Goal: Task Accomplishment & Management: Use online tool/utility

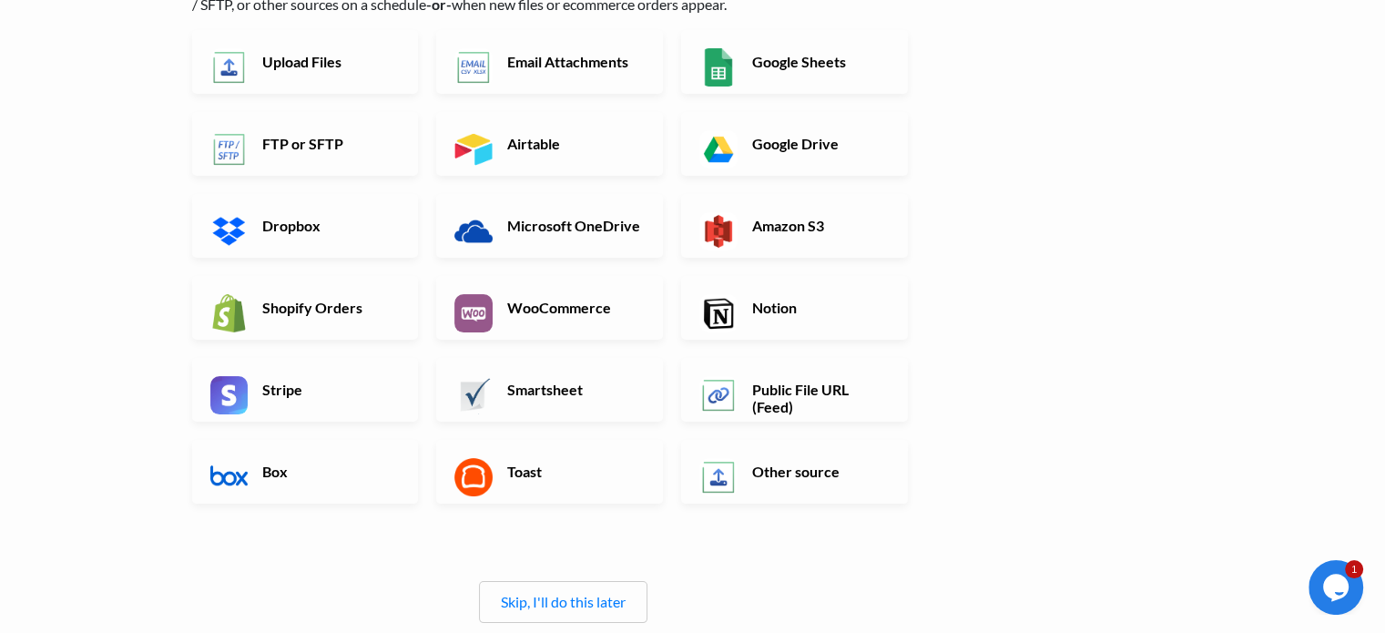
scroll to position [182, 0]
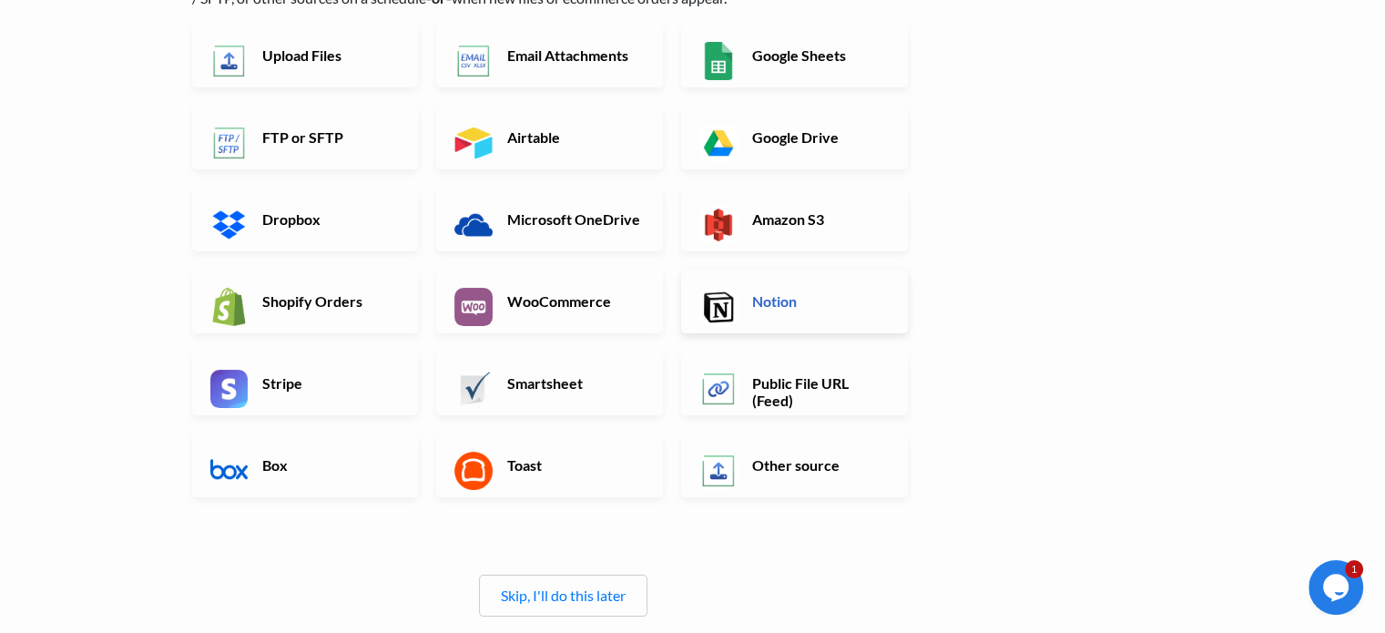
click at [765, 305] on h6 "Notion" at bounding box center [819, 300] width 143 height 17
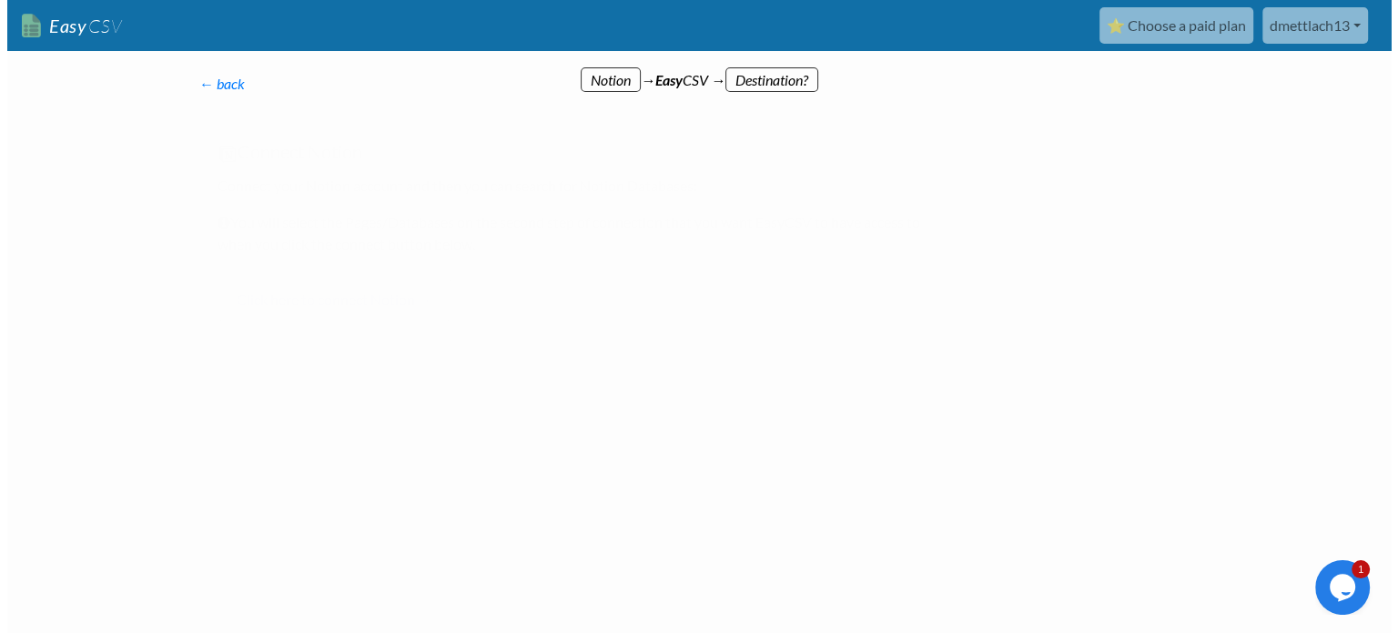
scroll to position [0, 0]
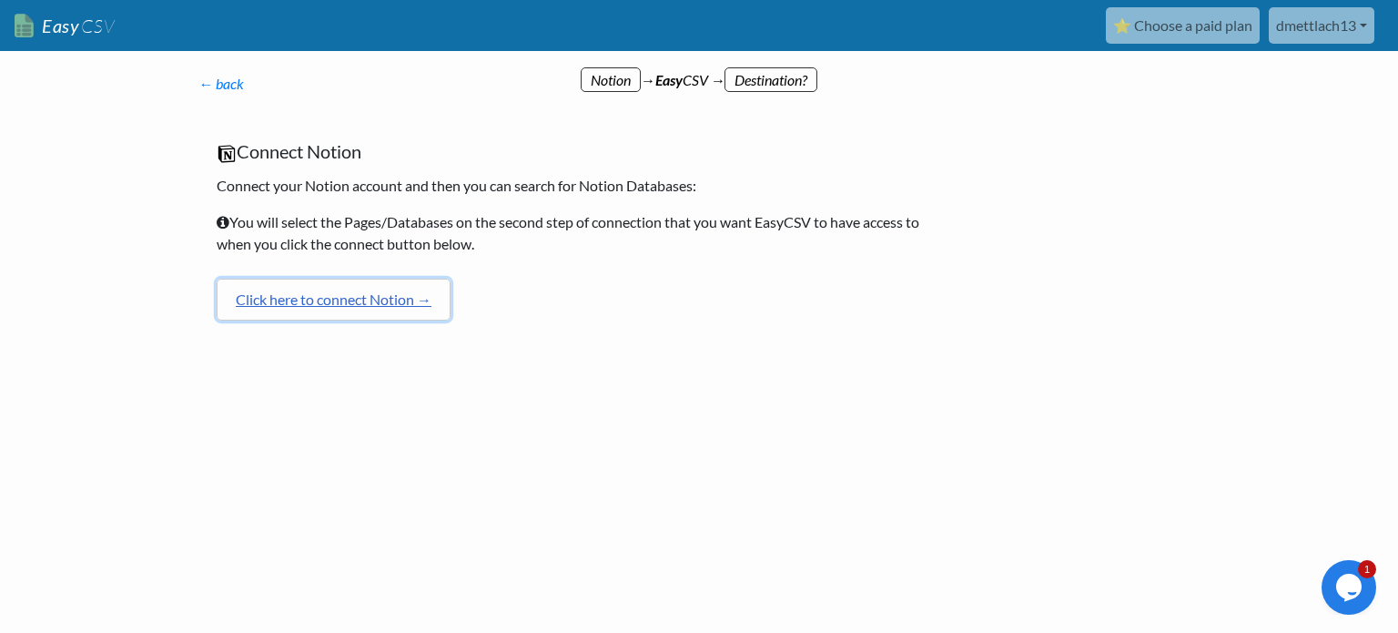
click at [395, 292] on link "Click here to connect Notion →" at bounding box center [334, 300] width 234 height 42
click at [776, 69] on div "← back Thanks for signing up! Set up your Import Flow and Upload Page in 1 minu…" at bounding box center [569, 206] width 778 height 302
click at [332, 294] on link "Click here to connect Notion →" at bounding box center [334, 300] width 234 height 42
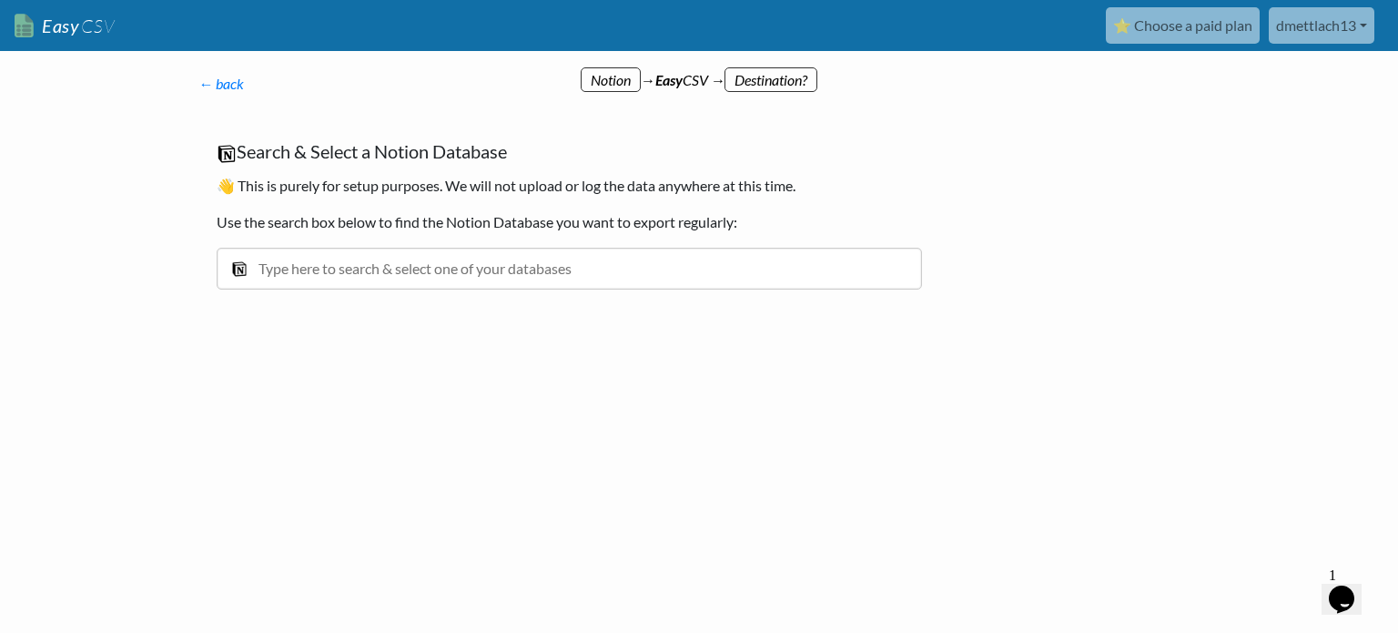
click at [439, 282] on input "text" at bounding box center [570, 269] width 706 height 42
type input "j"
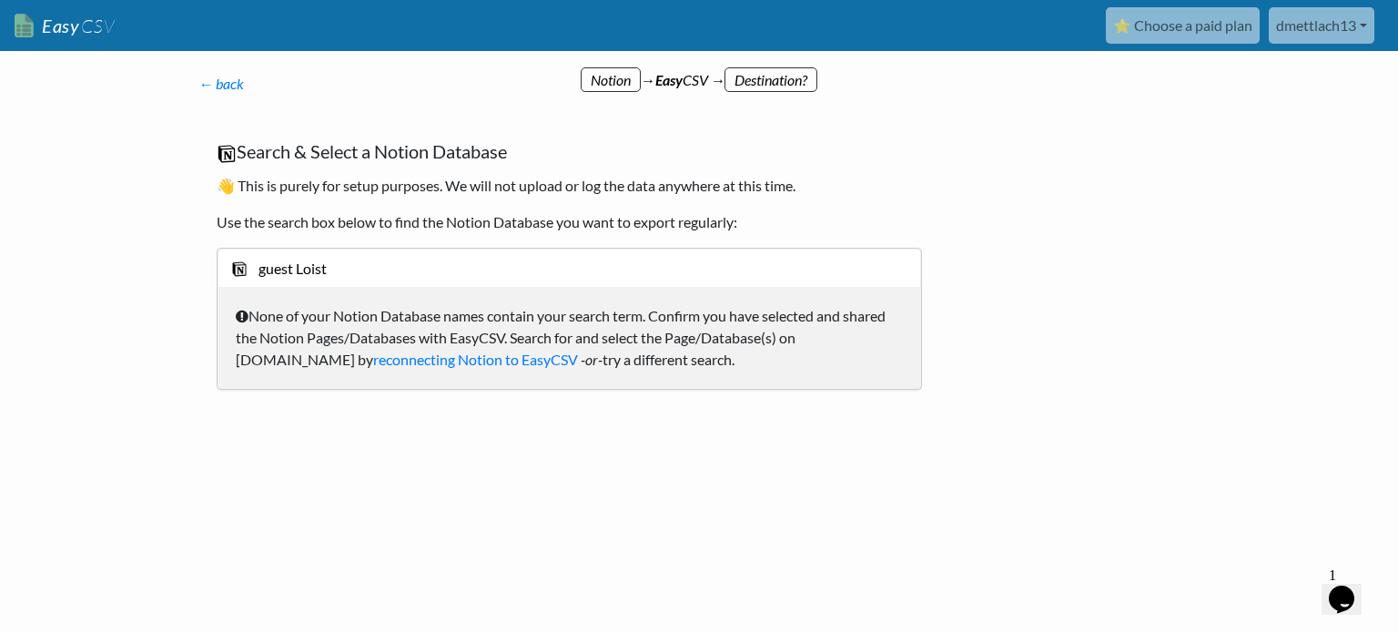
drag, startPoint x: 374, startPoint y: 270, endPoint x: 288, endPoint y: 267, distance: 86.6
click at [288, 267] on input "guest Loist" at bounding box center [570, 269] width 706 height 42
type input "guest list"
click at [426, 362] on link "reconnecting Notion to EasyCSV" at bounding box center [475, 359] width 205 height 17
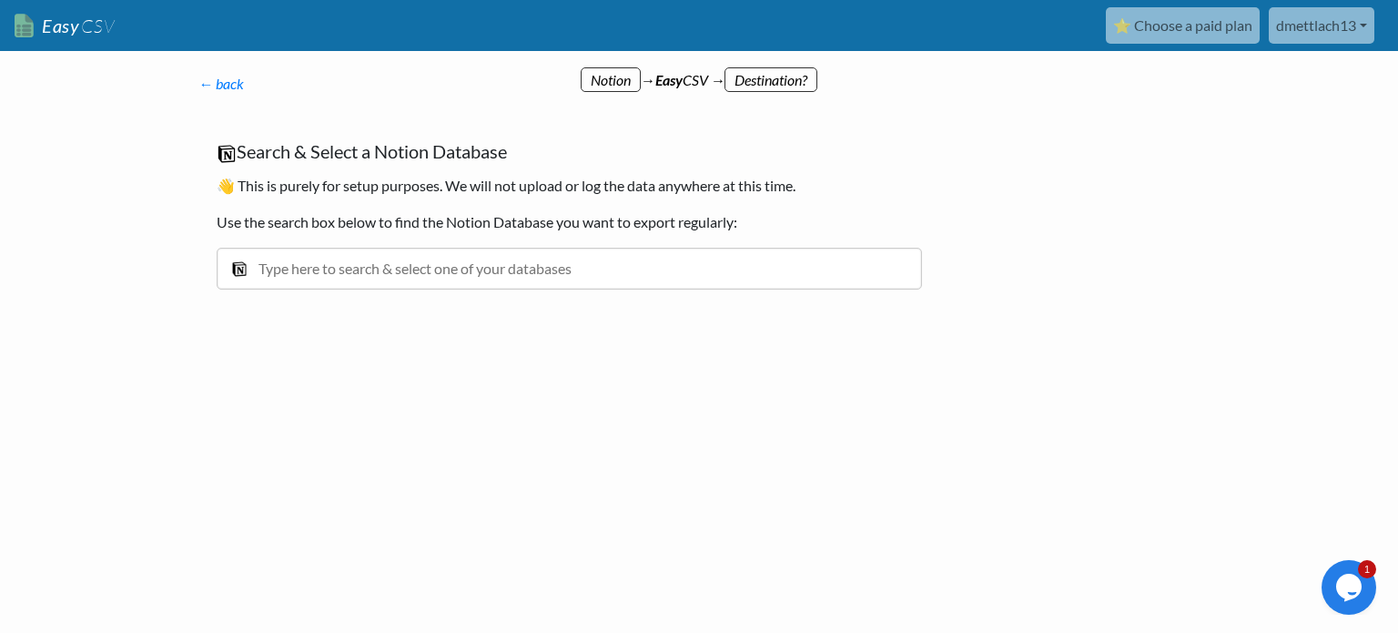
click at [434, 262] on input "text" at bounding box center [570, 269] width 706 height 42
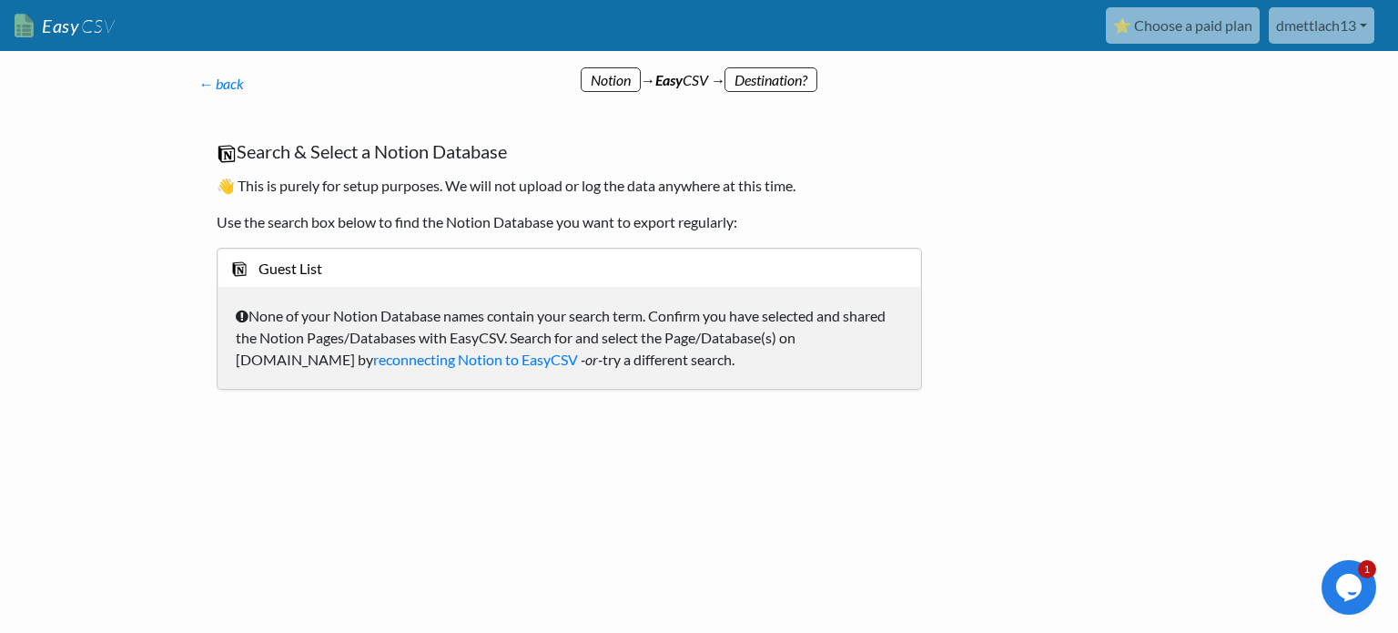
click at [512, 263] on input "Guest List" at bounding box center [570, 269] width 706 height 42
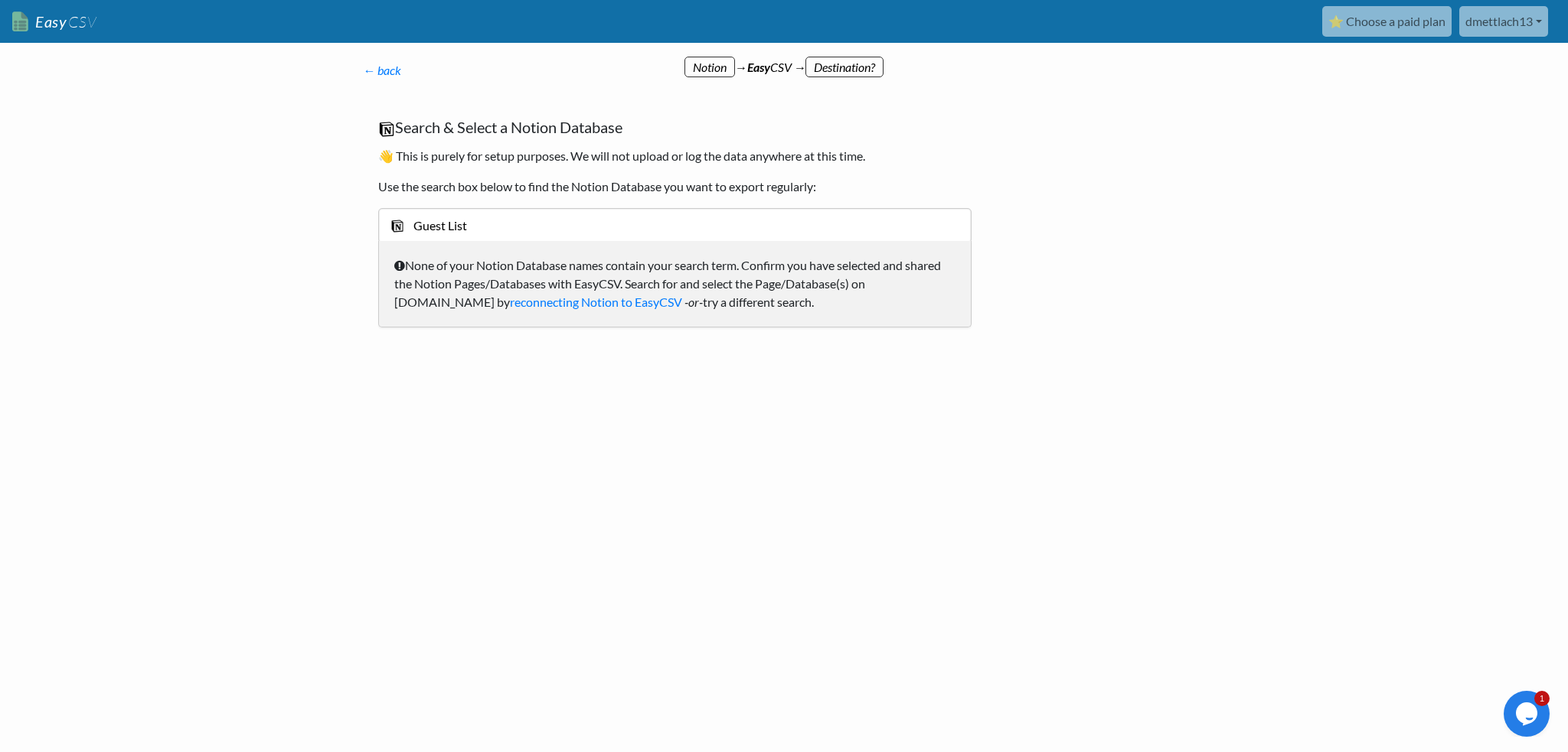
click at [589, 224] on input "Guest List" at bounding box center [675, 226] width 594 height 35
click at [501, 217] on input "Guest List" at bounding box center [675, 226] width 594 height 35
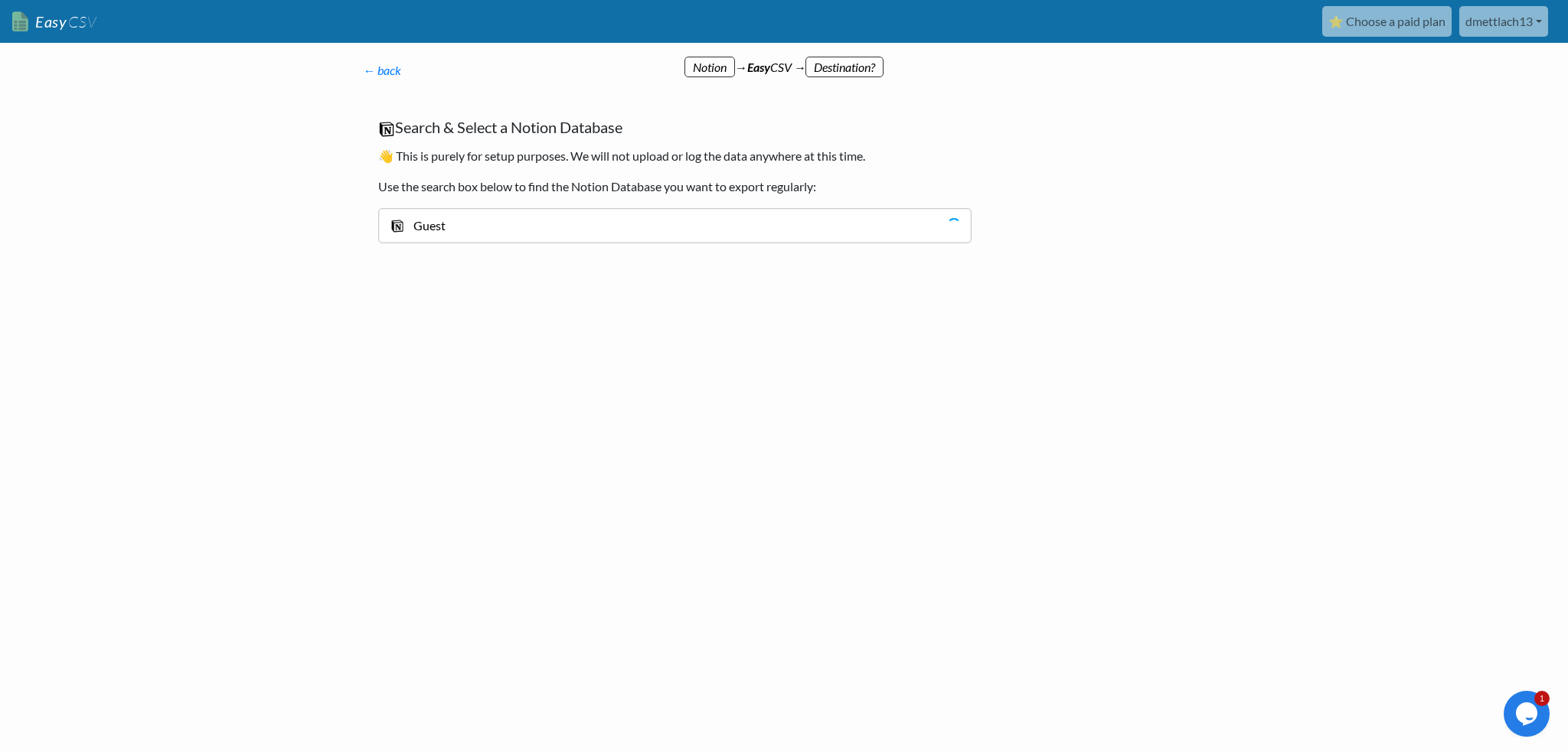
type input "Guest"
click at [551, 256] on div "Guest List" at bounding box center [687, 260] width 550 height 18
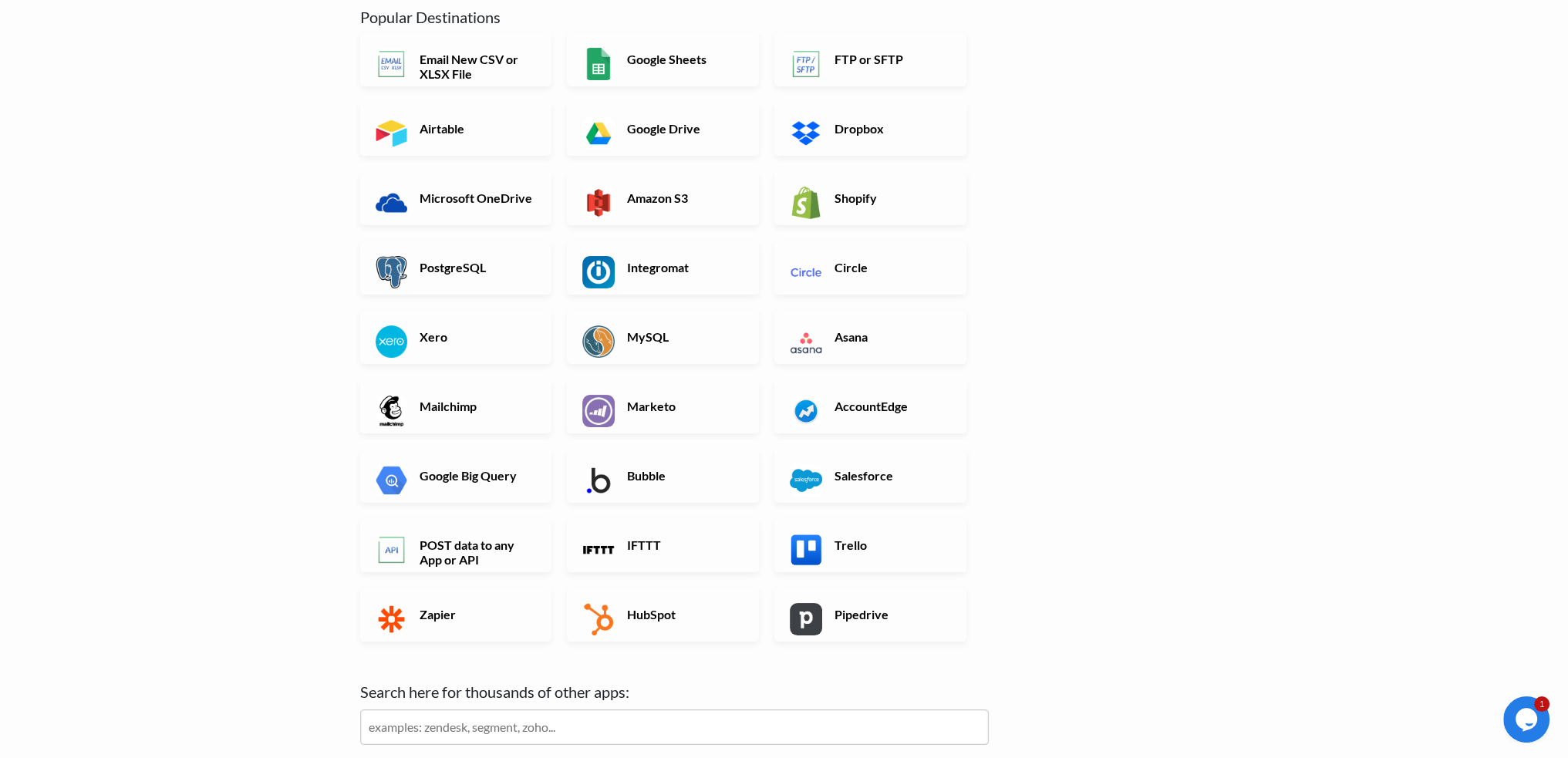
scroll to position [231, 0]
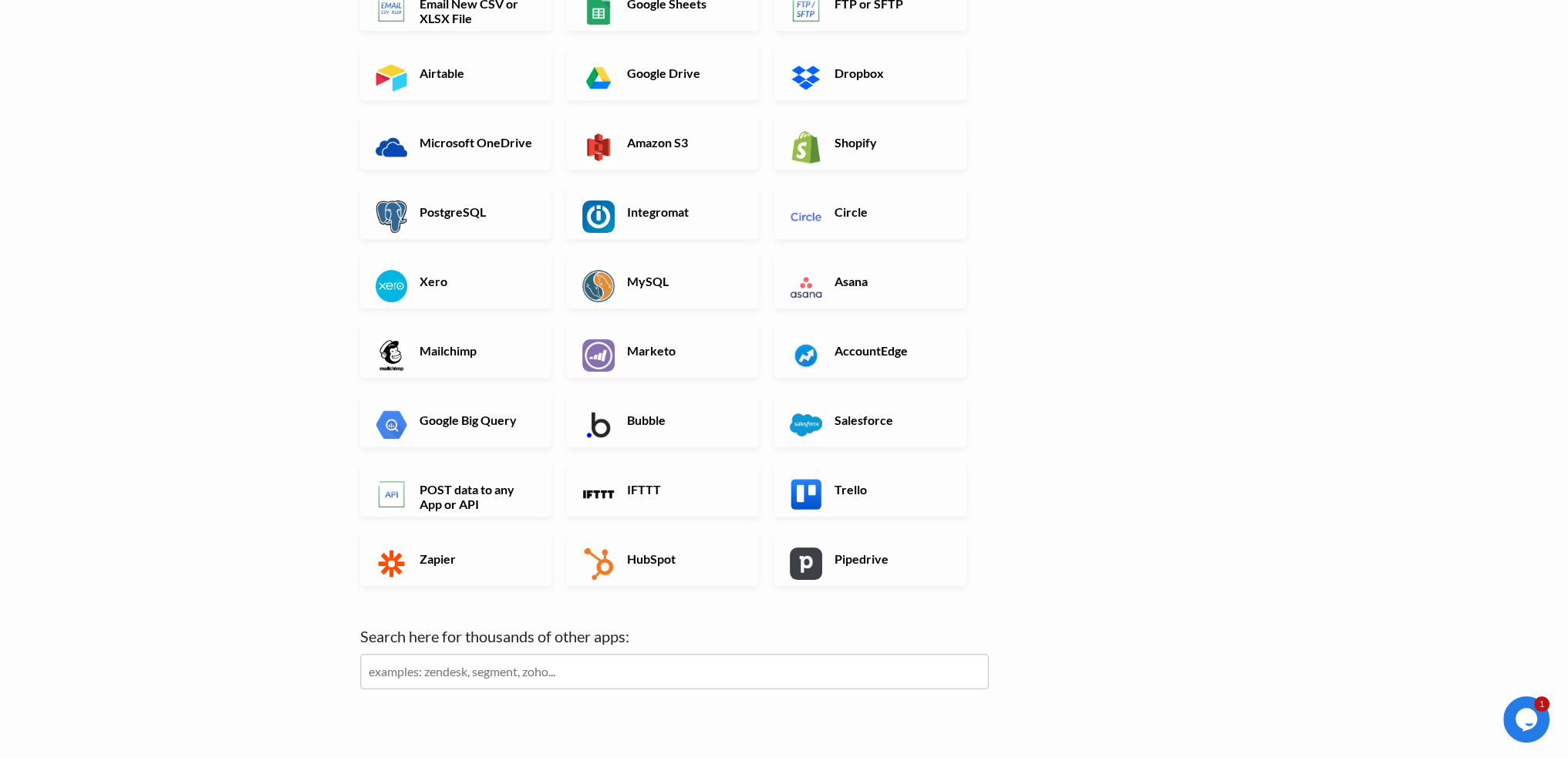
click at [509, 535] on input "text" at bounding box center [674, 672] width 629 height 36
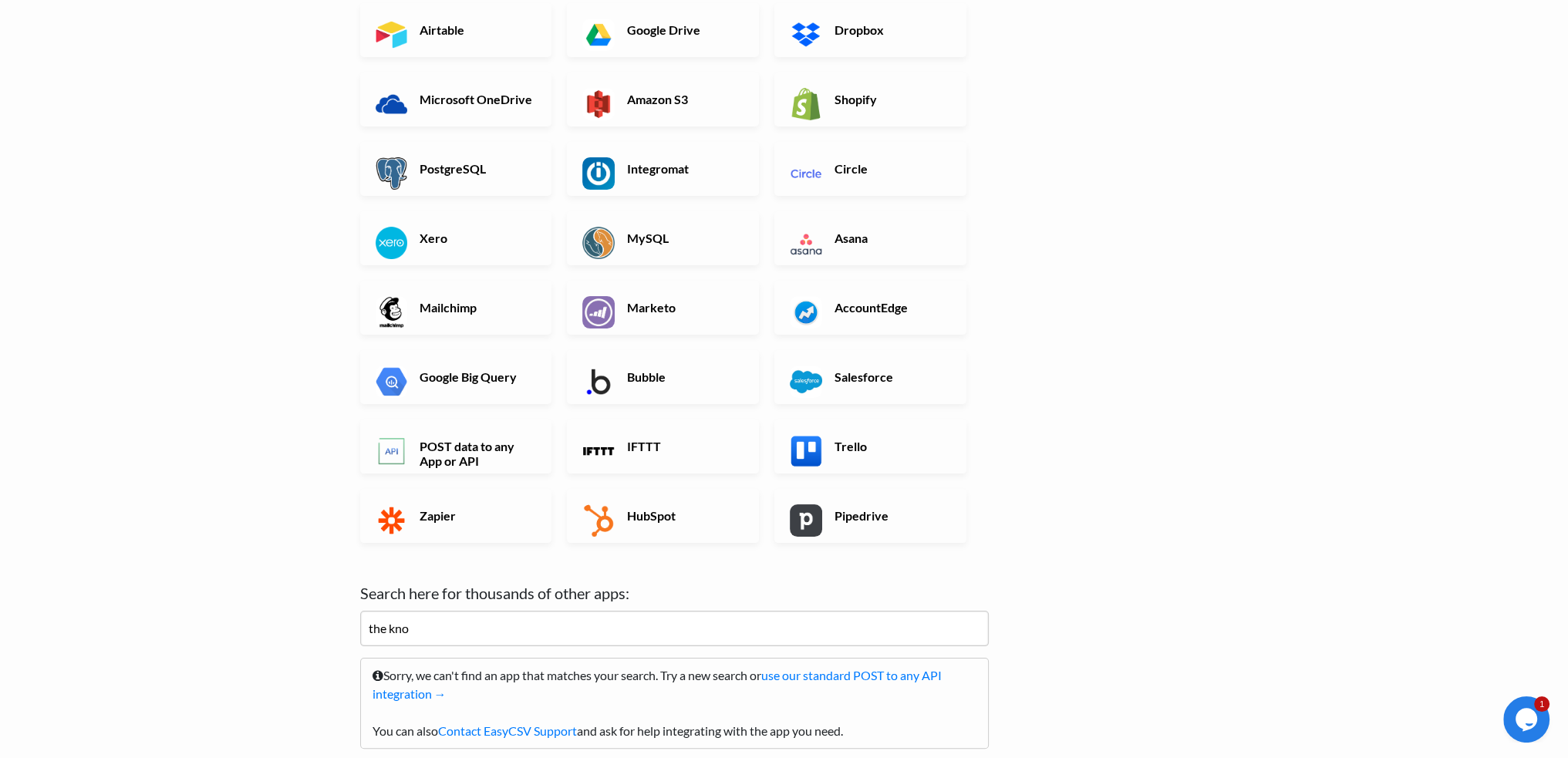
scroll to position [389, 0]
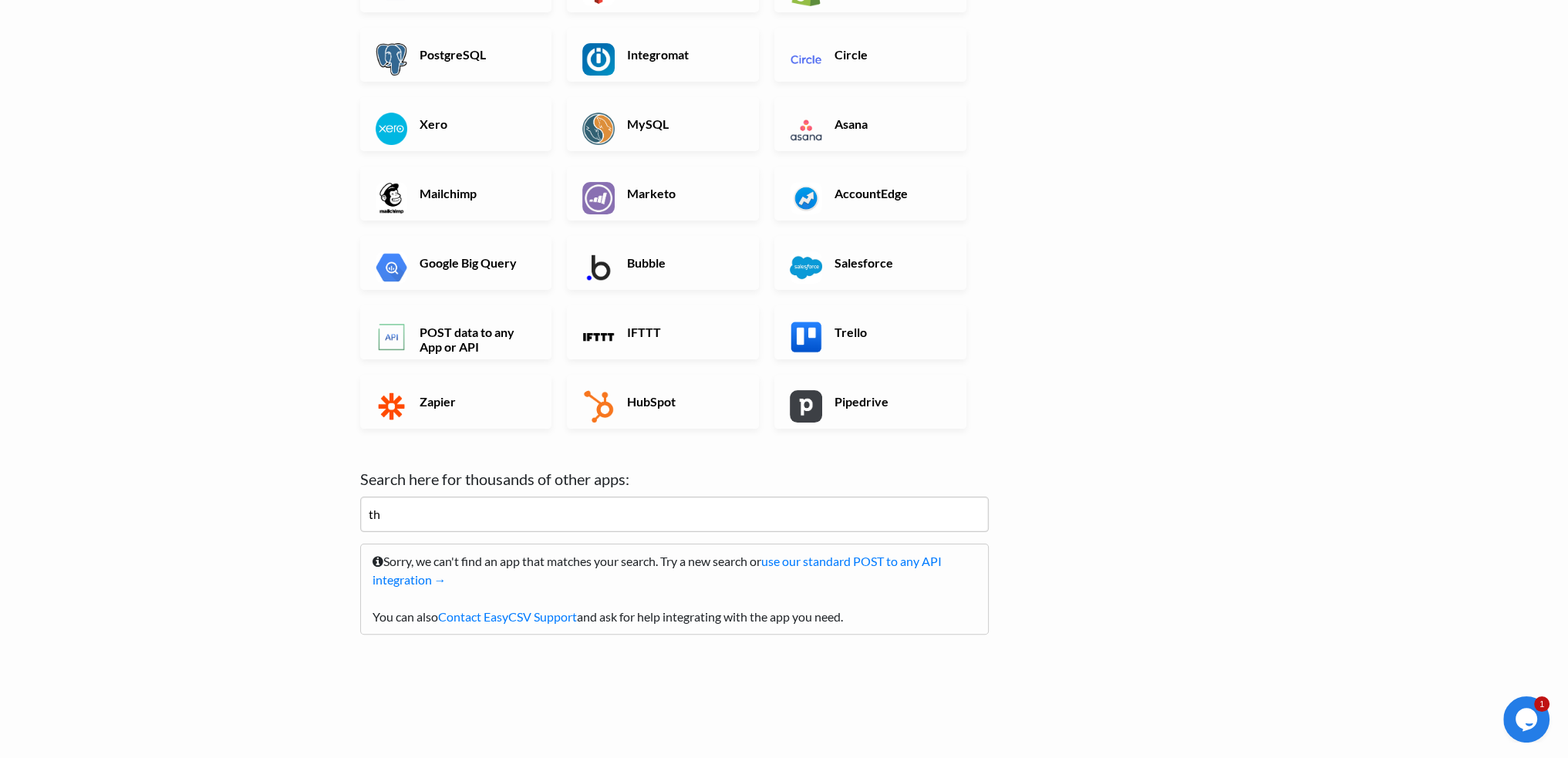
type input "t"
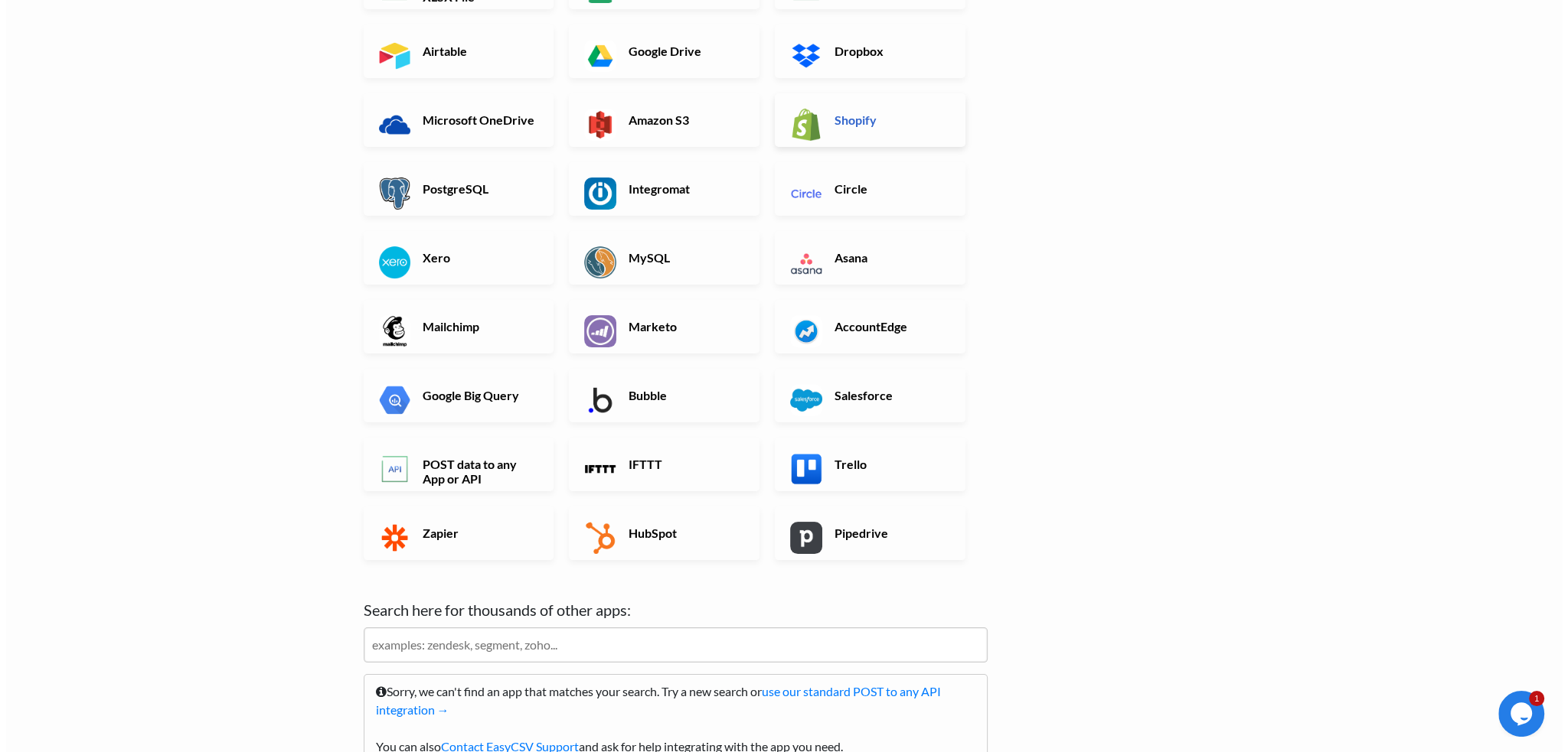
scroll to position [0, 0]
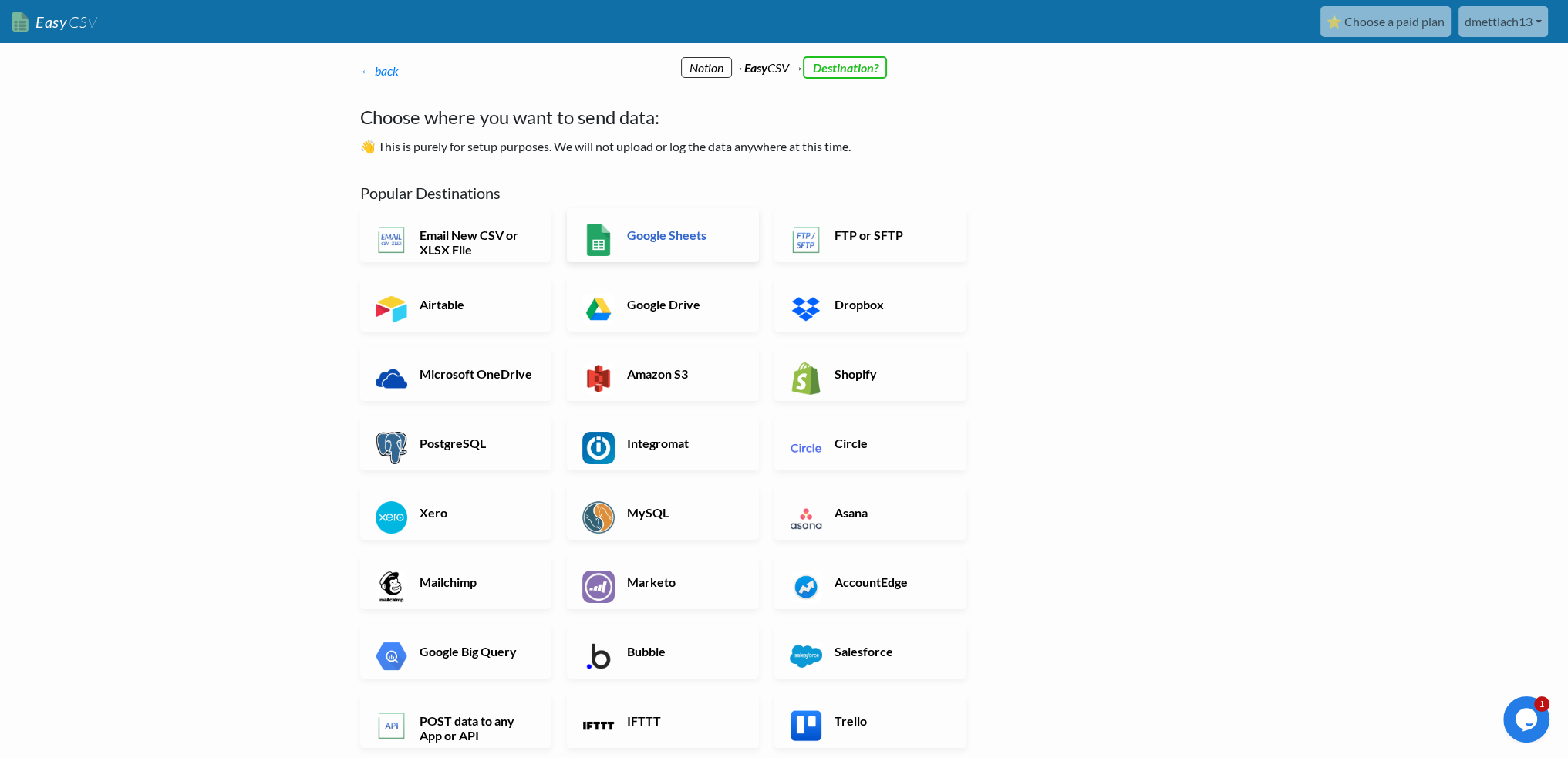
click at [697, 250] on link "Google Sheets" at bounding box center [662, 235] width 192 height 54
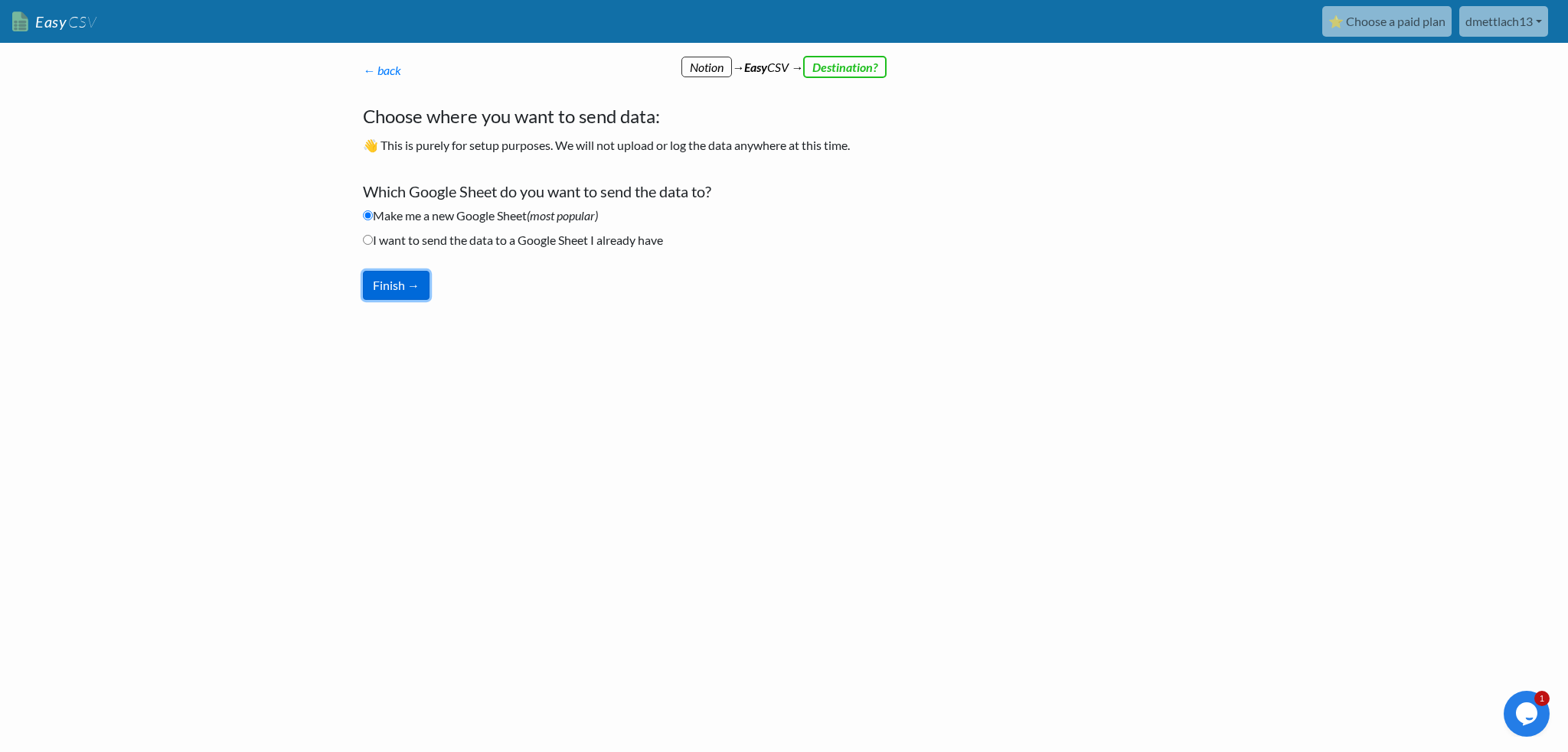
click at [398, 290] on button "Finish →" at bounding box center [396, 285] width 66 height 29
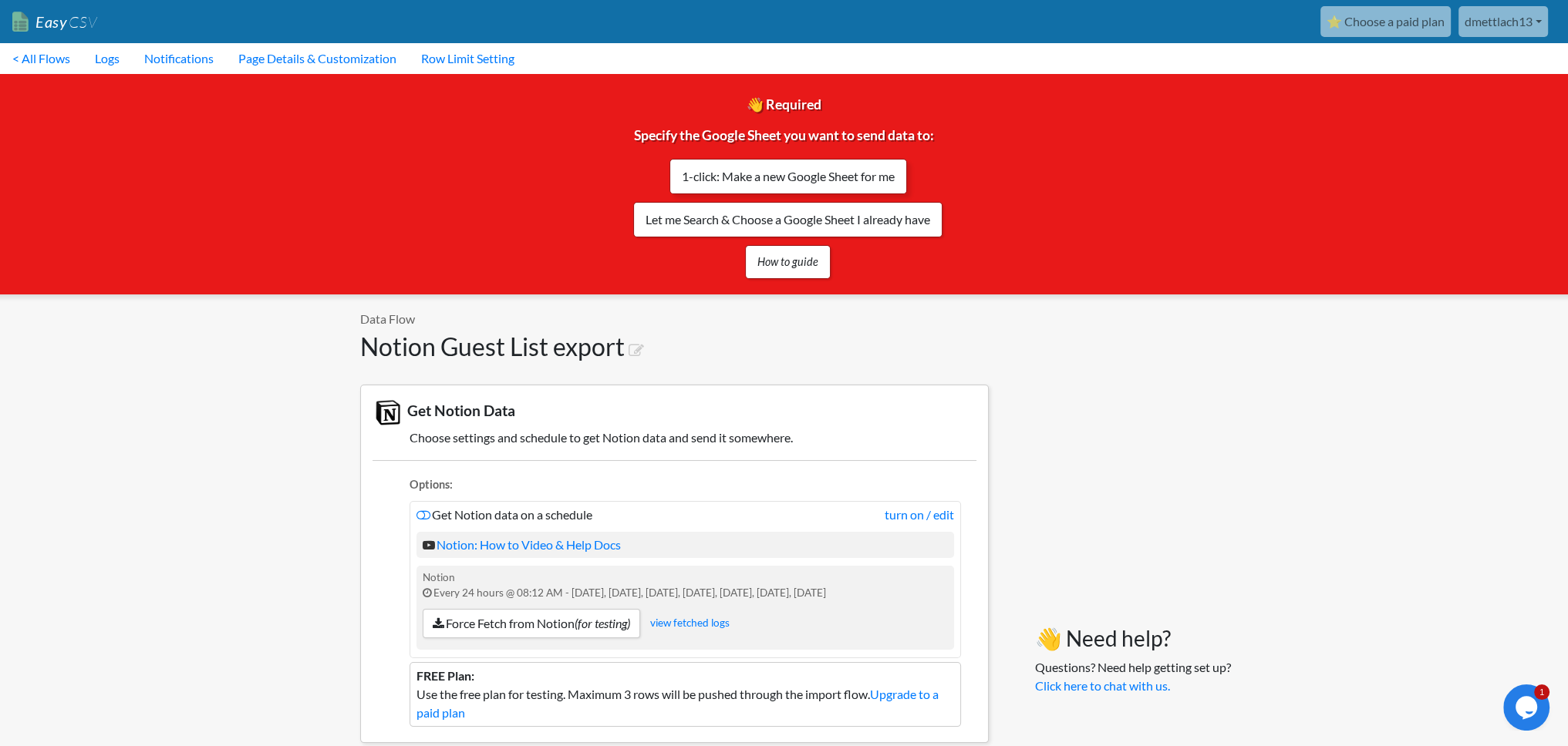
click at [802, 172] on link "1-click: Make a new Google Sheet for me" at bounding box center [788, 177] width 237 height 36
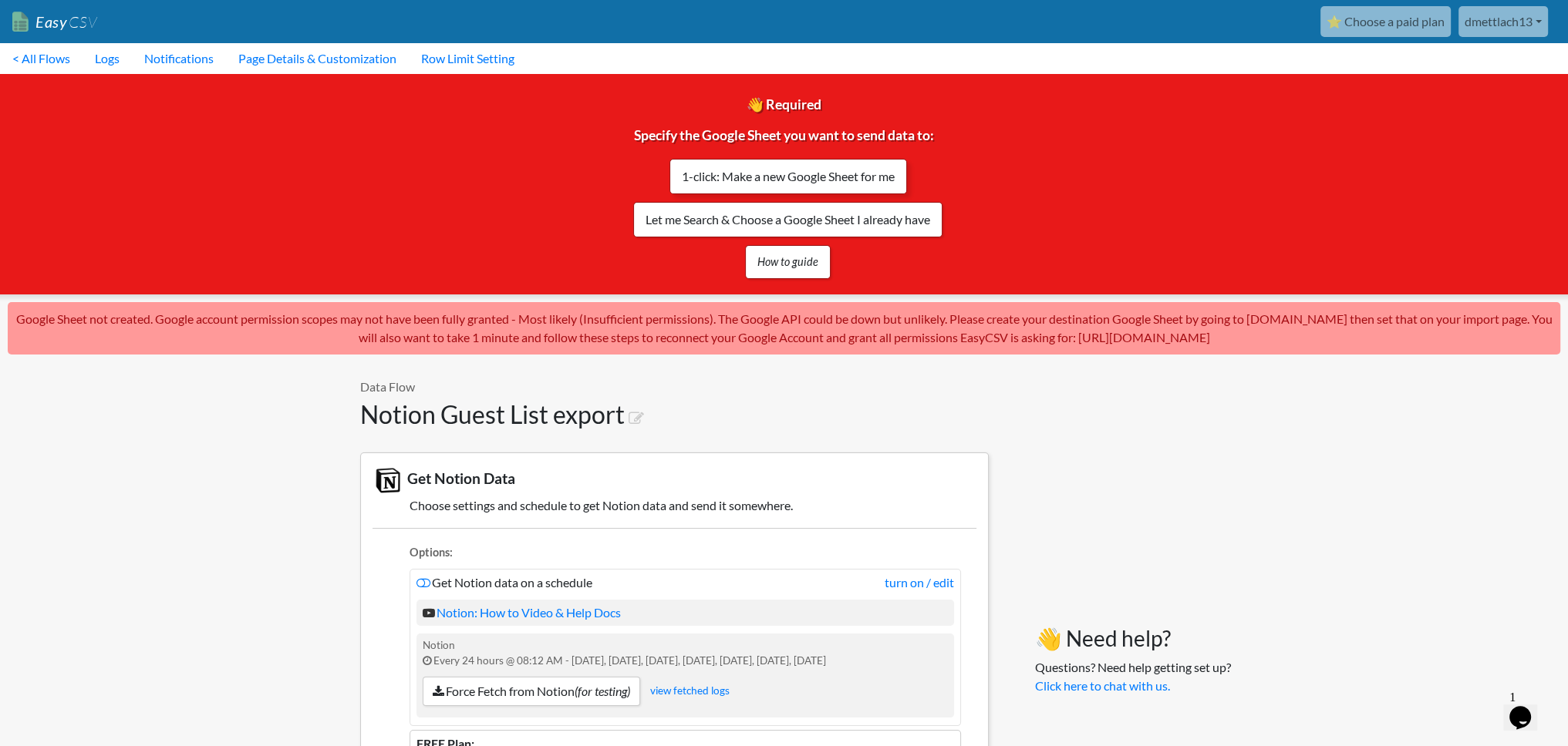
click at [767, 168] on link "1-click: Make a new Google Sheet for me" at bounding box center [788, 177] width 237 height 36
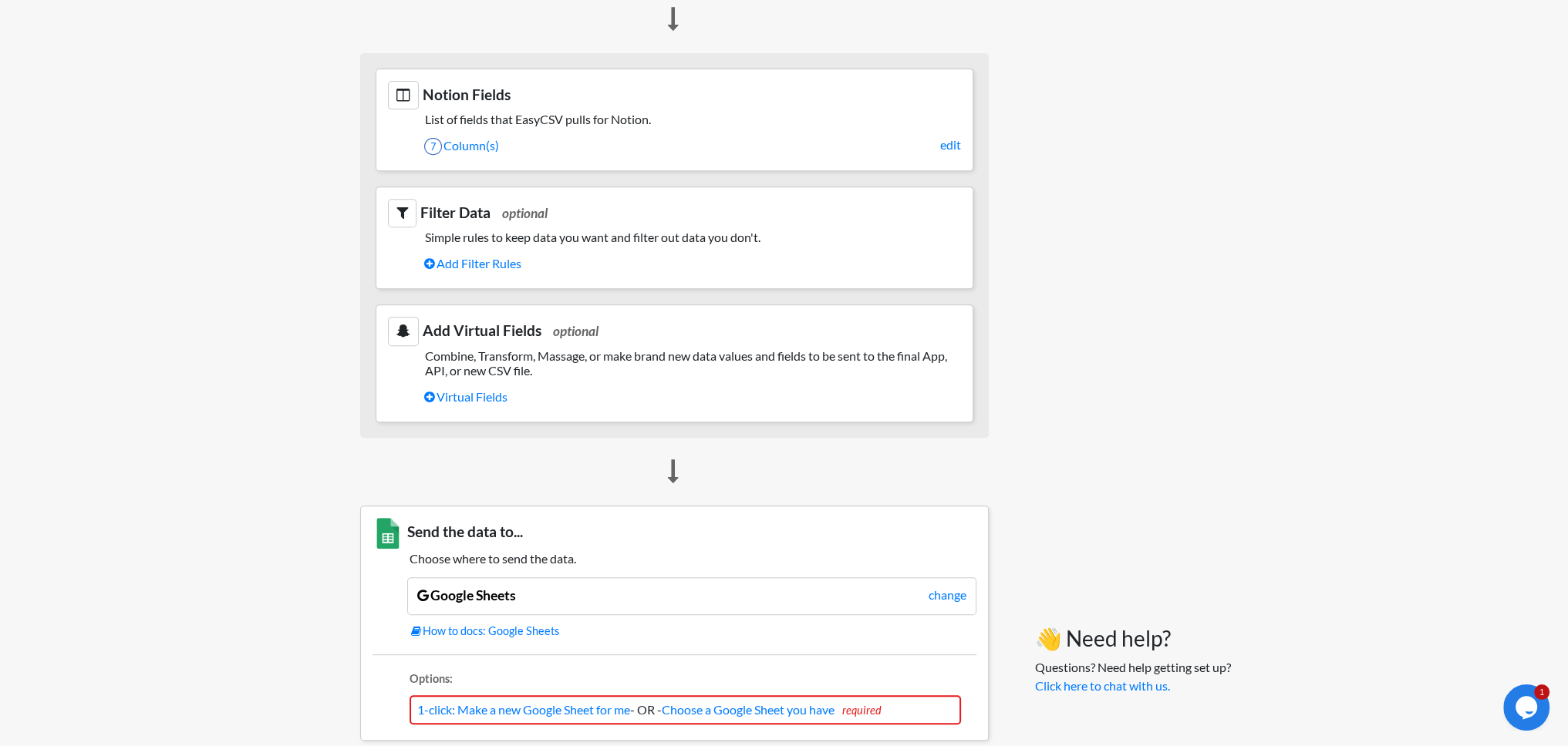
scroll to position [848, 0]
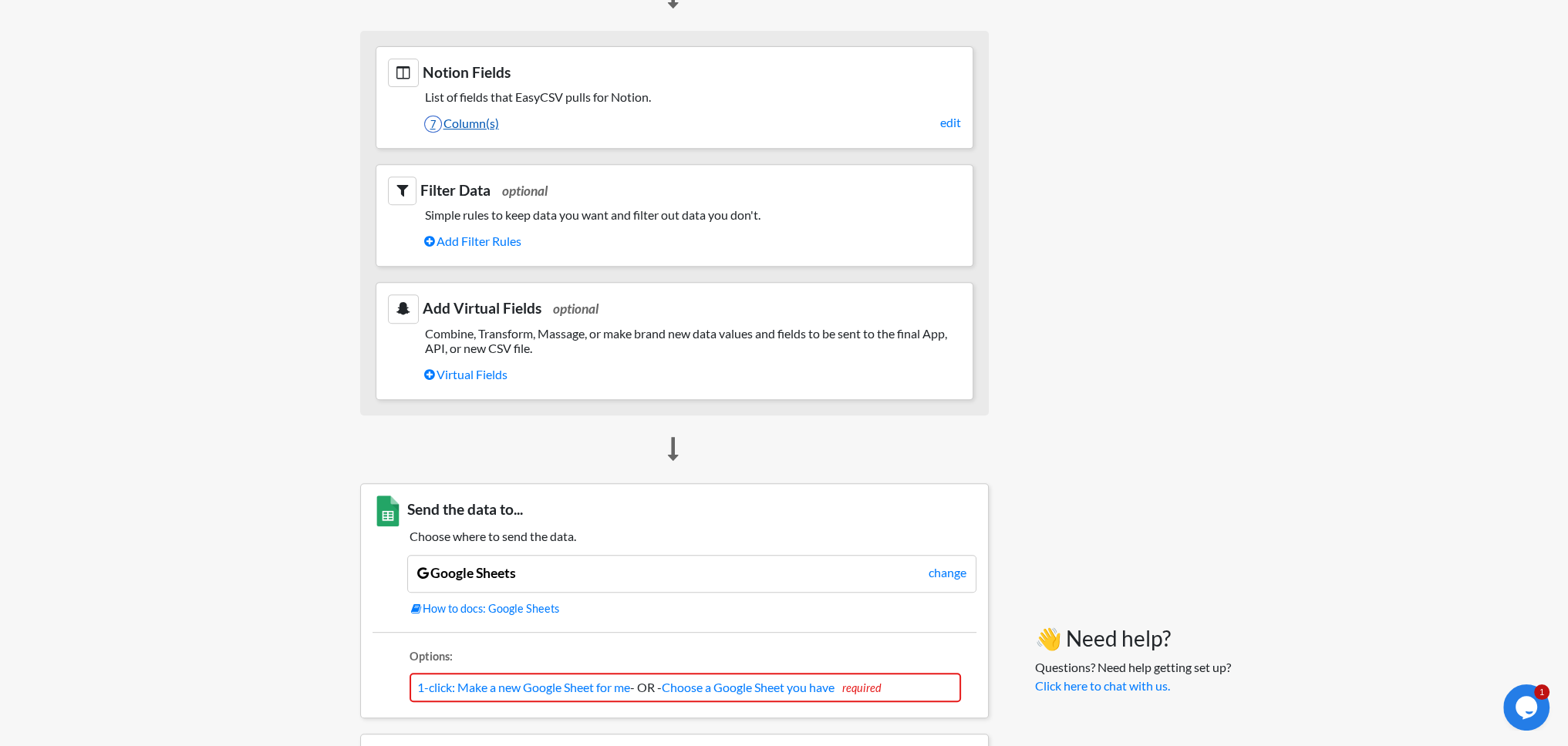
click at [519, 117] on link "7 Column(s)" at bounding box center [693, 123] width 537 height 26
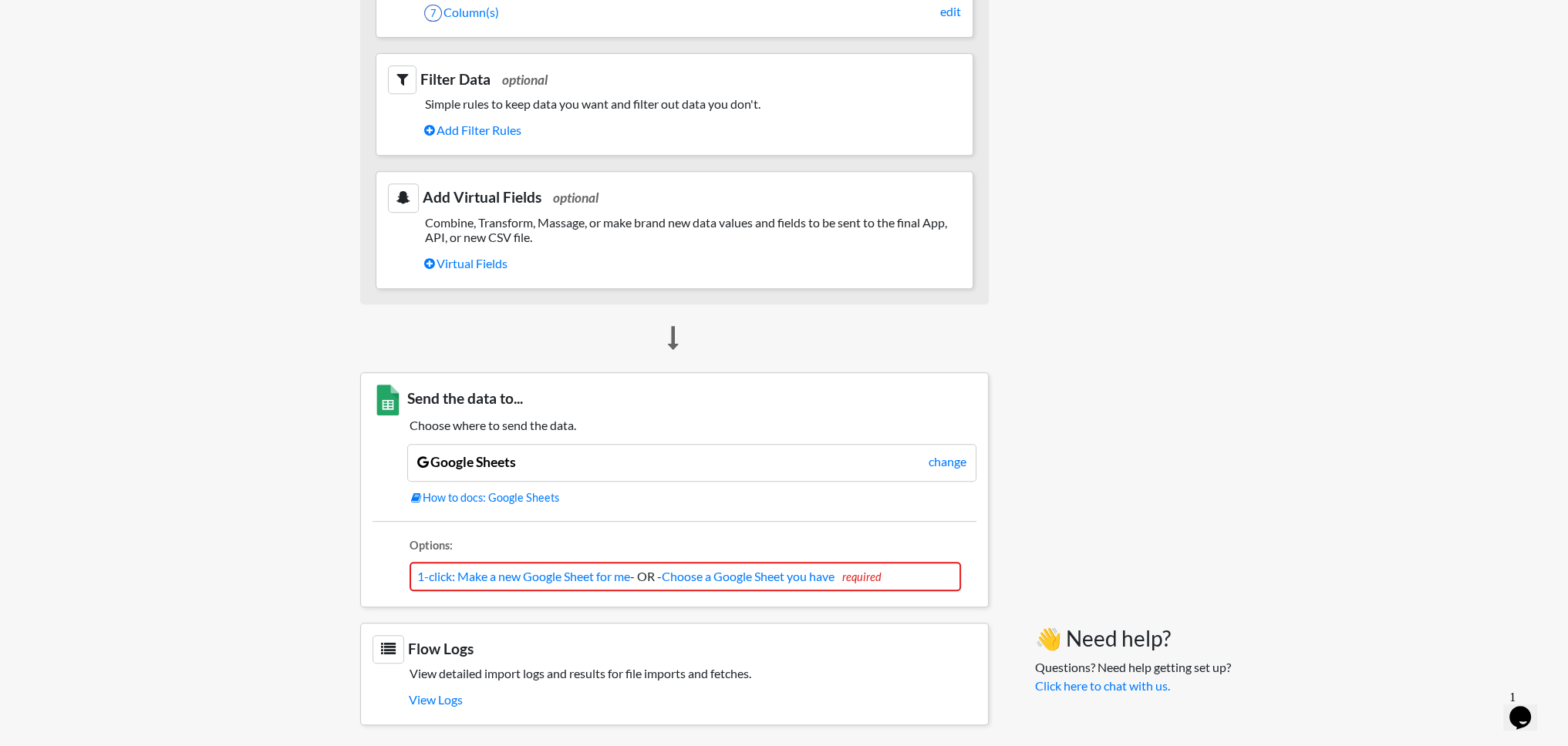
scroll to position [892, 0]
click at [492, 453] on link "Google Sheets" at bounding box center [467, 461] width 99 height 16
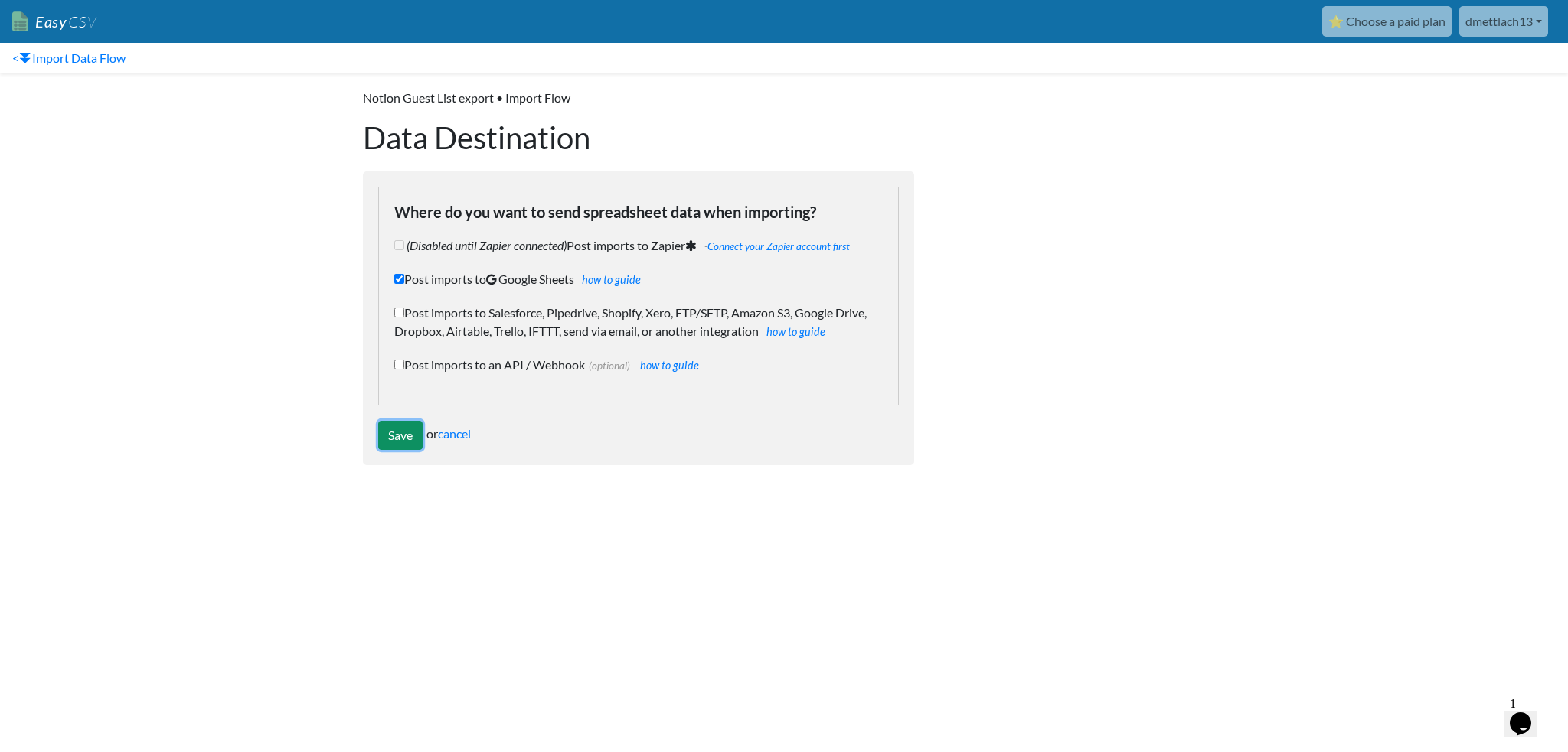
click at [410, 434] on input "Save" at bounding box center [400, 435] width 45 height 29
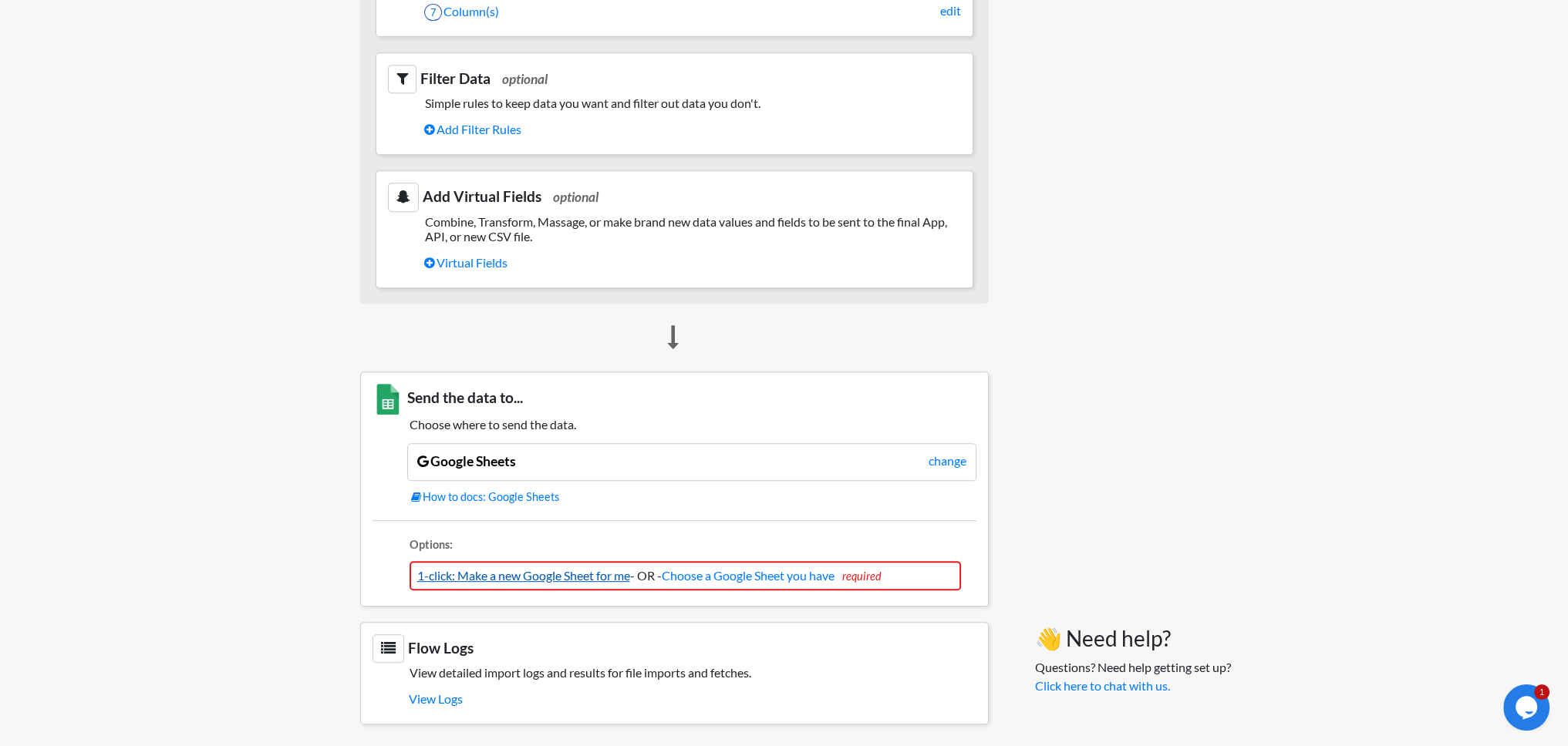
click at [478, 570] on link "1-click: Make a new Google Sheet for me" at bounding box center [524, 575] width 213 height 14
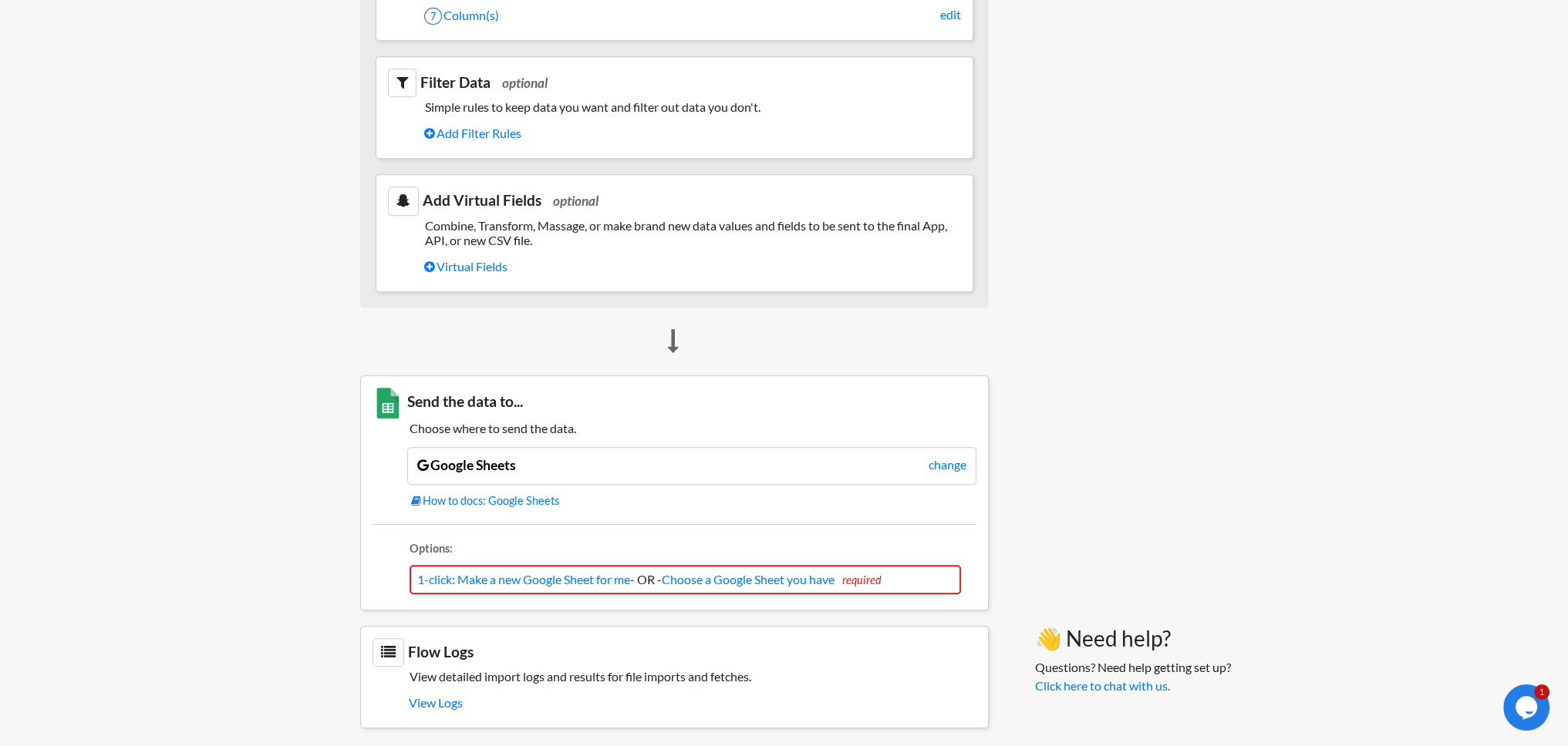
scroll to position [960, 0]
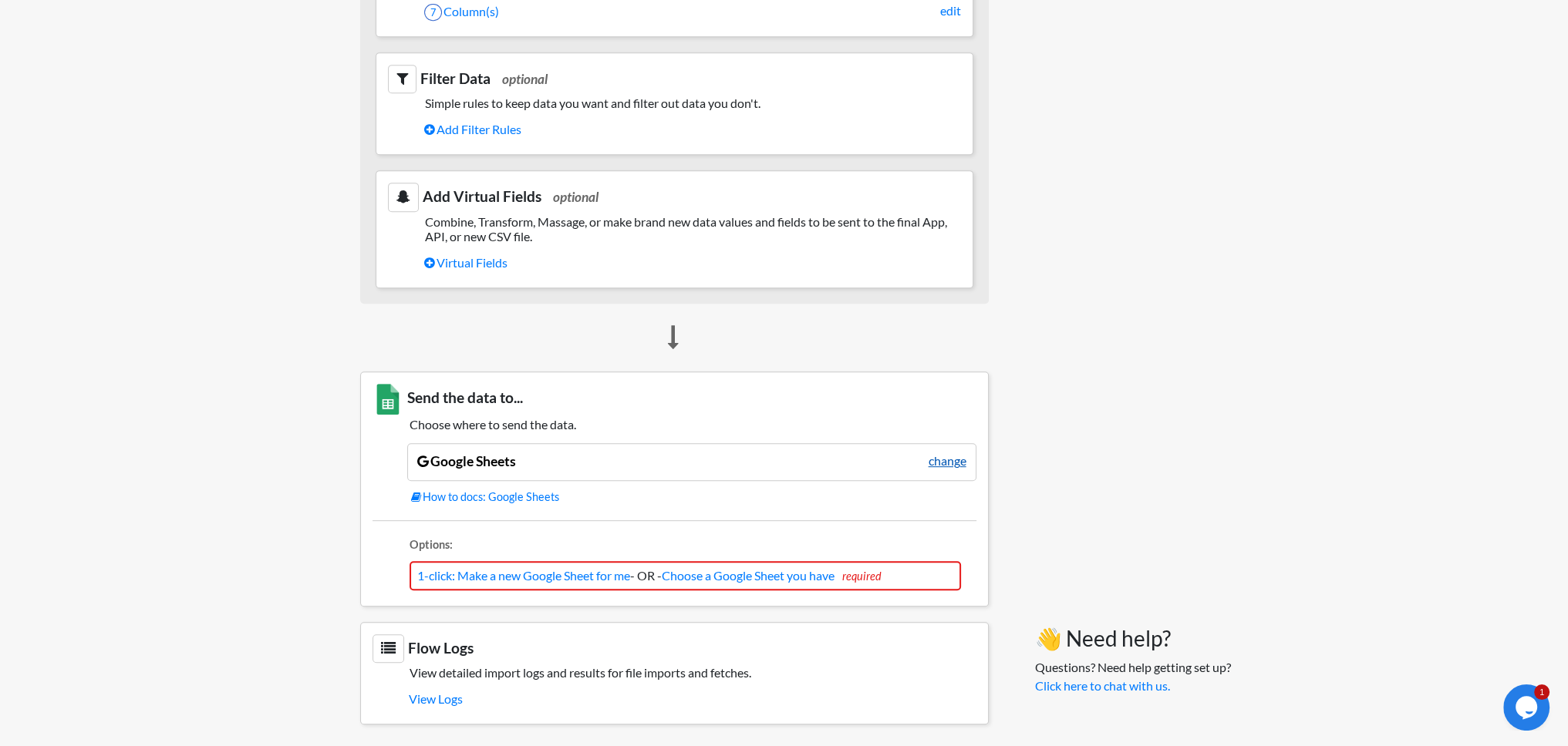
click at [934, 458] on link "change" at bounding box center [947, 461] width 38 height 19
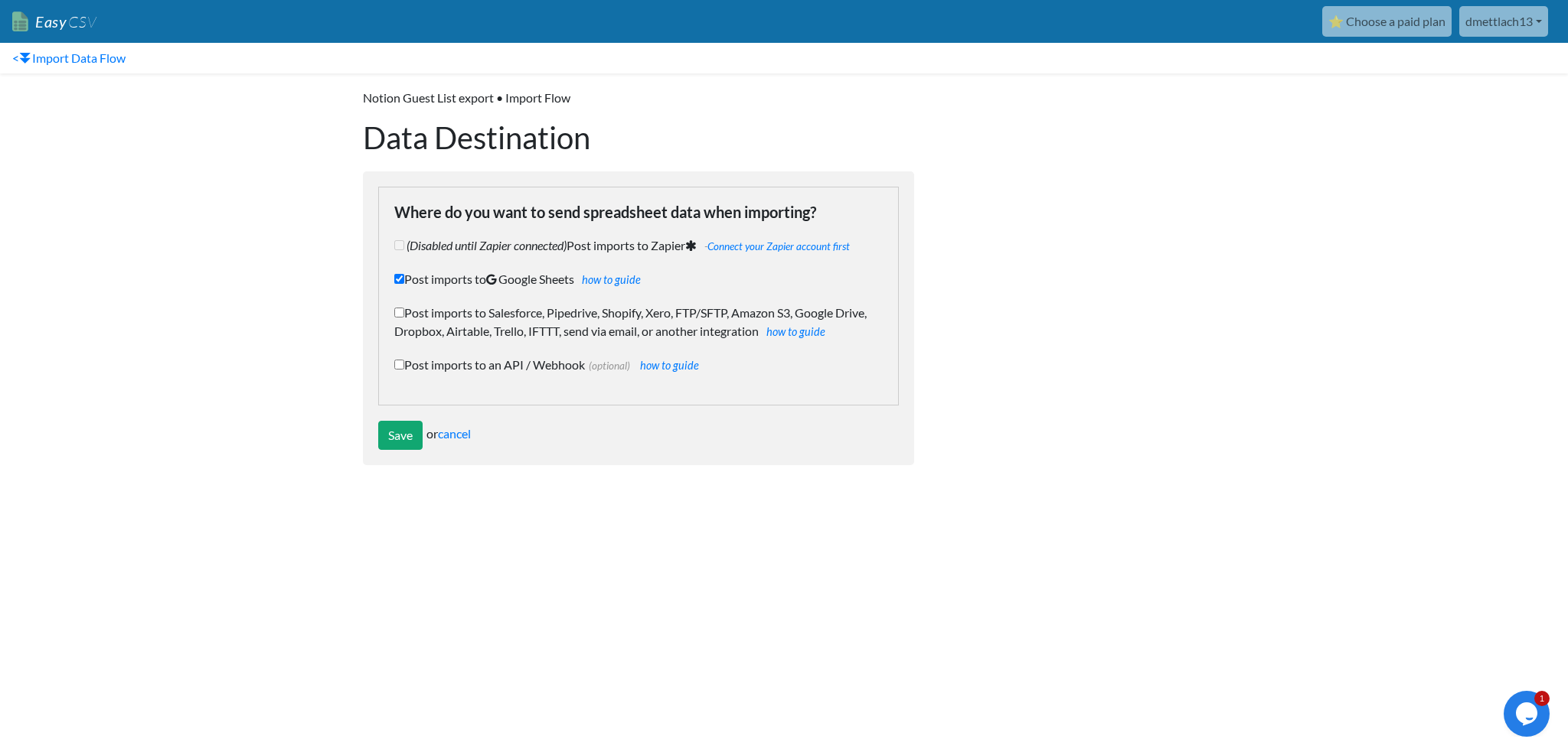
click at [590, 446] on div "Save or cancel" at bounding box center [638, 435] width 520 height 29
click at [626, 280] on link "how to guide" at bounding box center [611, 279] width 59 height 13
click at [446, 437] on link "cancel" at bounding box center [454, 433] width 33 height 14
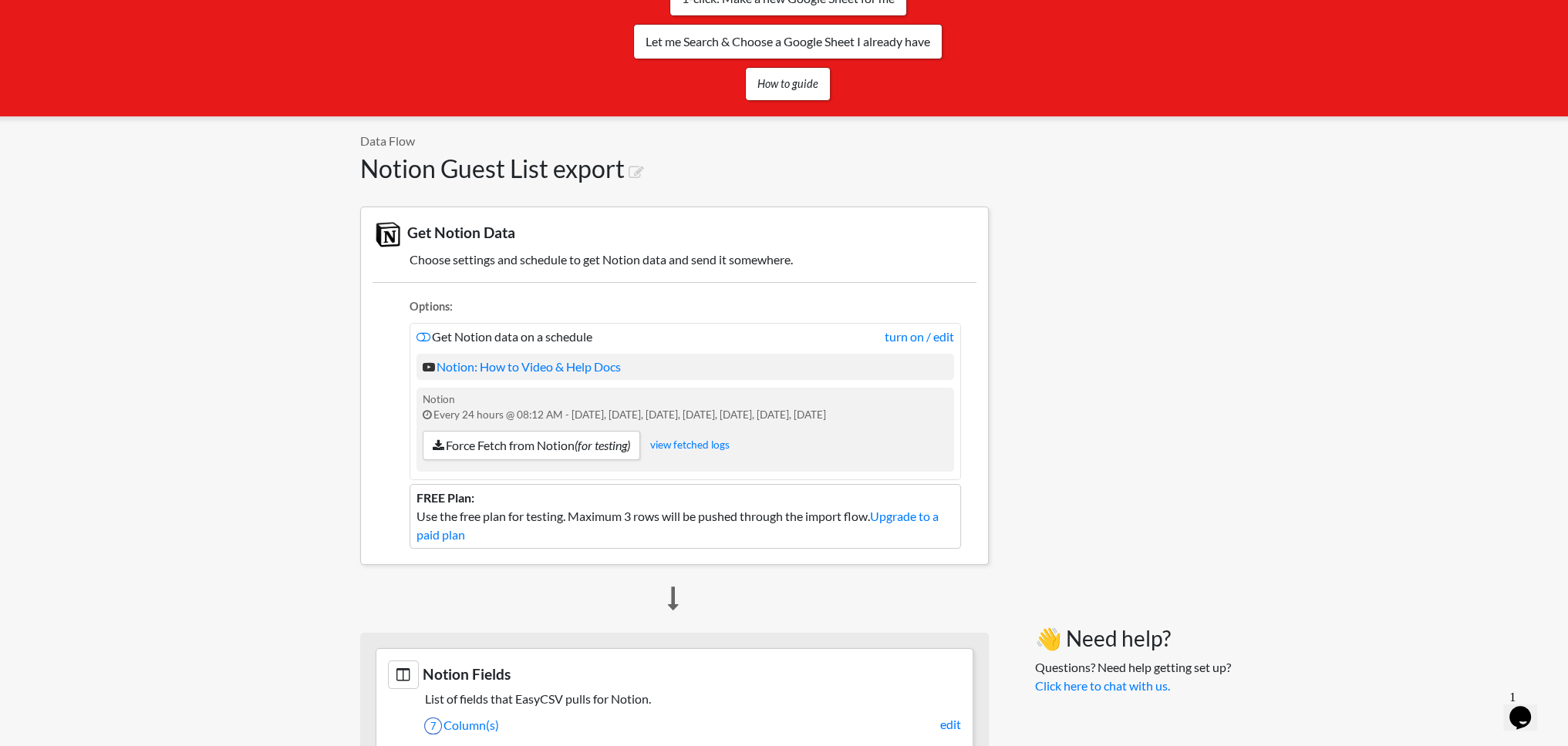
scroll to position [231, 0]
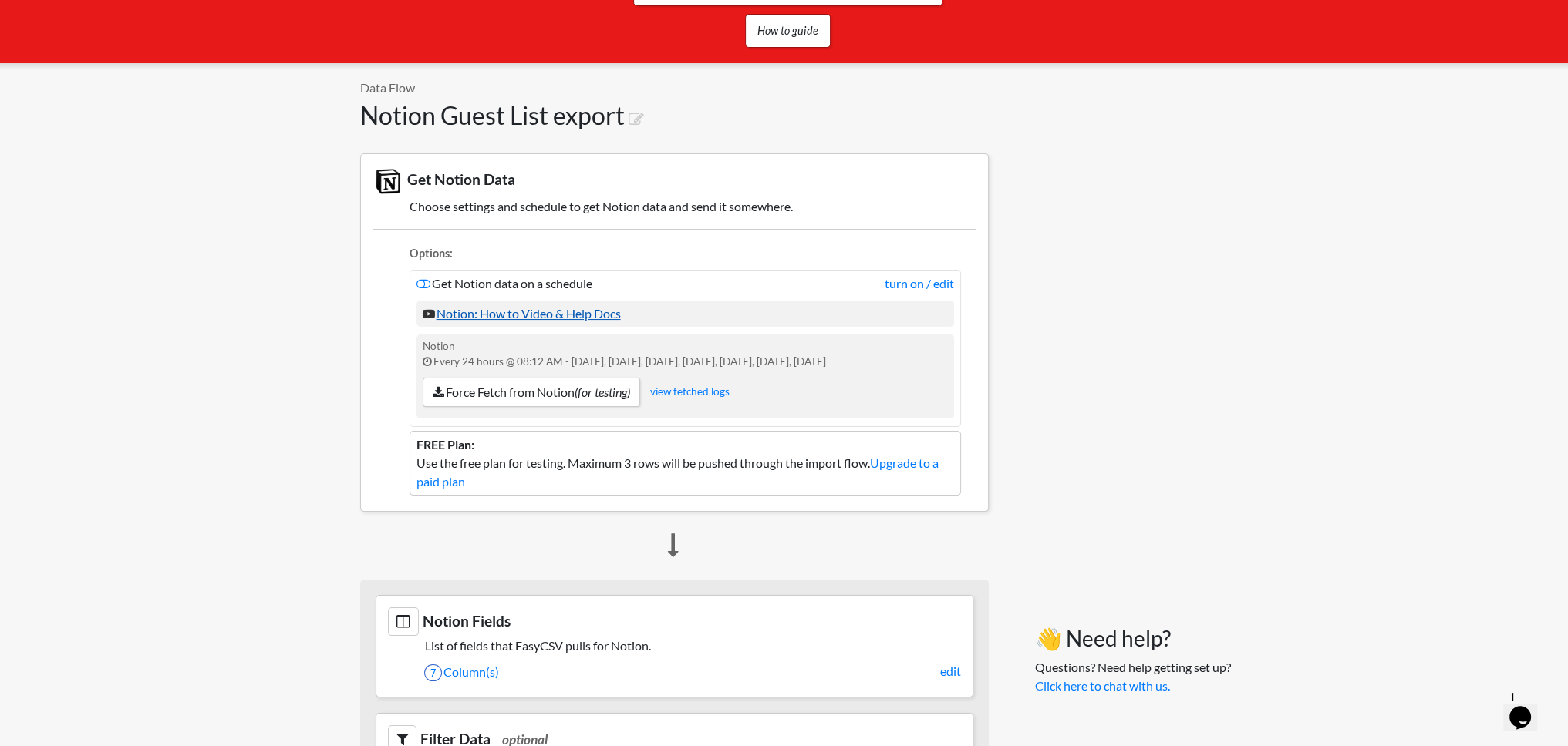
click at [504, 314] on link "Notion: How to Video & Help Docs" at bounding box center [522, 312] width 198 height 14
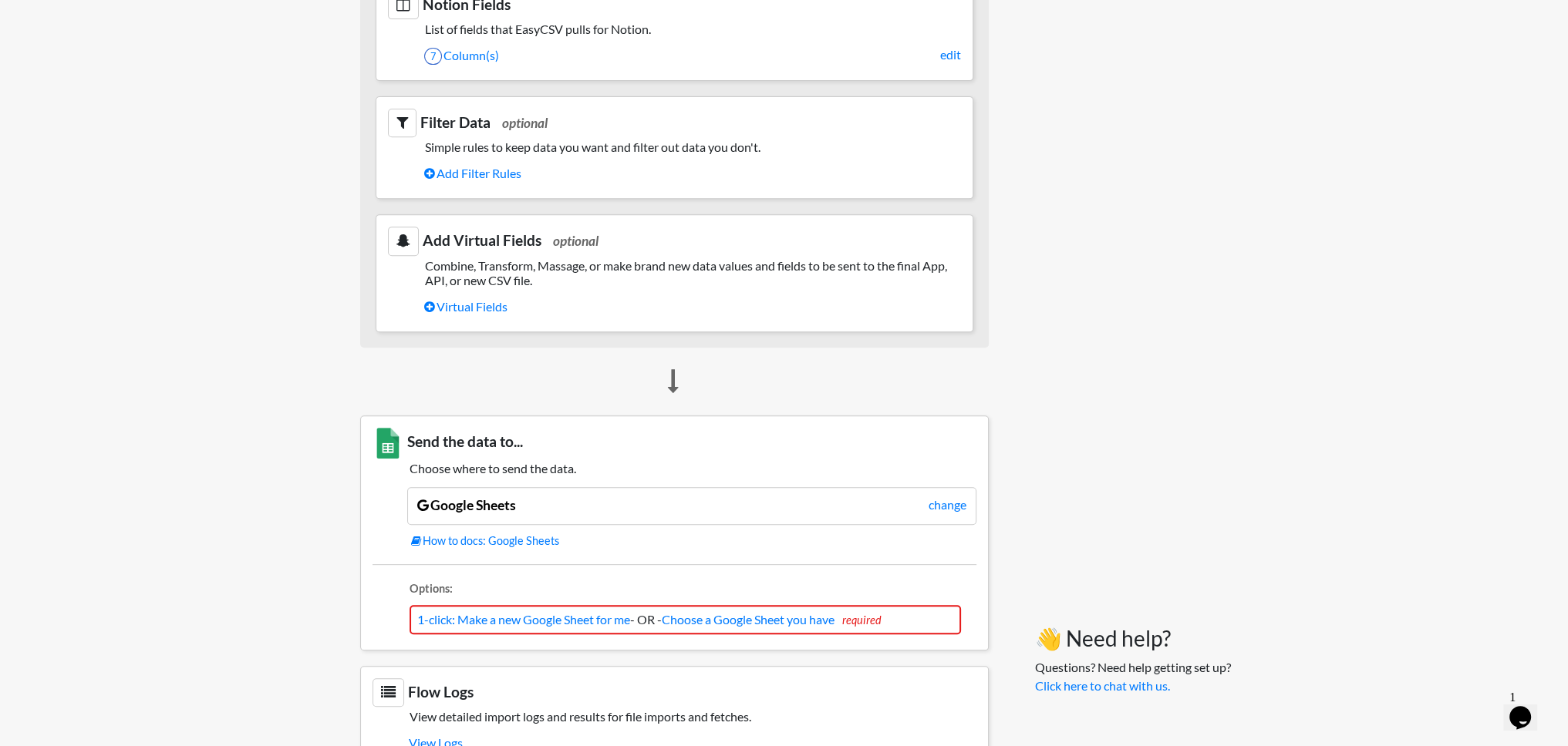
scroll to position [892, 0]
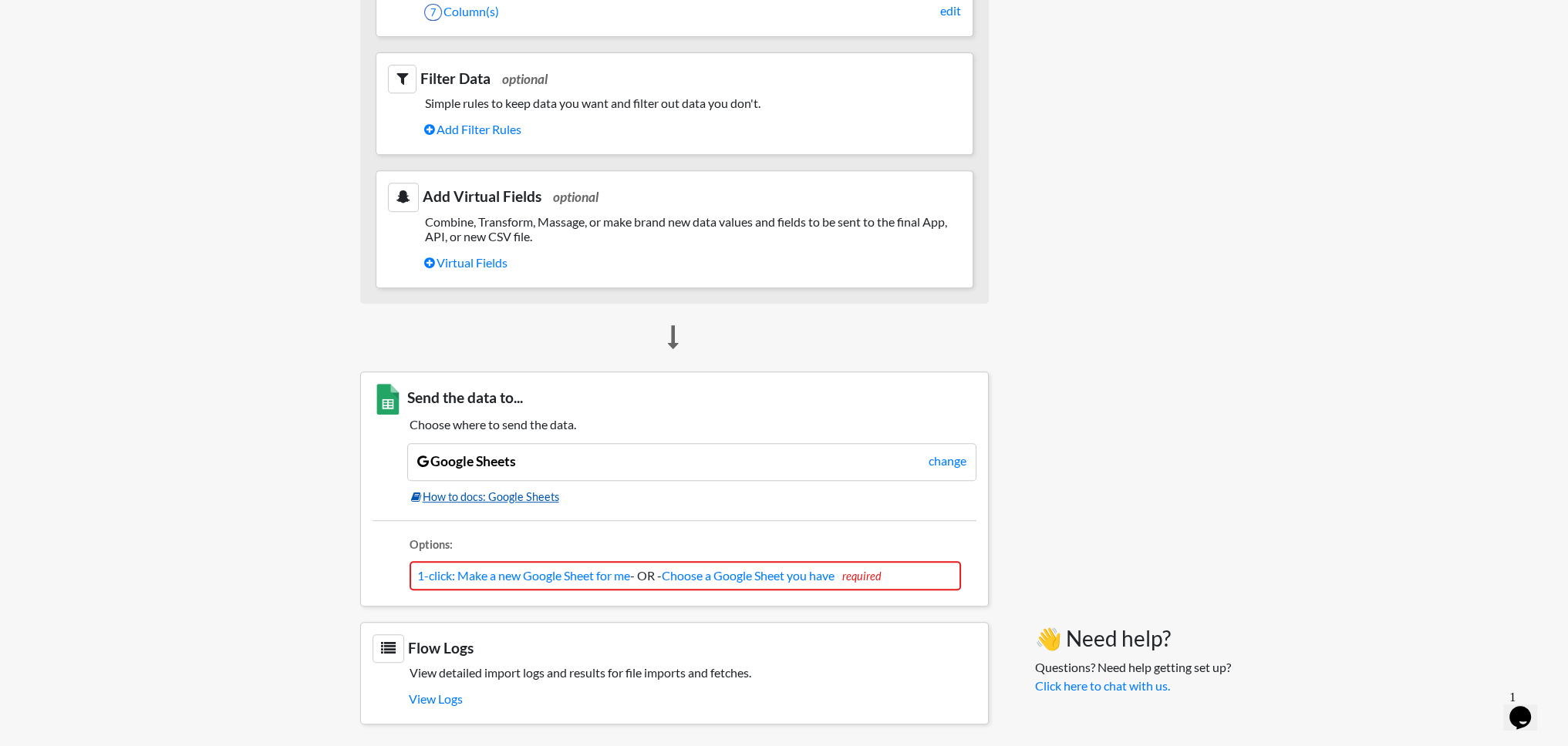
click at [474, 489] on link "How to docs: Google Sheets" at bounding box center [693, 497] width 565 height 17
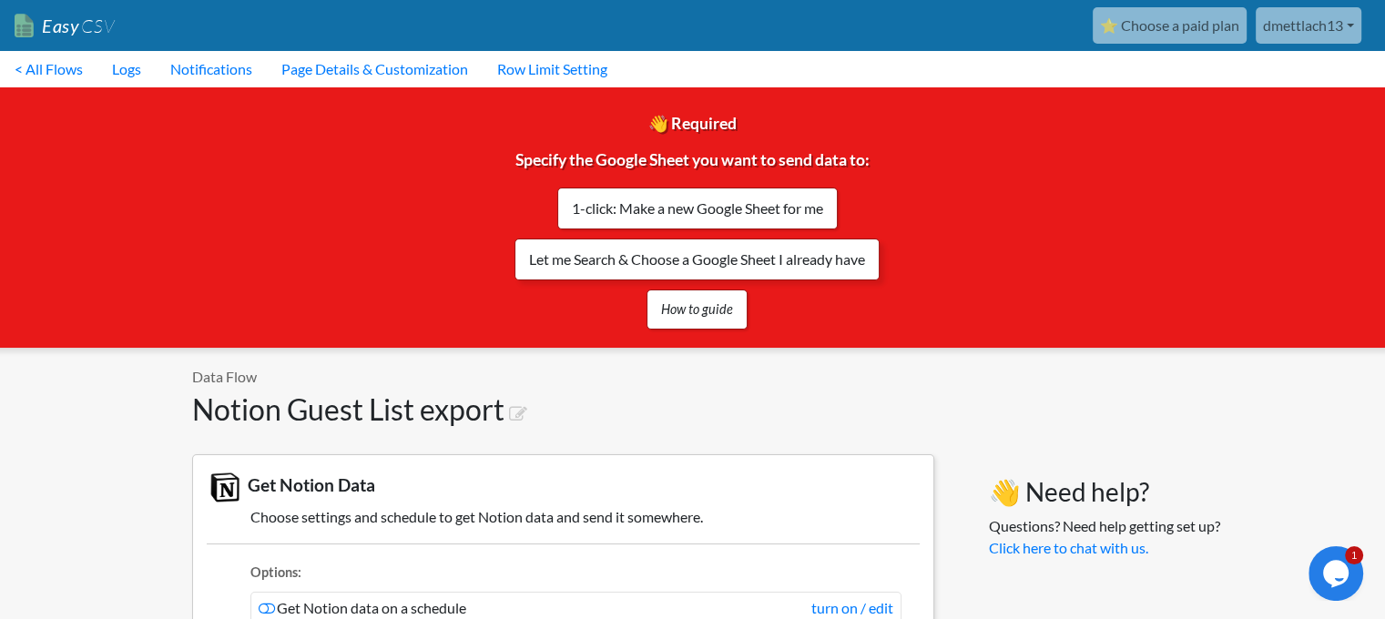
click at [849, 261] on link "Let me Search & Choose a Google Sheet I already have" at bounding box center [696, 260] width 365 height 42
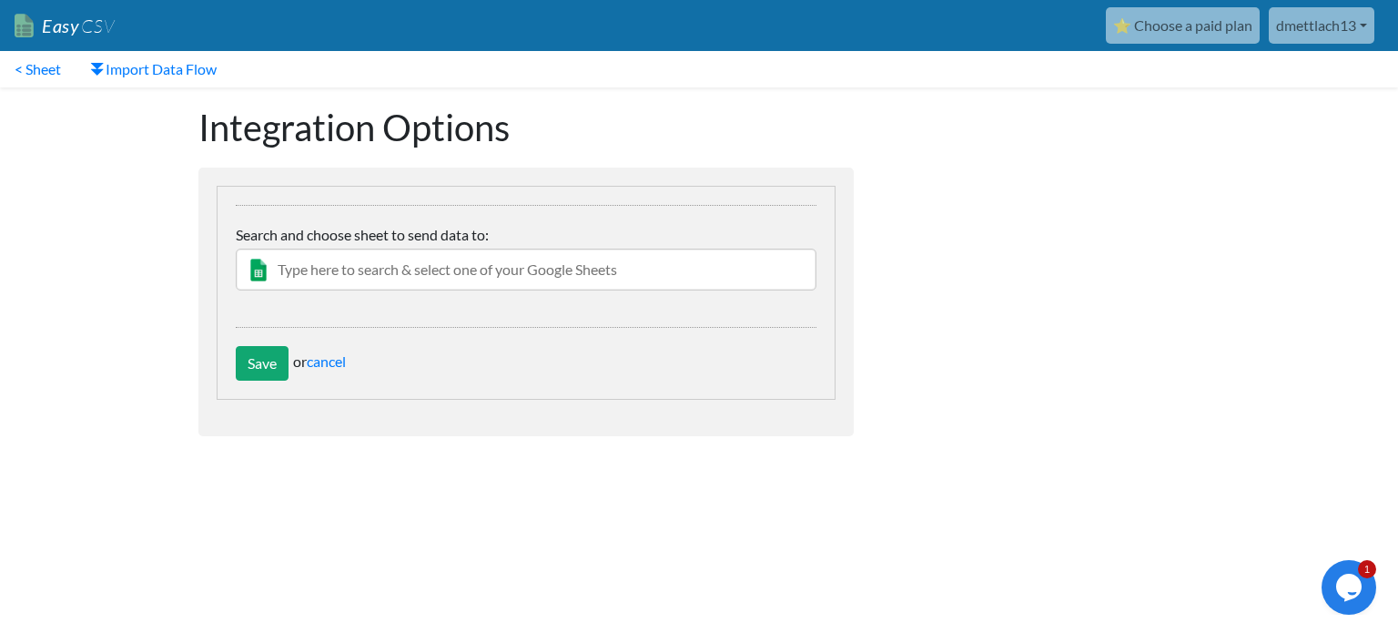
click at [608, 275] on input "text" at bounding box center [526, 270] width 581 height 42
click at [381, 284] on input "text" at bounding box center [526, 270] width 581 height 42
click at [311, 276] on input "text" at bounding box center [526, 270] width 581 height 42
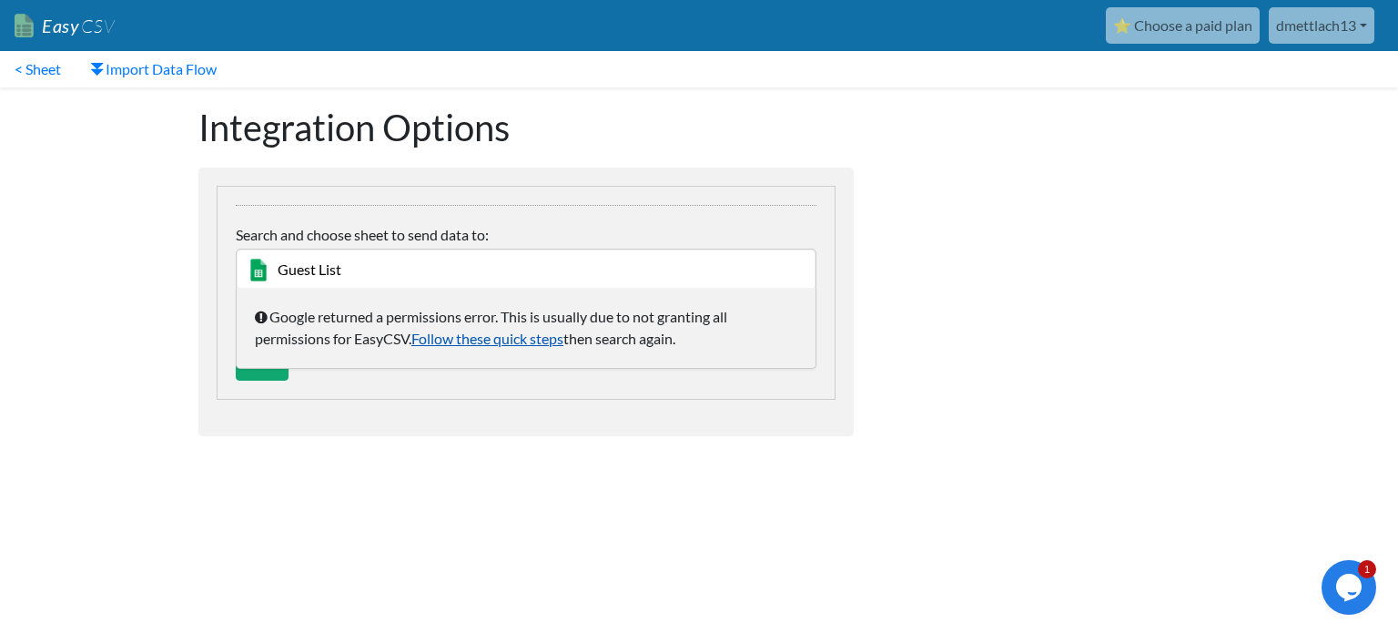
type input "Guest List"
click at [488, 338] on link "Follow these quick steps" at bounding box center [488, 338] width 152 height 17
click at [452, 331] on link "Follow these quick steps" at bounding box center [488, 338] width 152 height 17
click at [500, 476] on div "Integration Options change Google Sheet Worksheet/Tab (Optional- leave blank to…" at bounding box center [526, 288] width 692 height 403
click at [375, 210] on div "change Google Sheet Worksheet/Tab (Optional- leave blank to upload to first wor…" at bounding box center [526, 266] width 581 height 123
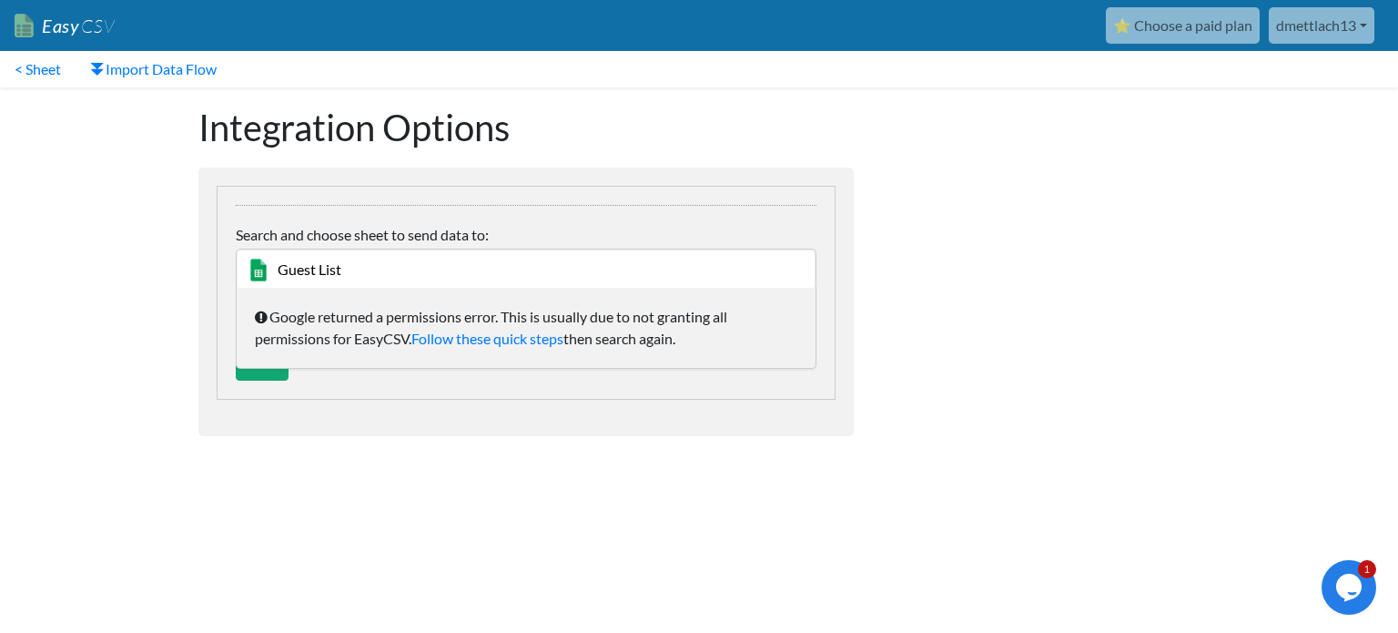
click at [398, 249] on input "Guest List" at bounding box center [526, 270] width 581 height 42
drag, startPoint x: 247, startPoint y: 528, endPoint x: 255, endPoint y: 466, distance: 62.5
click at [247, 505] on html "Easy CSV ⭐ Choose a paid plan dmettlach13 Dmettlach13 All Flows All CSV Generat…" at bounding box center [699, 252] width 1398 height 505
click at [265, 378] on input "Save" at bounding box center [262, 363] width 53 height 35
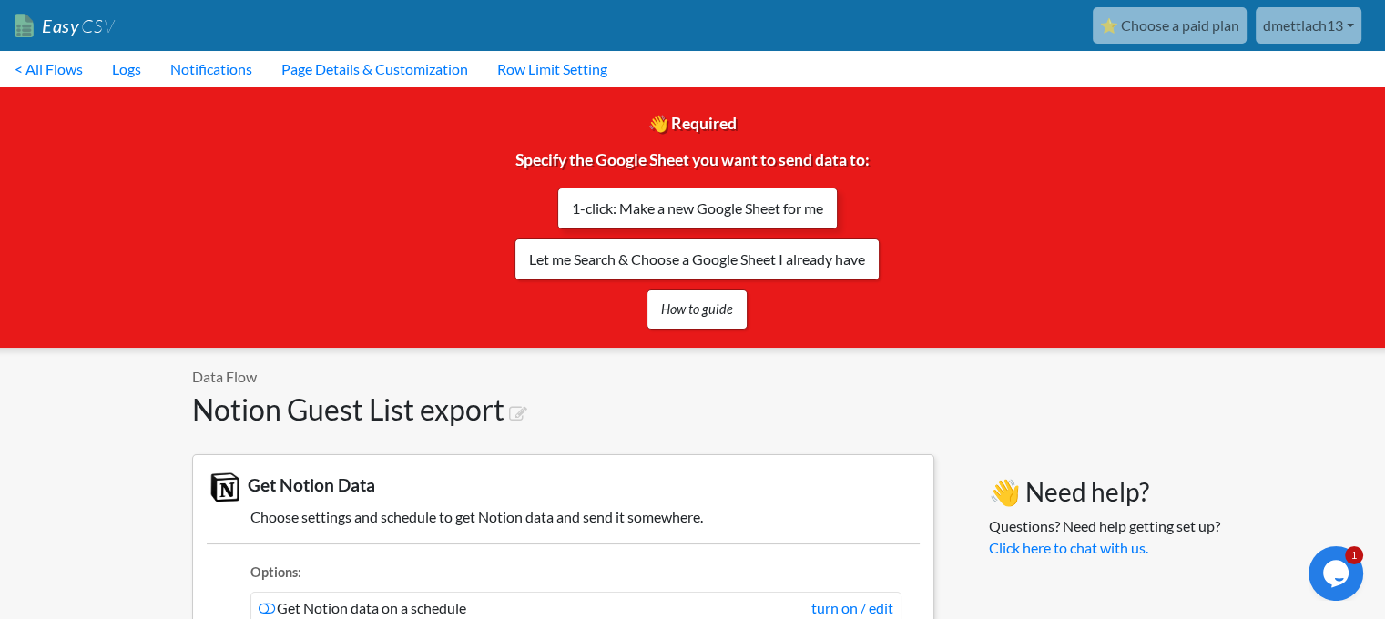
click at [693, 205] on link "1-click: Make a new Google Sheet for me" at bounding box center [697, 209] width 280 height 42
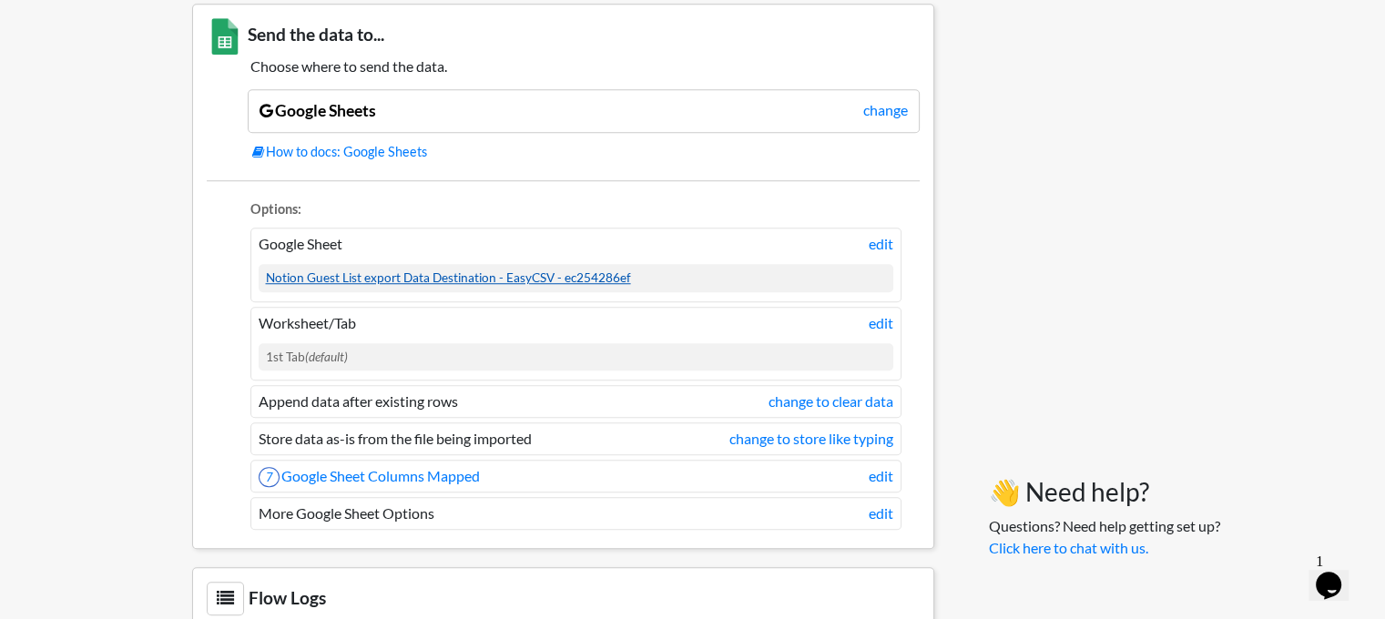
scroll to position [1449, 0]
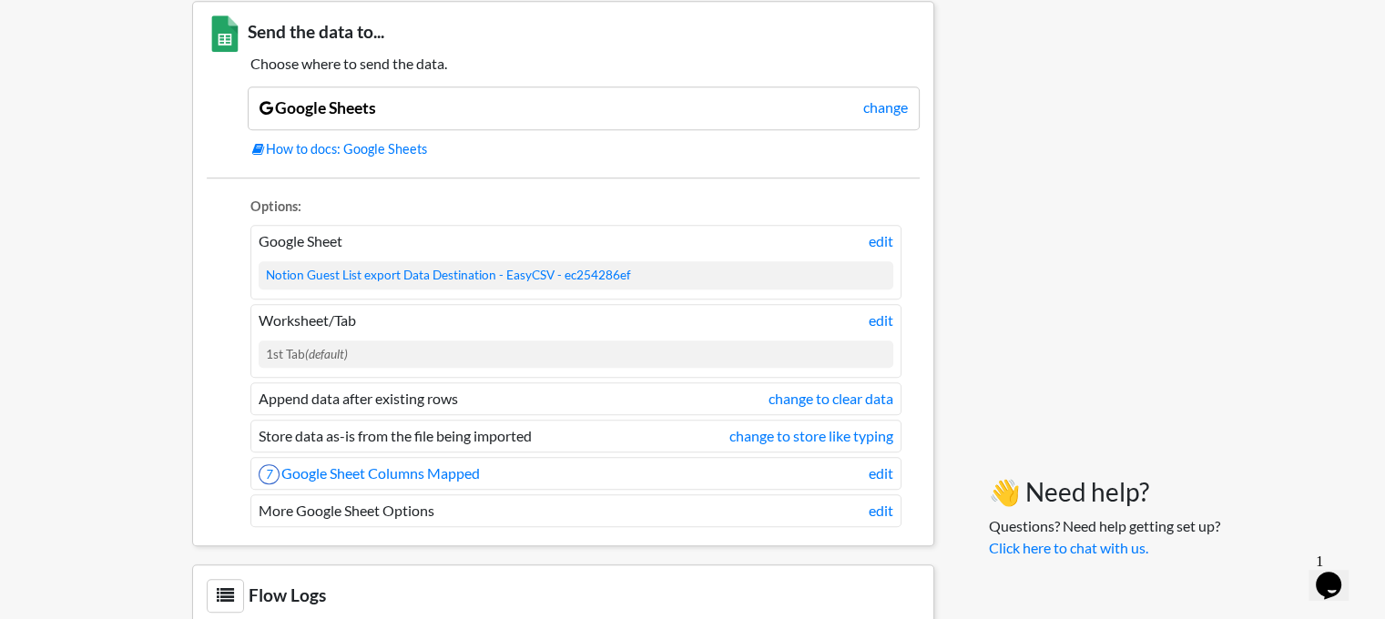
click at [555, 345] on div "1st Tab (default)" at bounding box center [576, 354] width 635 height 27
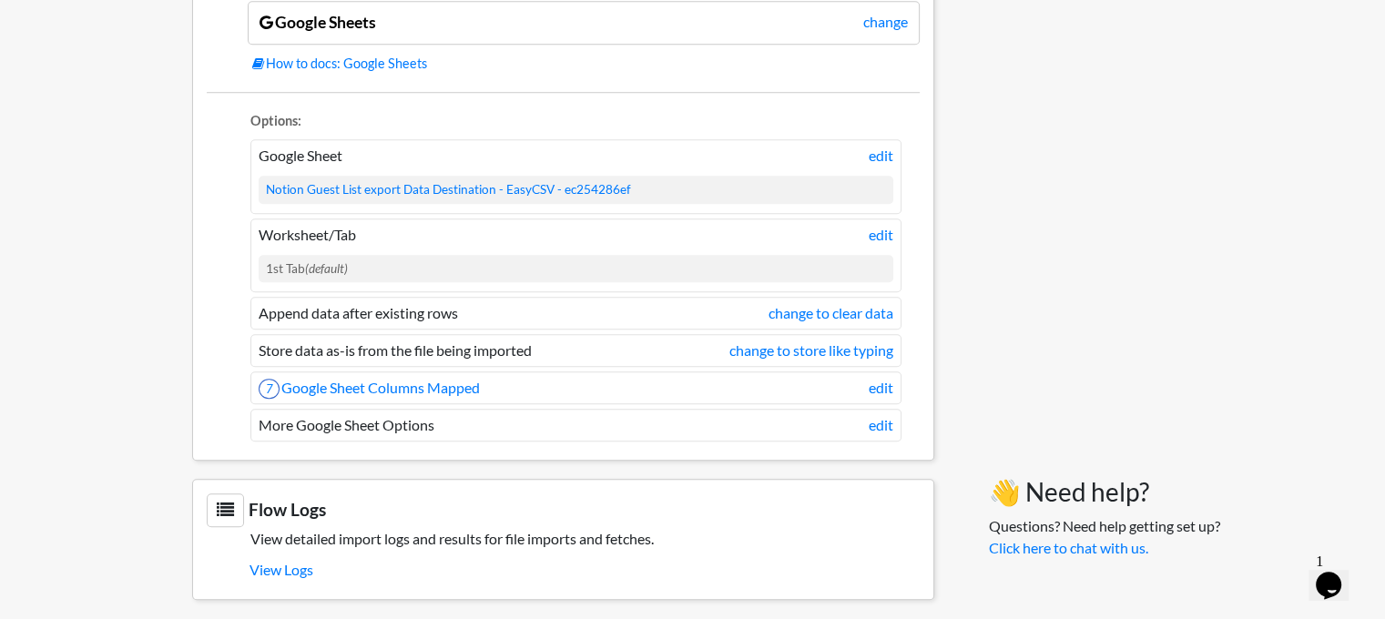
scroll to position [1541, 0]
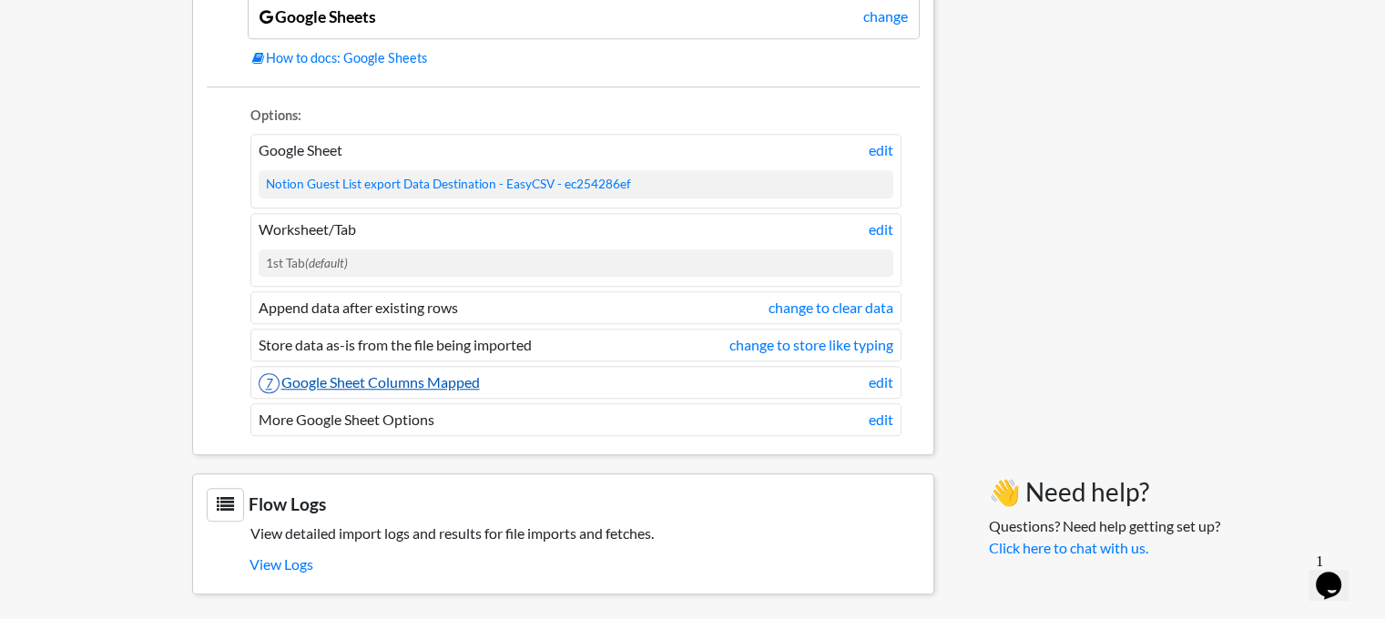
click at [466, 381] on link "7 Google Sheet Columns Mapped" at bounding box center [369, 381] width 221 height 17
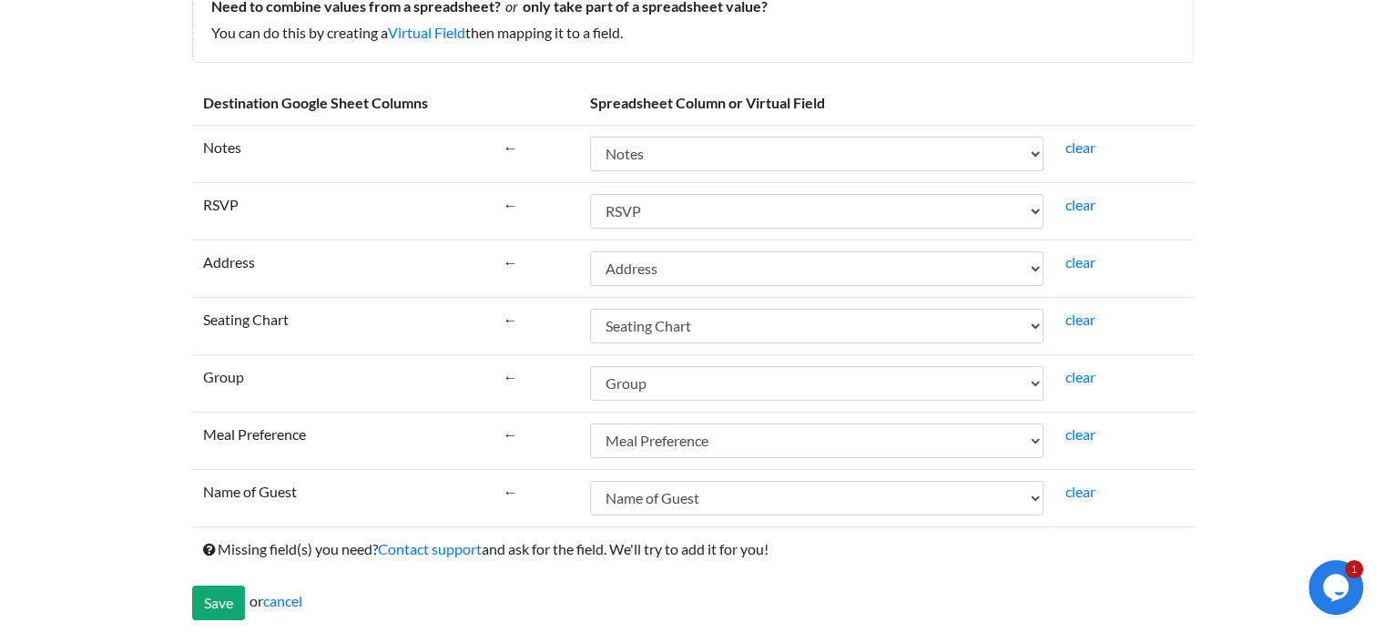
scroll to position [220, 0]
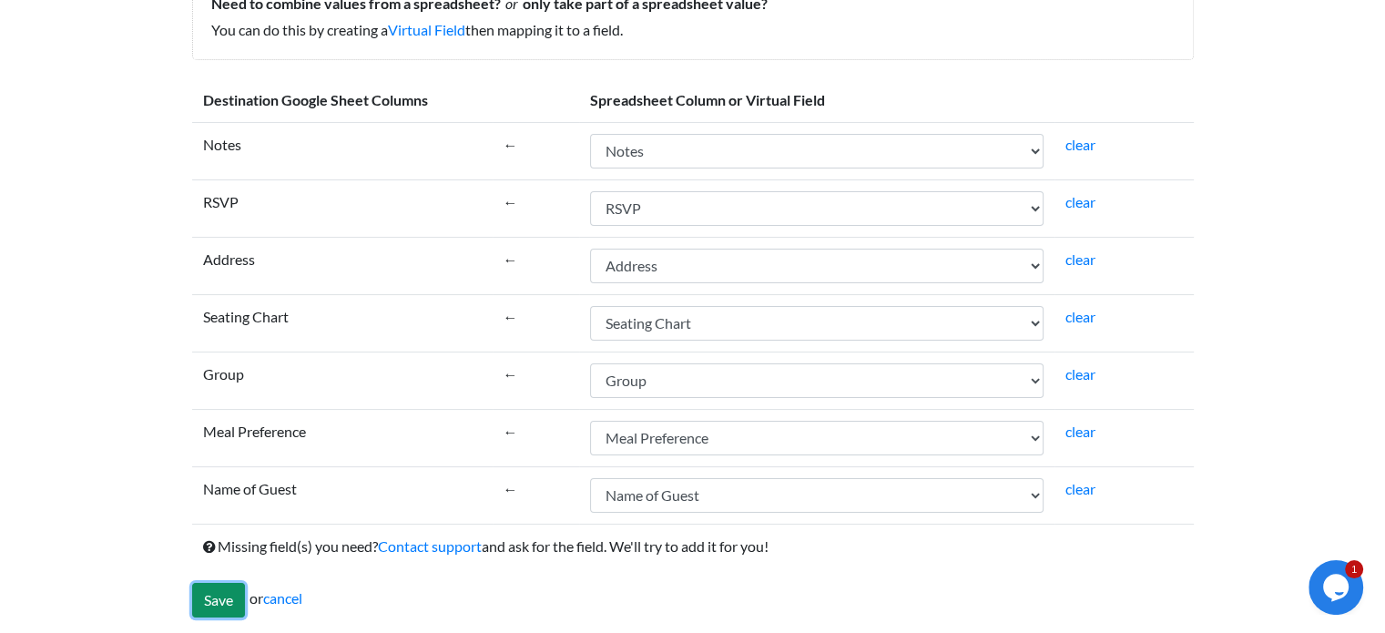
click at [219, 607] on input "Save" at bounding box center [218, 600] width 53 height 35
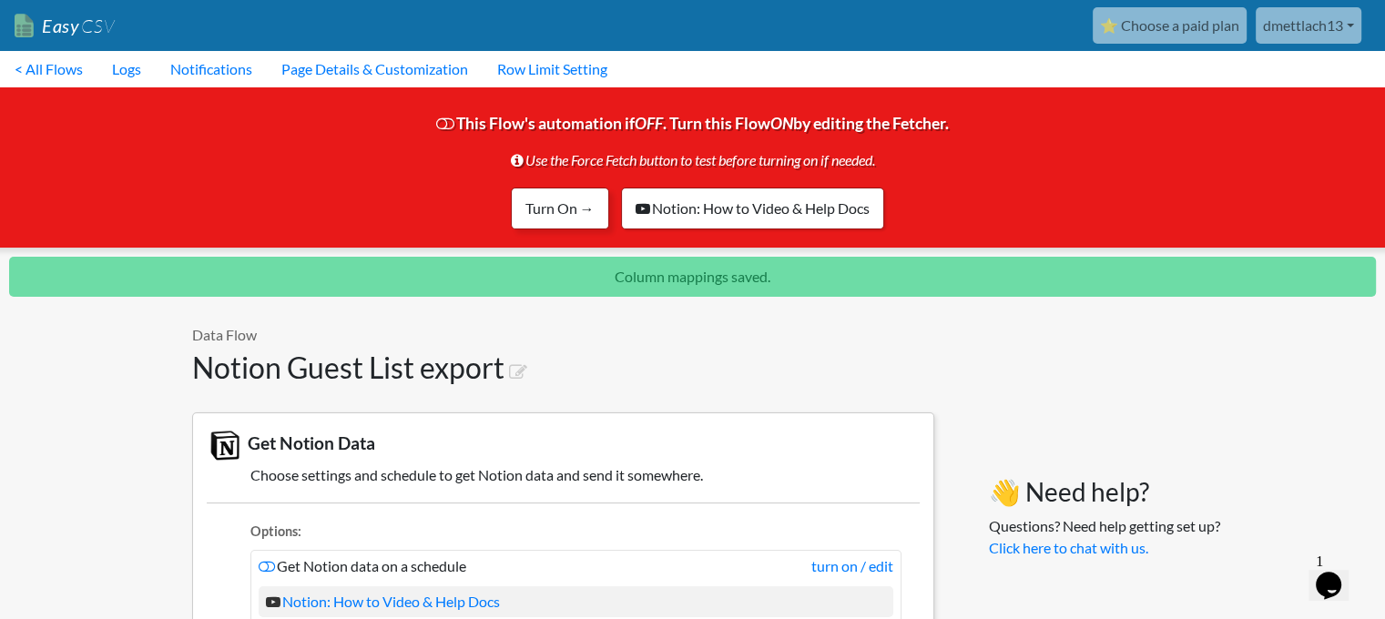
click at [547, 213] on link "Turn On →" at bounding box center [560, 209] width 98 height 42
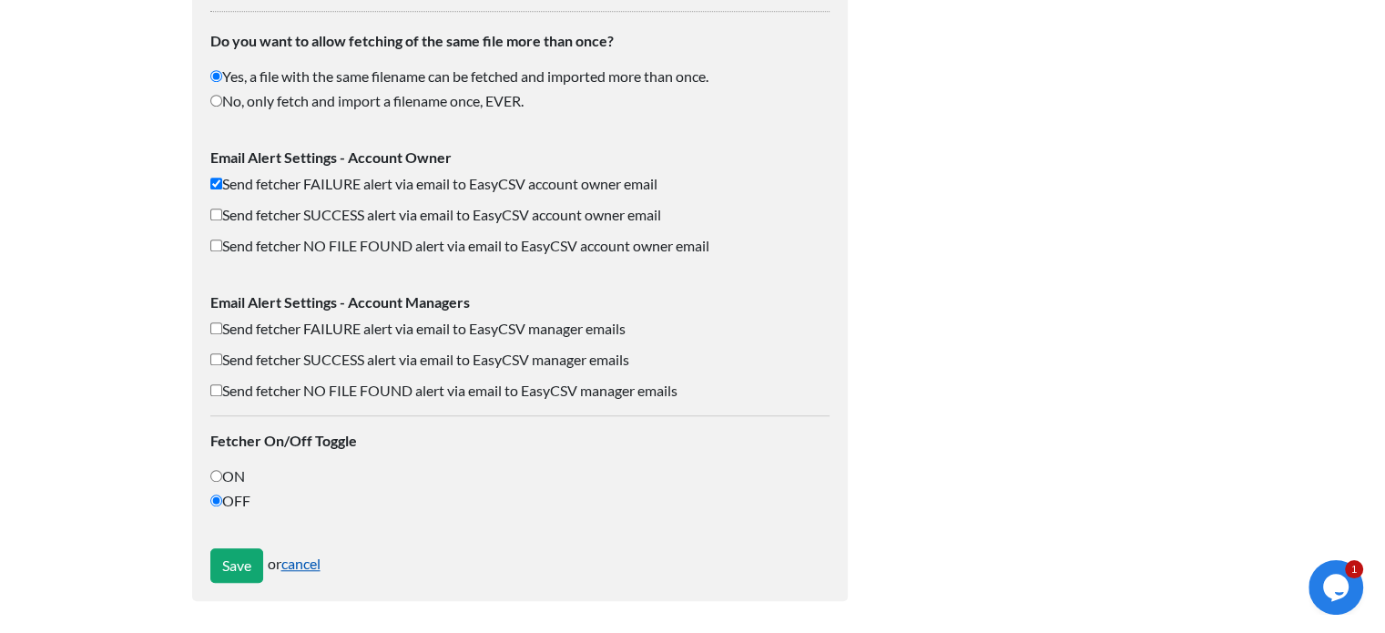
click at [315, 554] on link "cancel" at bounding box center [300, 562] width 39 height 17
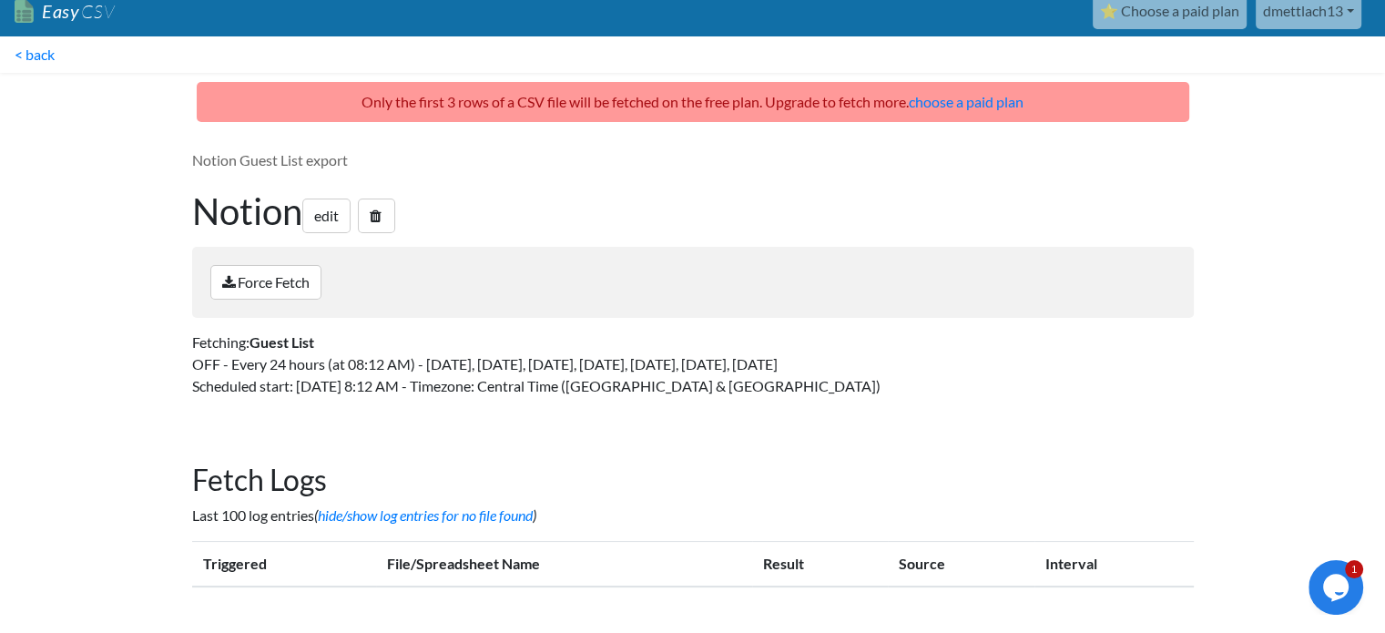
scroll to position [15, 0]
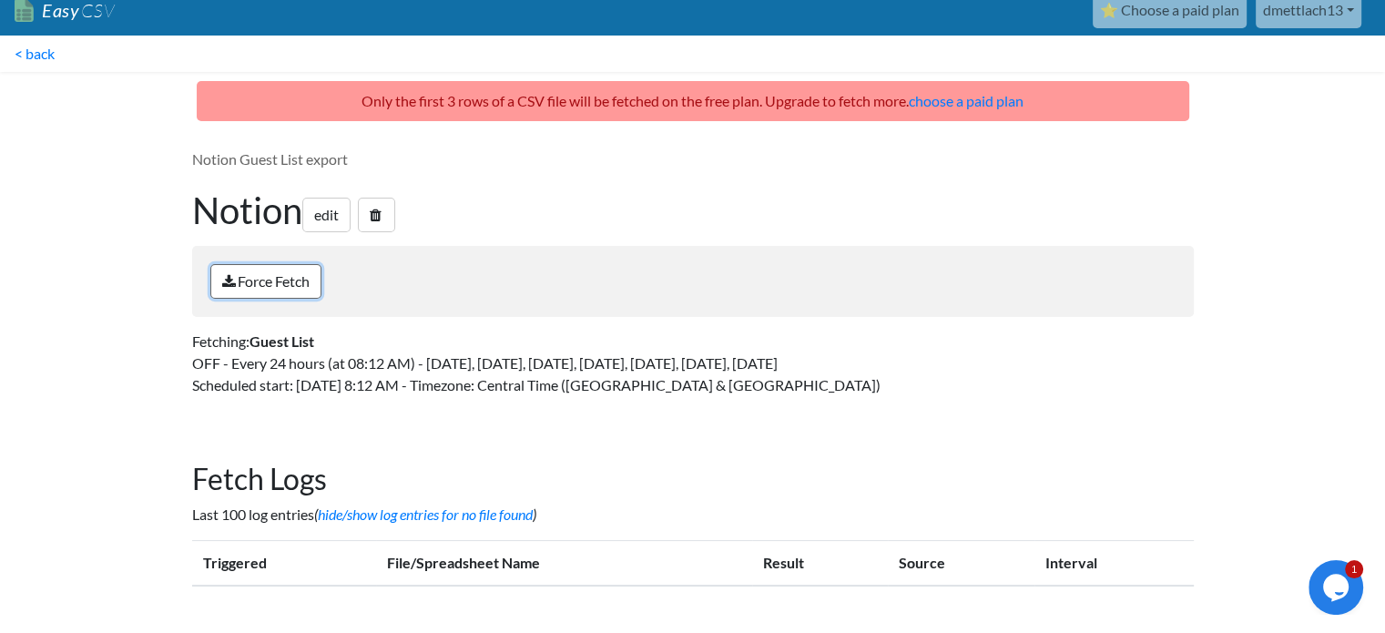
click at [300, 280] on link "Force Fetch" at bounding box center [265, 281] width 111 height 35
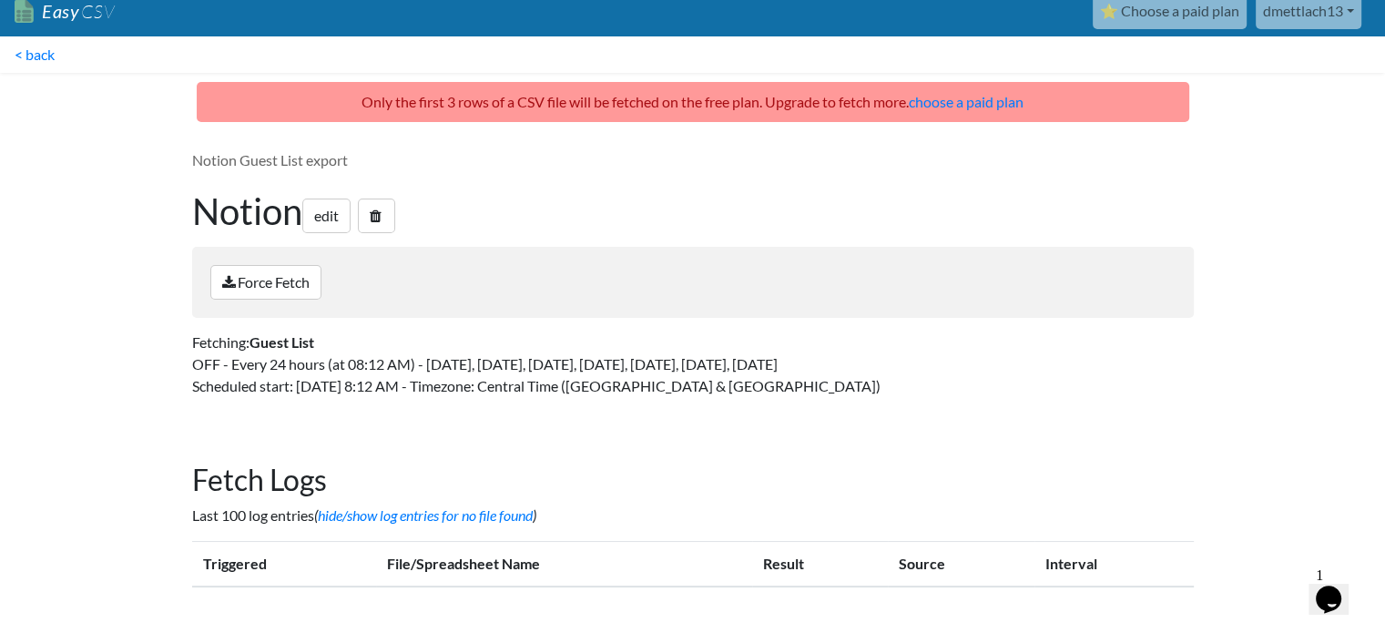
scroll to position [15, 0]
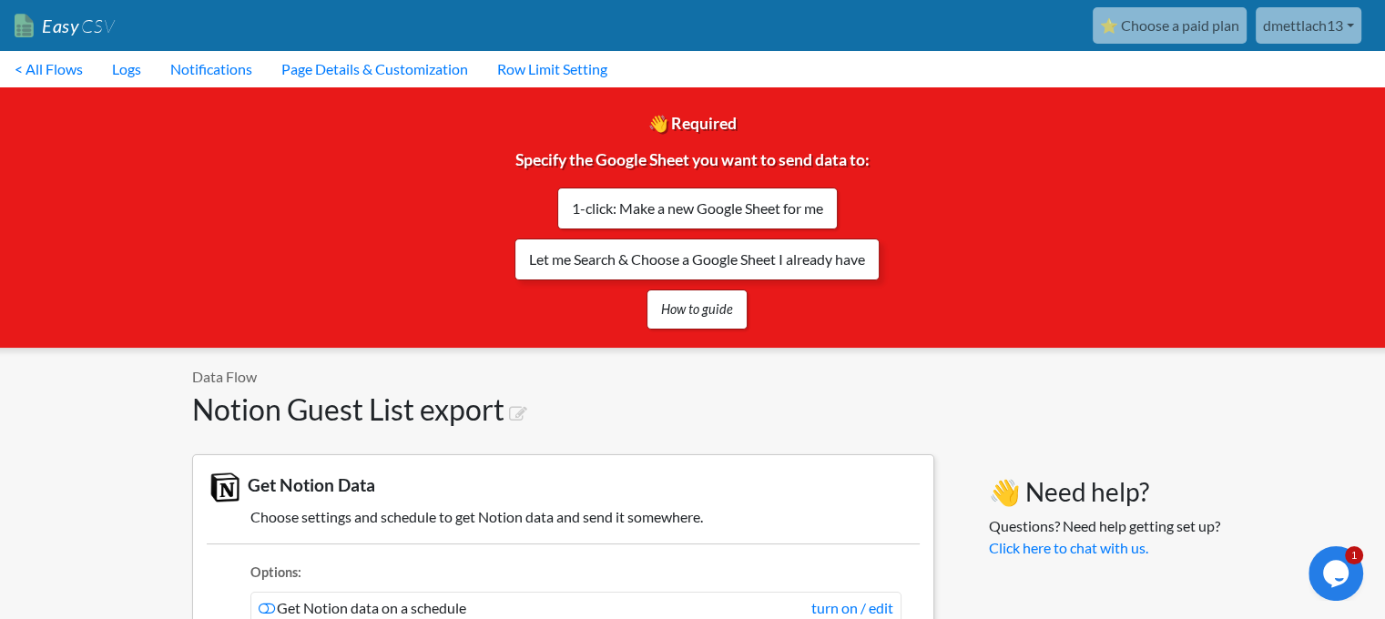
click at [652, 277] on link "Let me Search & Choose a Google Sheet I already have" at bounding box center [696, 260] width 365 height 42
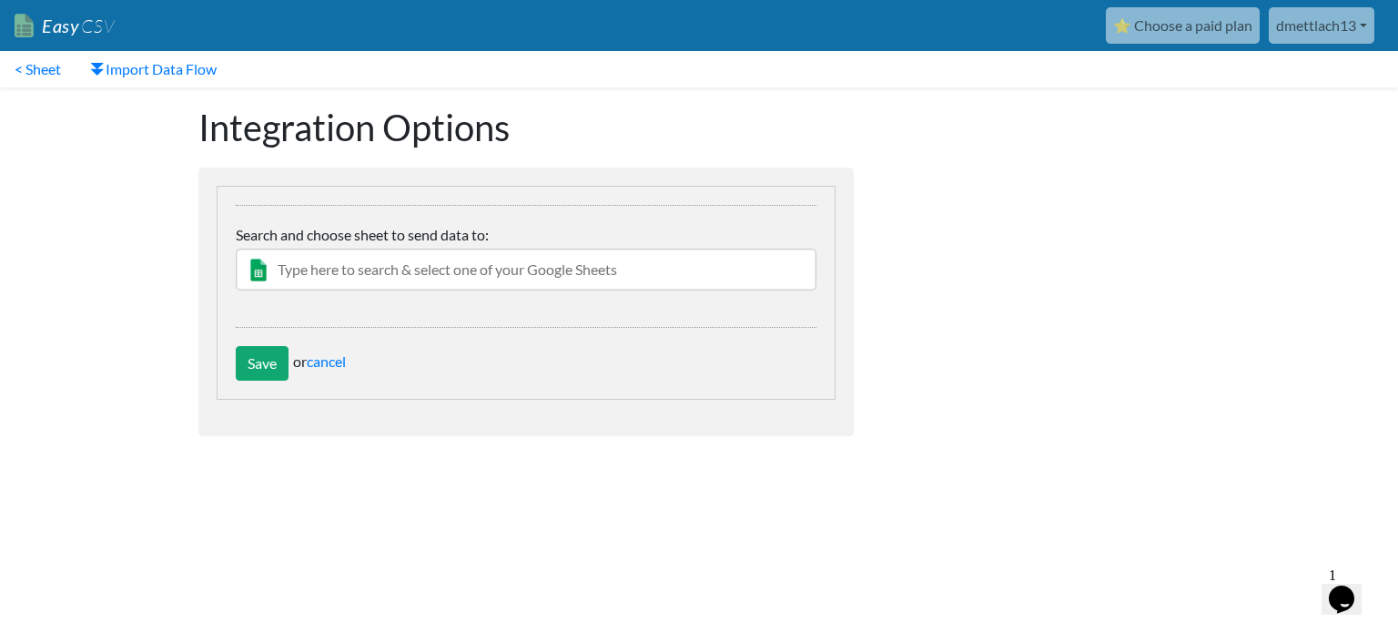
click at [492, 290] on div "change Google Sheet Worksheet/Tab (Optional- leave blank to upload to first wor…" at bounding box center [526, 266] width 581 height 123
click at [493, 282] on input "text" at bounding box center [526, 270] width 581 height 42
click at [498, 276] on input "text" at bounding box center [526, 270] width 581 height 42
paste input "Notion"
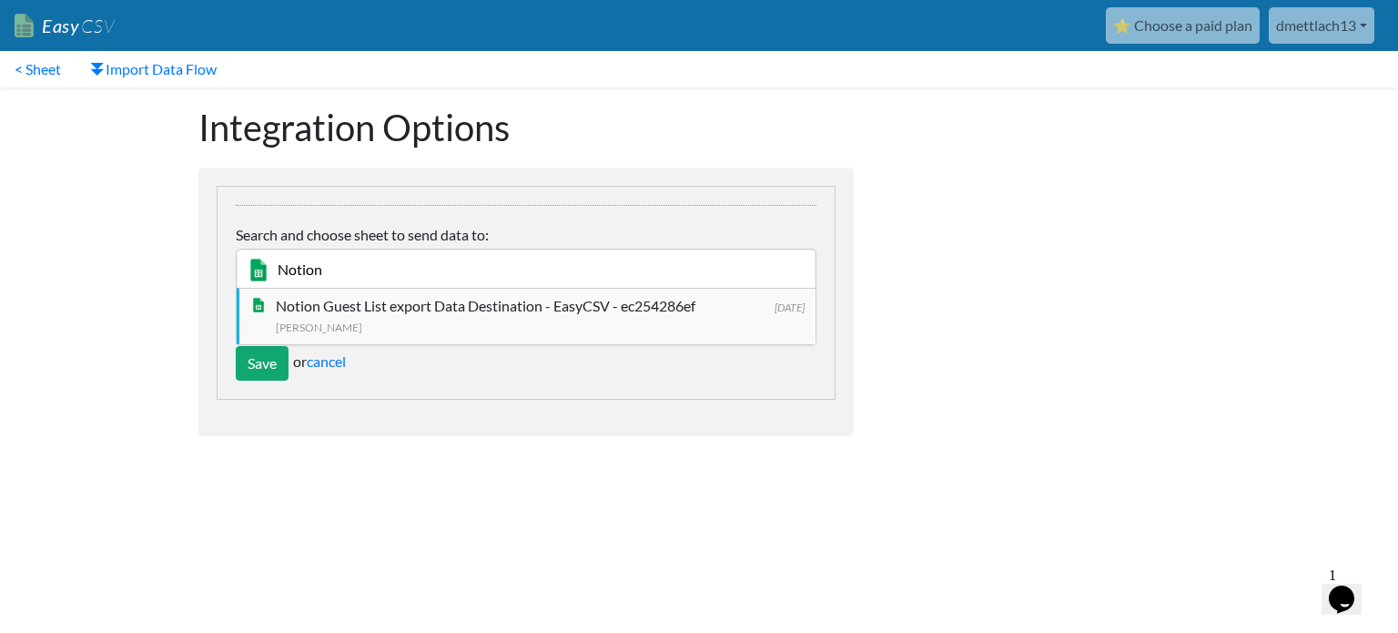
type input "Notion"
click at [422, 316] on div "Notion Guest List export Data Destination - EasyCSV - ec254286ef" at bounding box center [540, 306] width 529 height 22
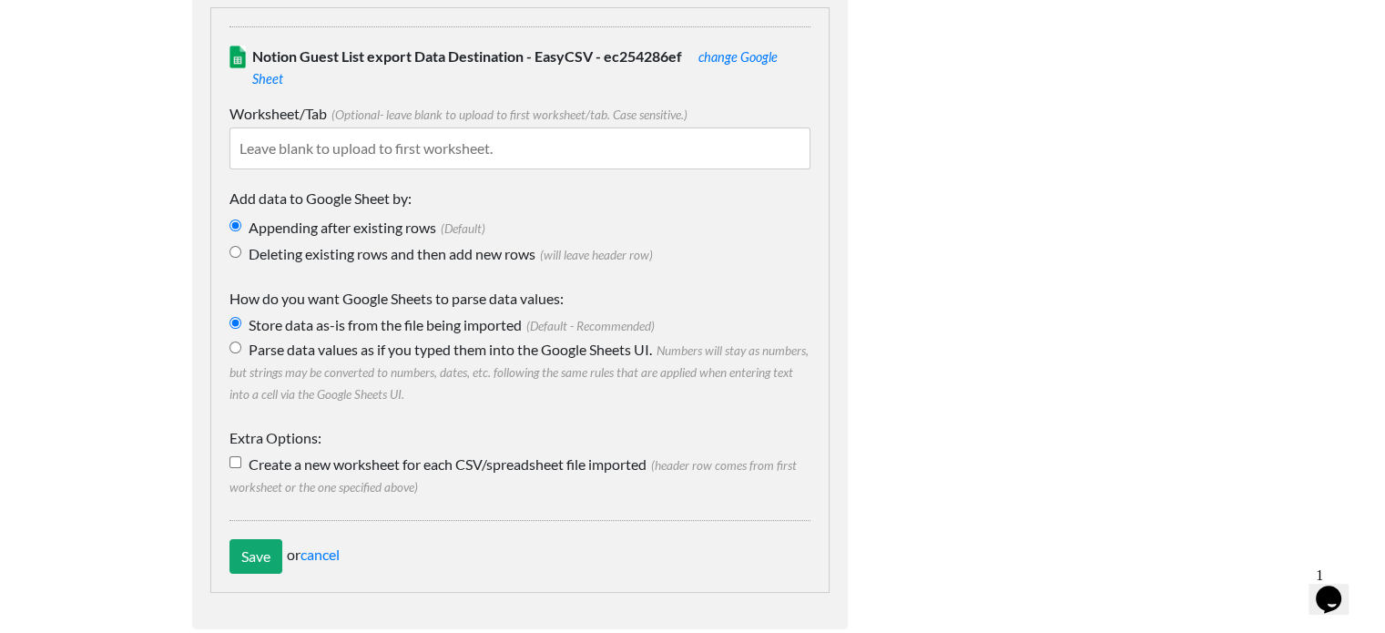
scroll to position [182, 0]
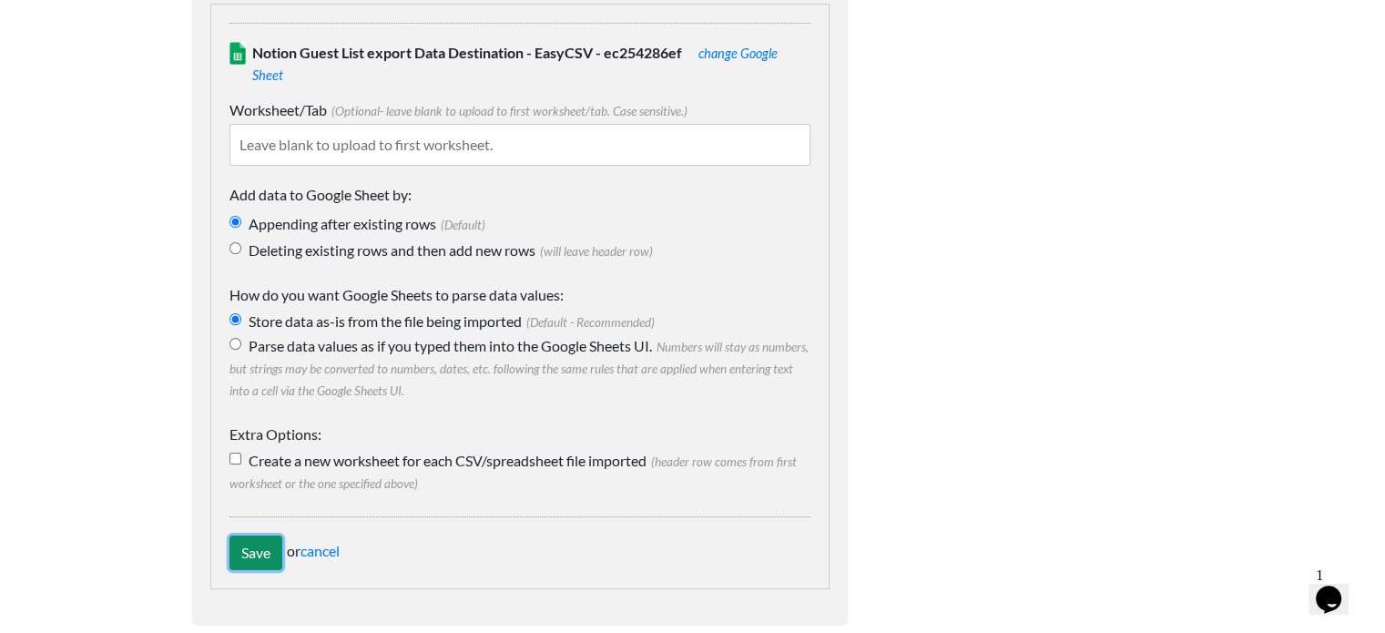
click at [270, 536] on input "Save" at bounding box center [255, 552] width 53 height 35
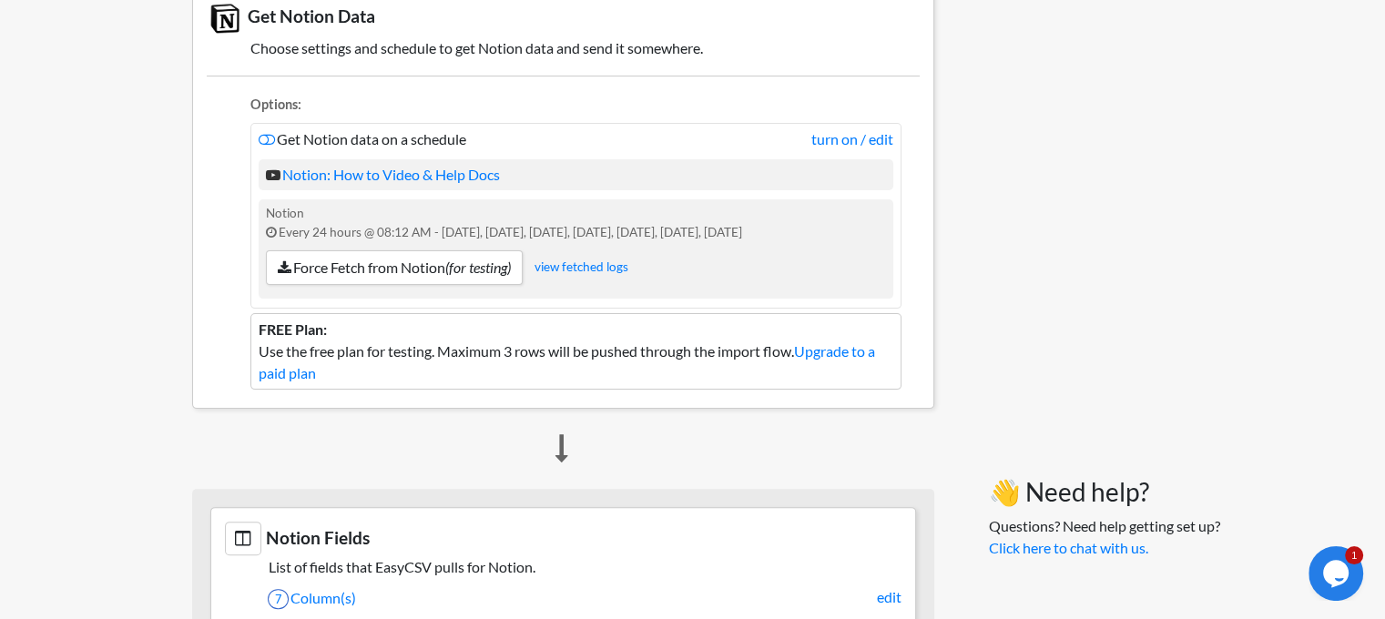
scroll to position [455, 0]
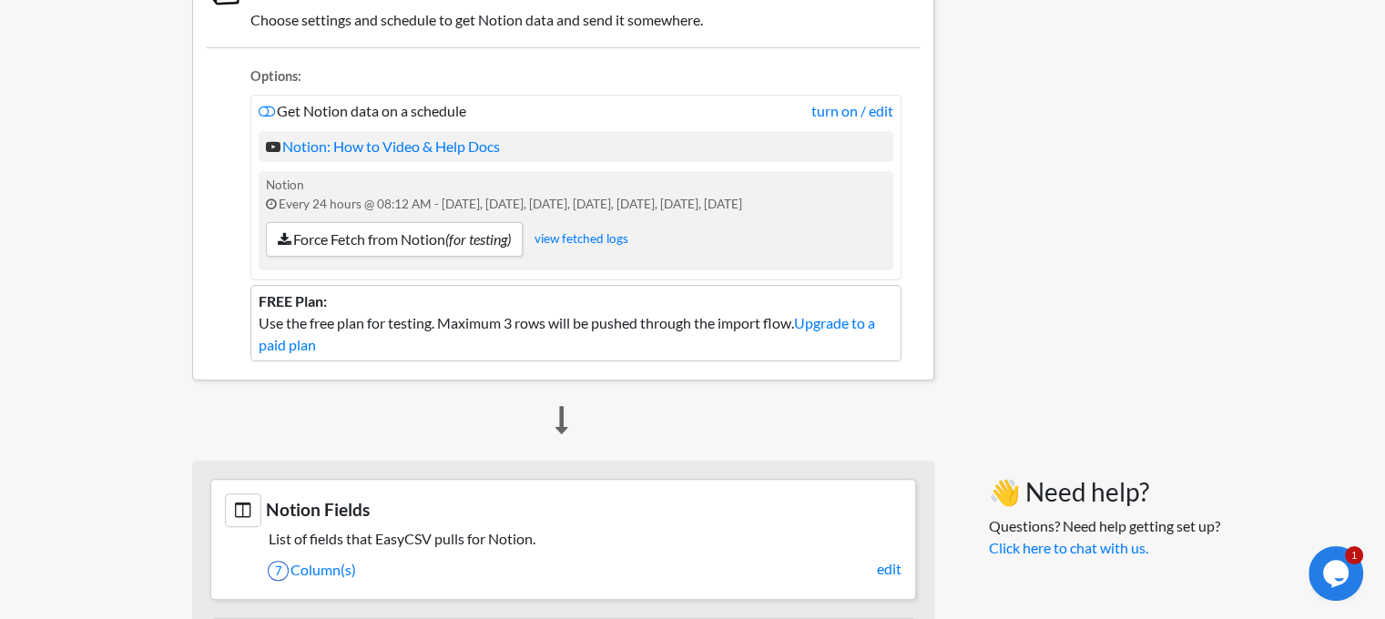
click at [564, 247] on div "Notion Every 24 hours @ 08:12 AM - Sunday, Monday, Tuesday, Wednesday, Thursday…" at bounding box center [576, 220] width 635 height 99
click at [568, 238] on link "view fetched logs" at bounding box center [581, 237] width 94 height 15
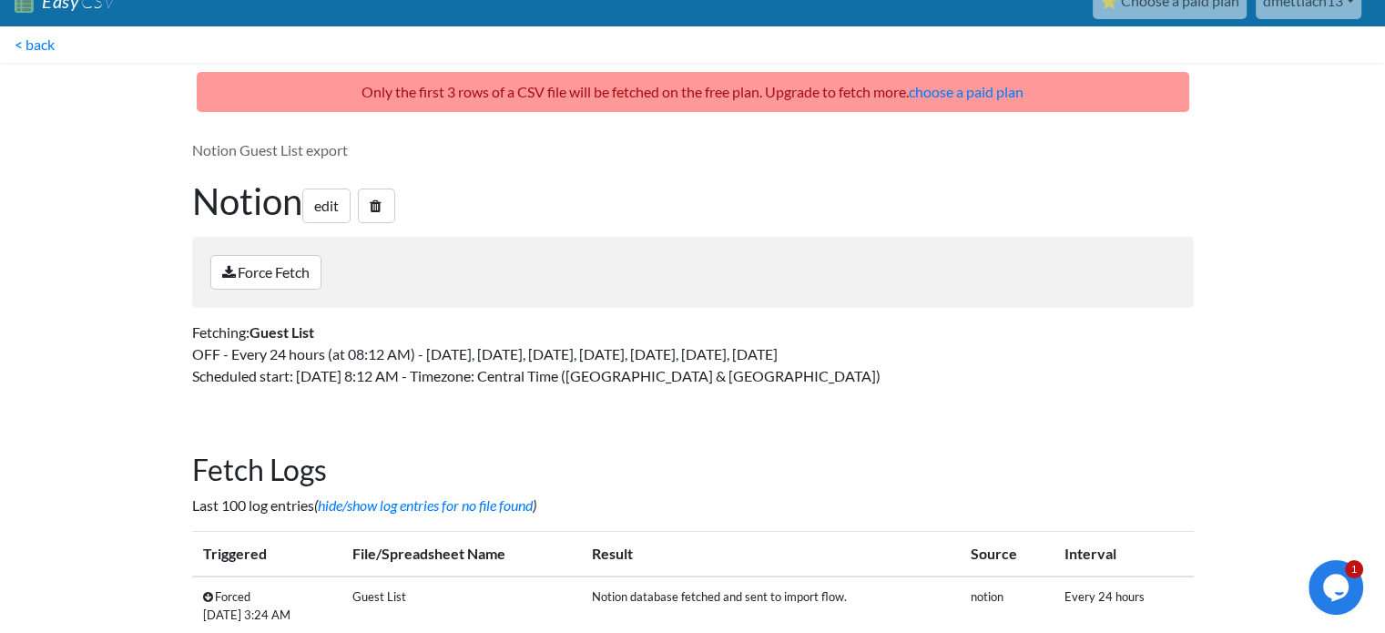
scroll to position [73, 0]
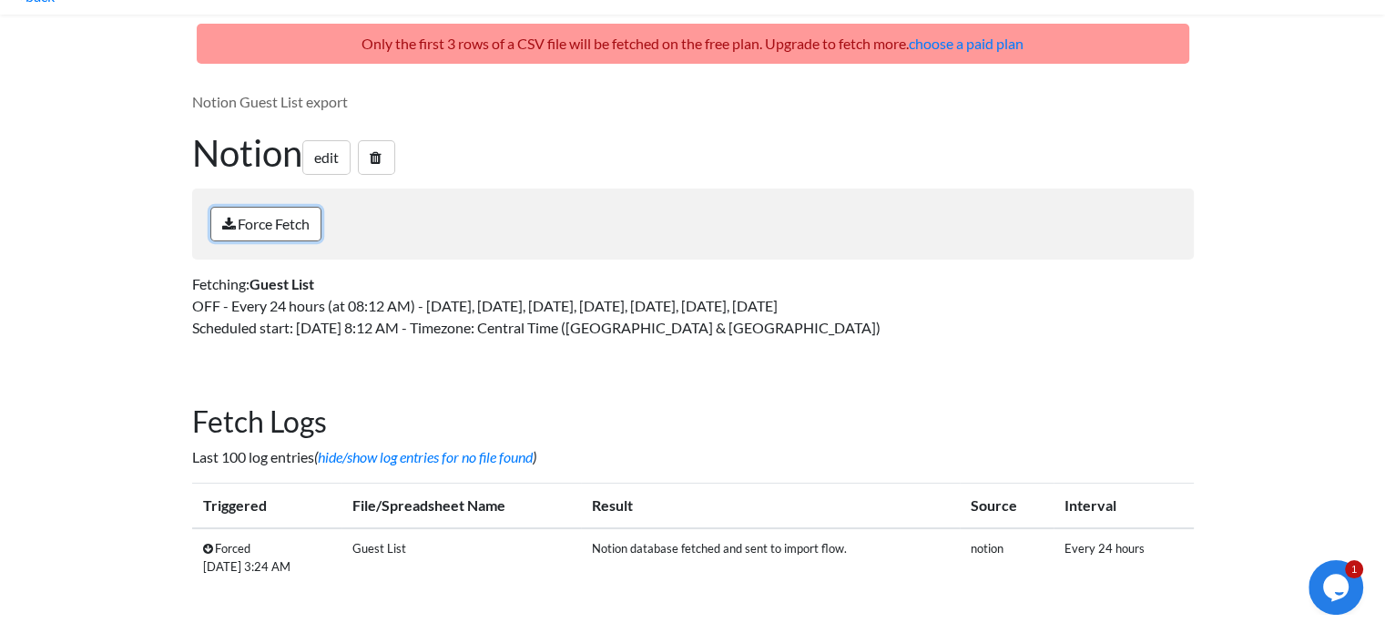
click at [287, 232] on link "Force Fetch" at bounding box center [265, 224] width 111 height 35
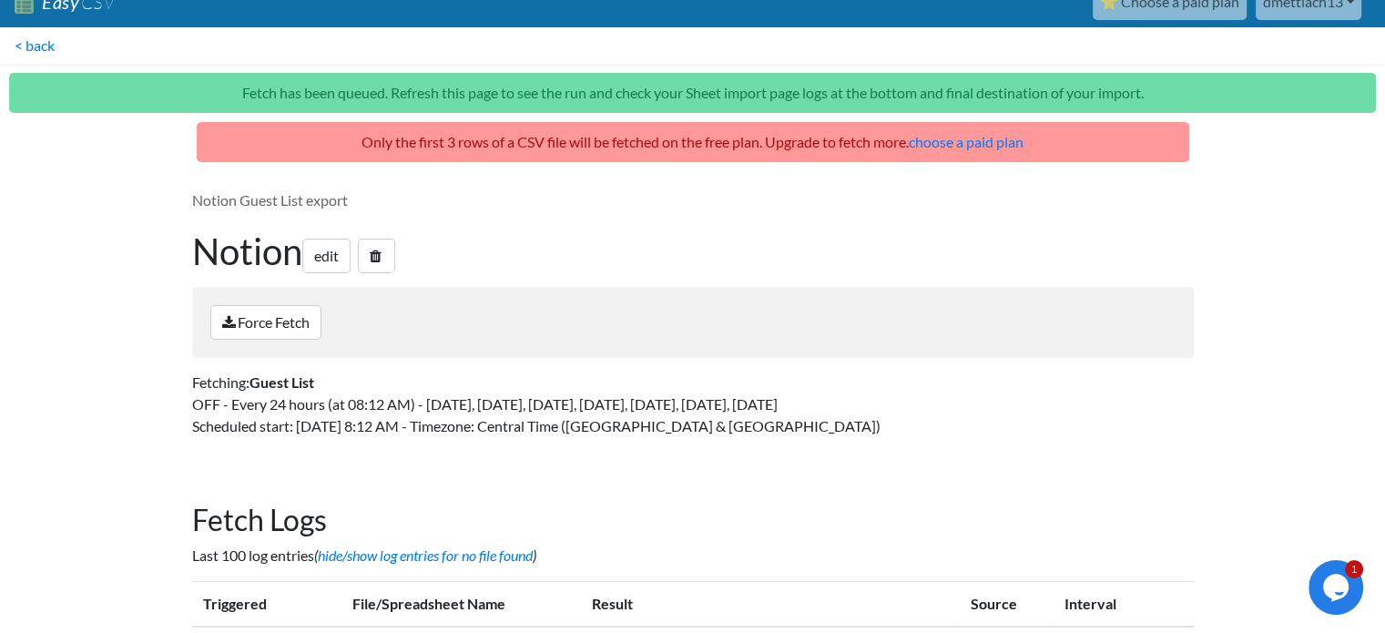
scroll to position [122, 0]
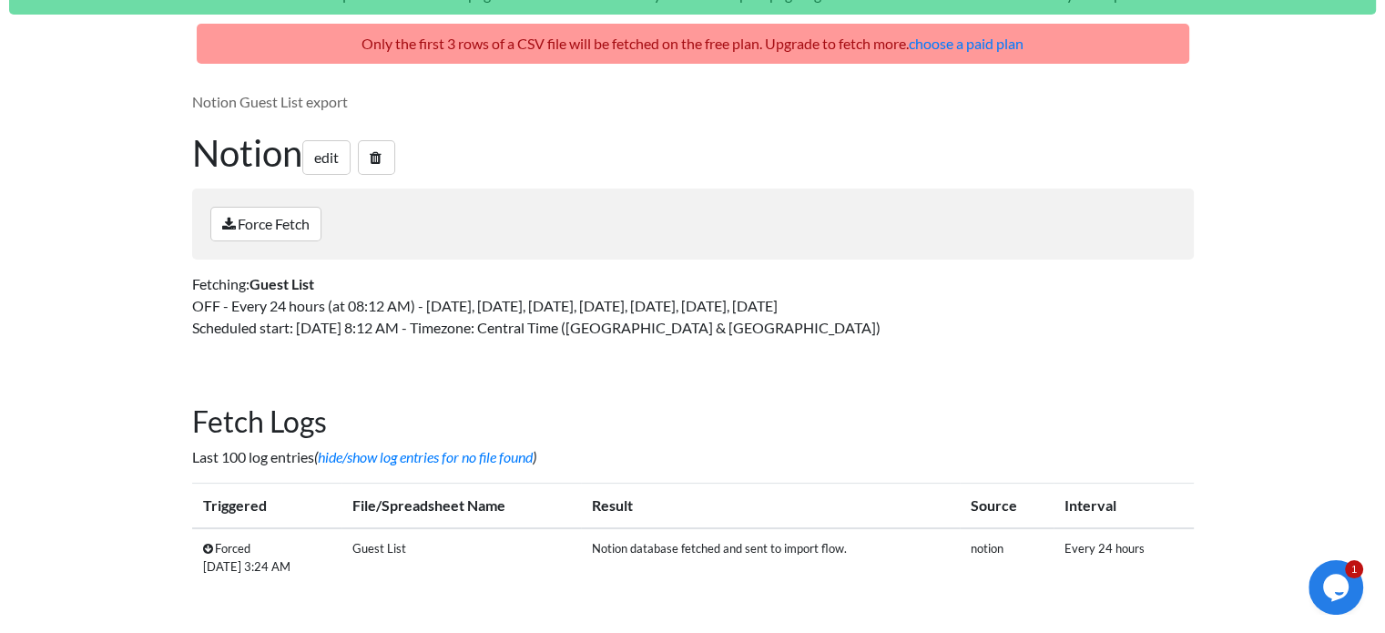
drag, startPoint x: 991, startPoint y: 555, endPoint x: 941, endPoint y: 551, distance: 50.3
click at [958, 554] on tr "Forced Saturday, Sep 13 3:24 AM Guest List Notion database fetched and sent to …" at bounding box center [693, 557] width 1002 height 58
click at [845, 553] on td "Notion database fetched and sent to import flow." at bounding box center [770, 557] width 379 height 58
click at [209, 553] on icon at bounding box center [208, 549] width 10 height 12
click at [209, 550] on icon at bounding box center [208, 549] width 10 height 12
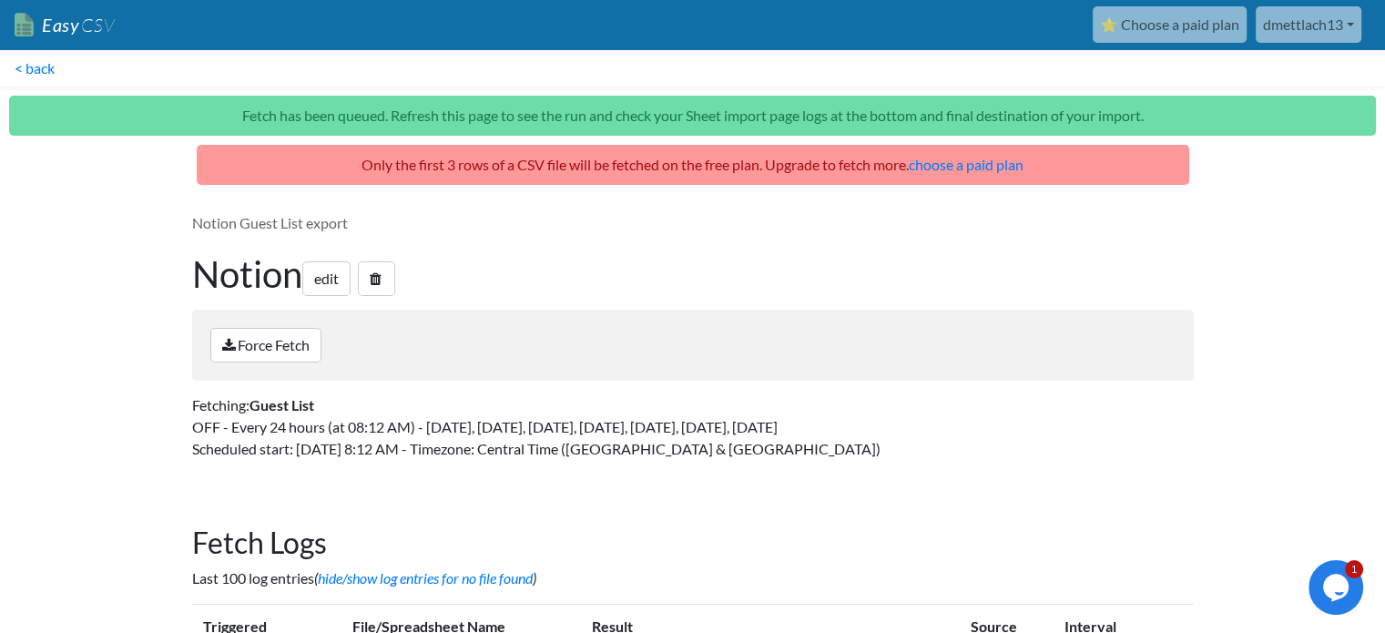
scroll to position [0, 0]
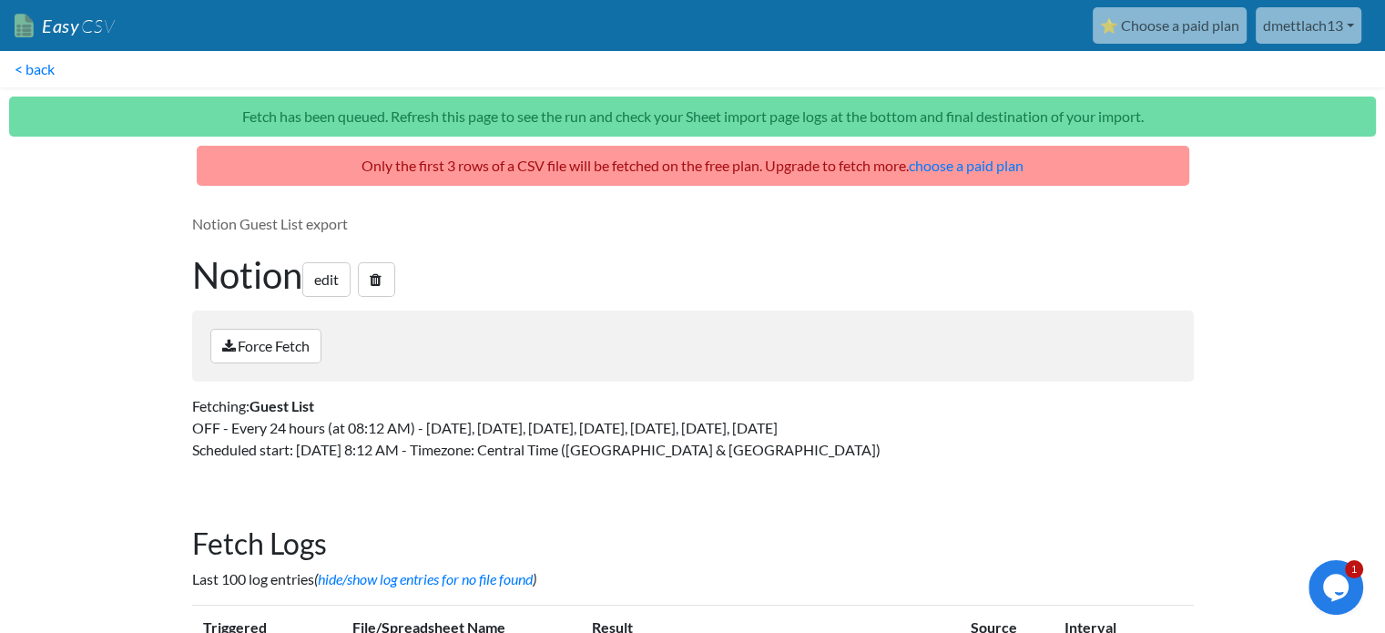
click at [108, 20] on span "CSV" at bounding box center [97, 26] width 36 height 23
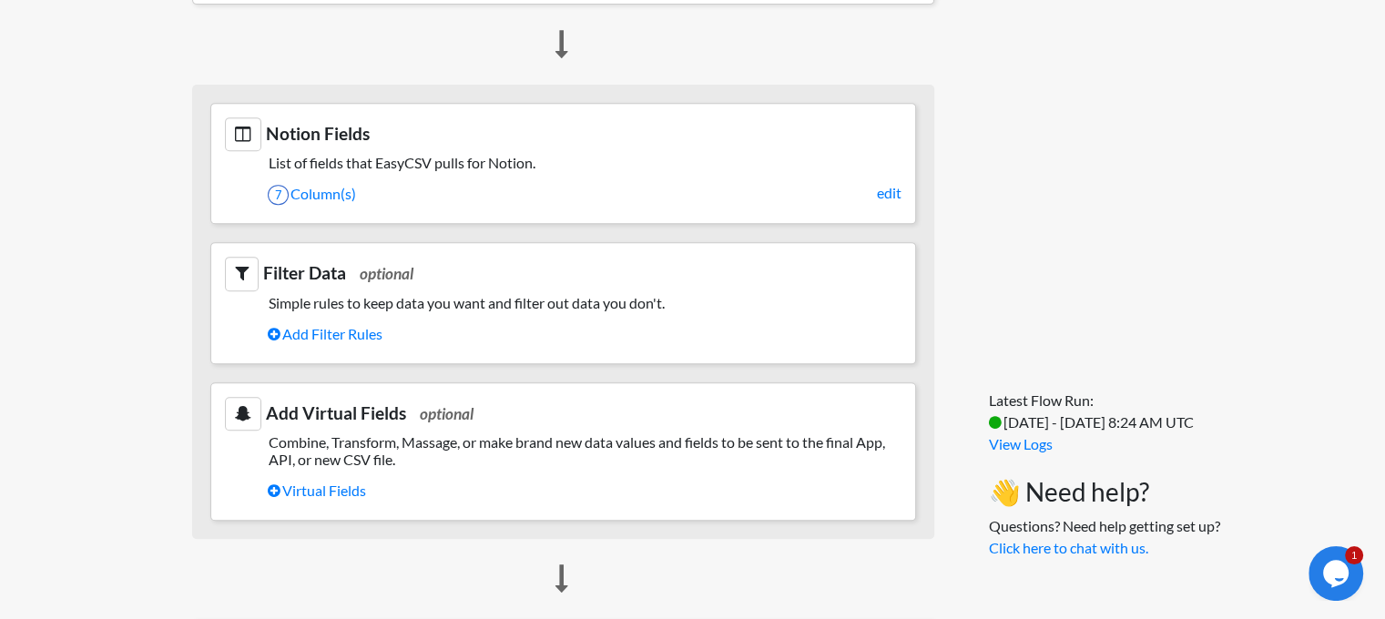
scroll to position [819, 0]
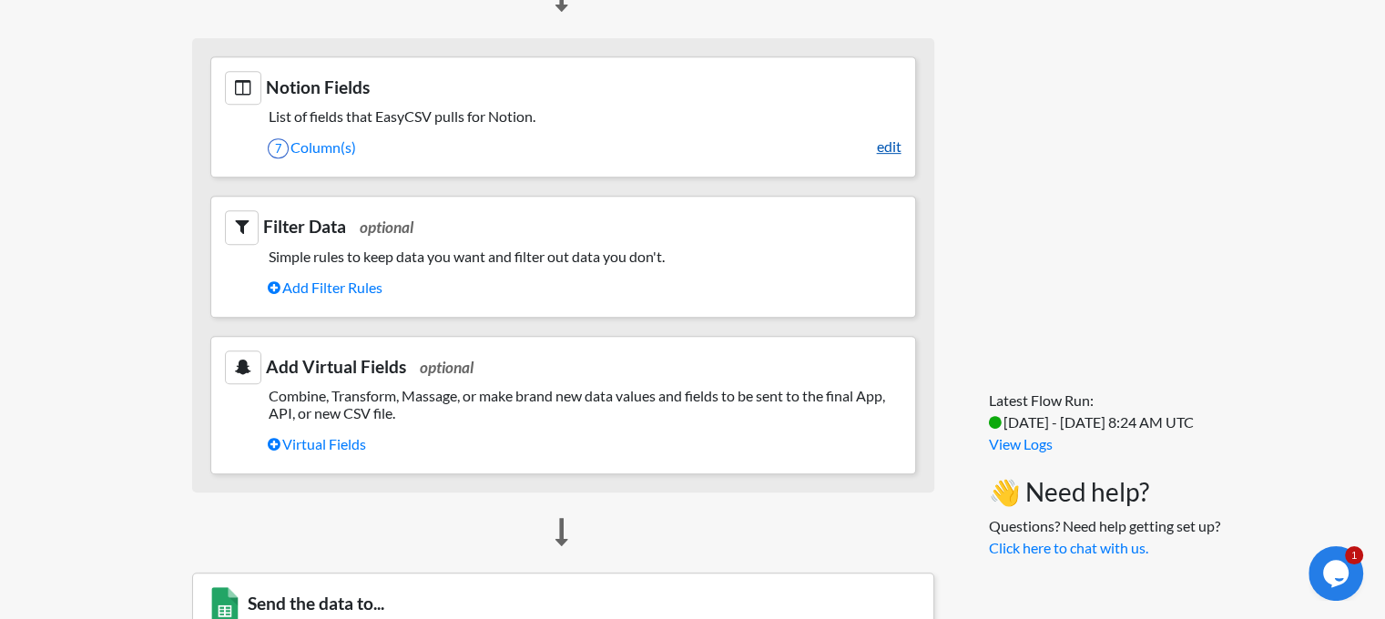
click at [893, 141] on link "edit" at bounding box center [889, 147] width 25 height 22
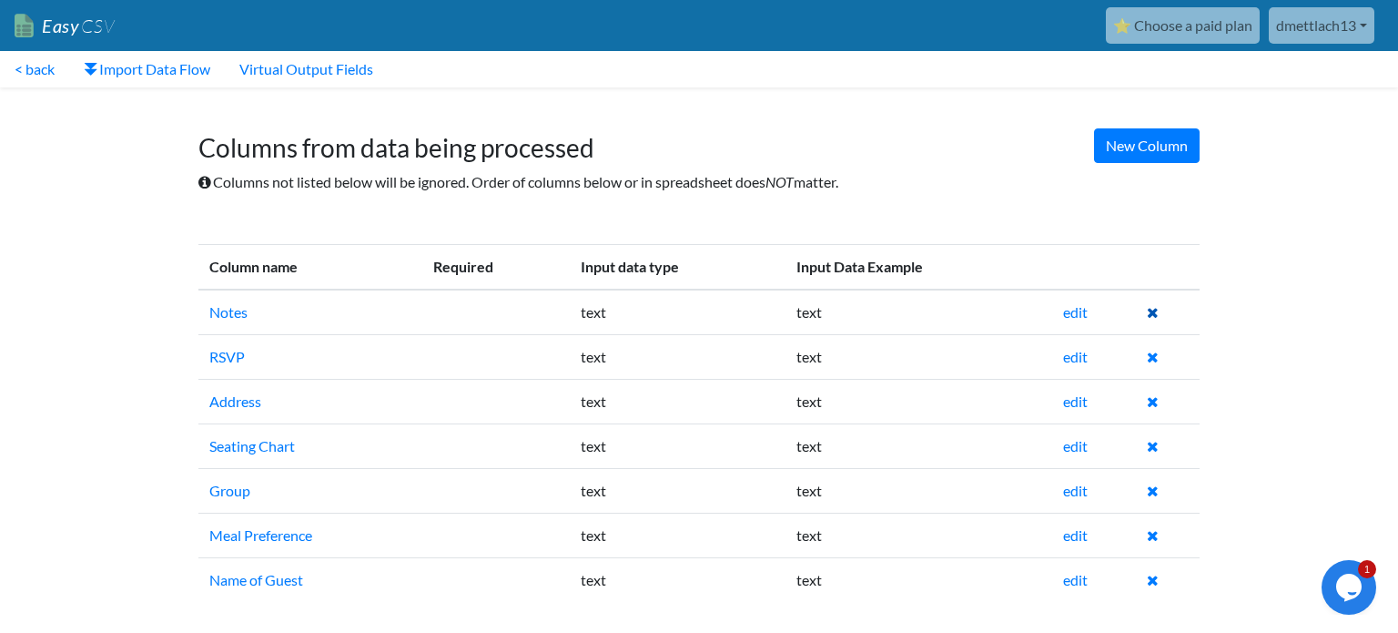
click at [1150, 310] on icon at bounding box center [1153, 312] width 12 height 15
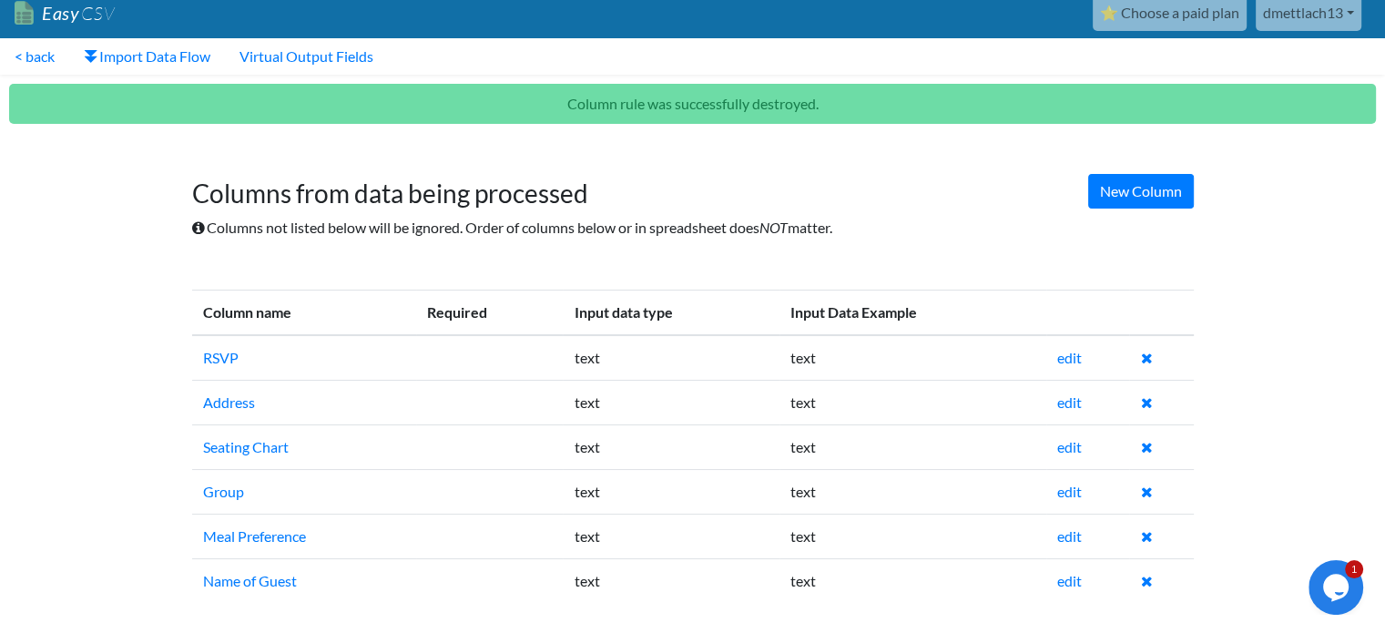
scroll to position [14, 0]
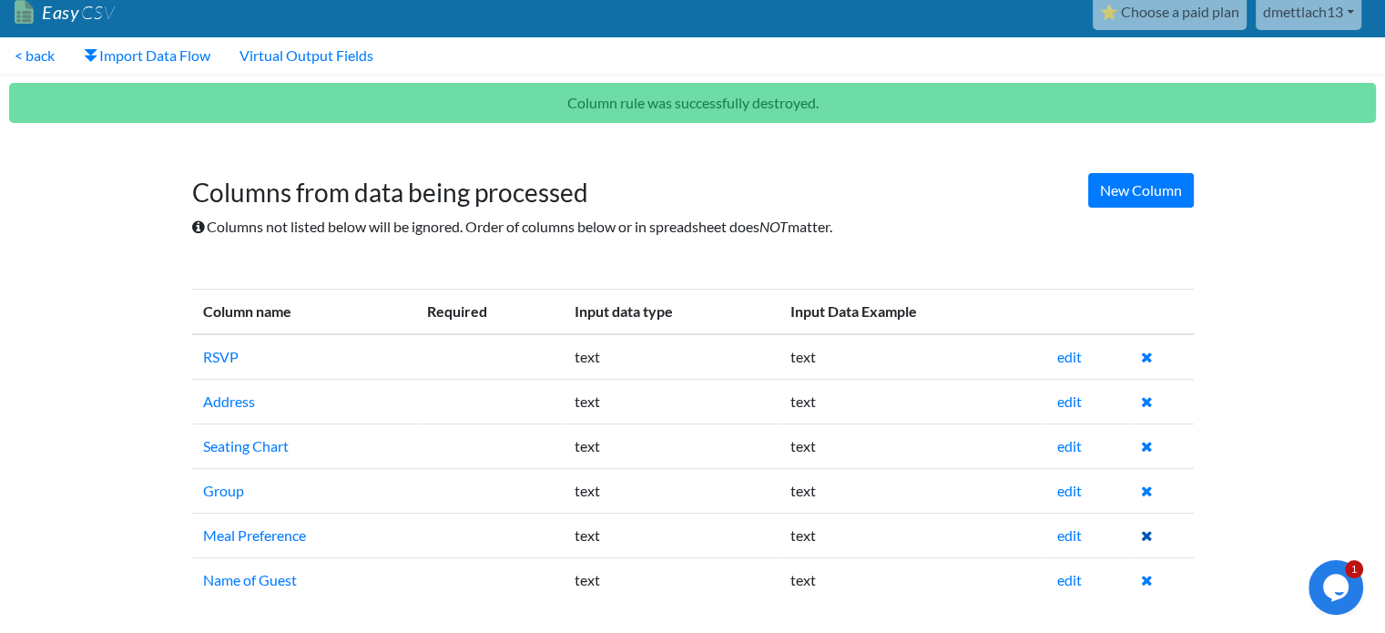
click at [1149, 534] on icon at bounding box center [1146, 535] width 12 height 15
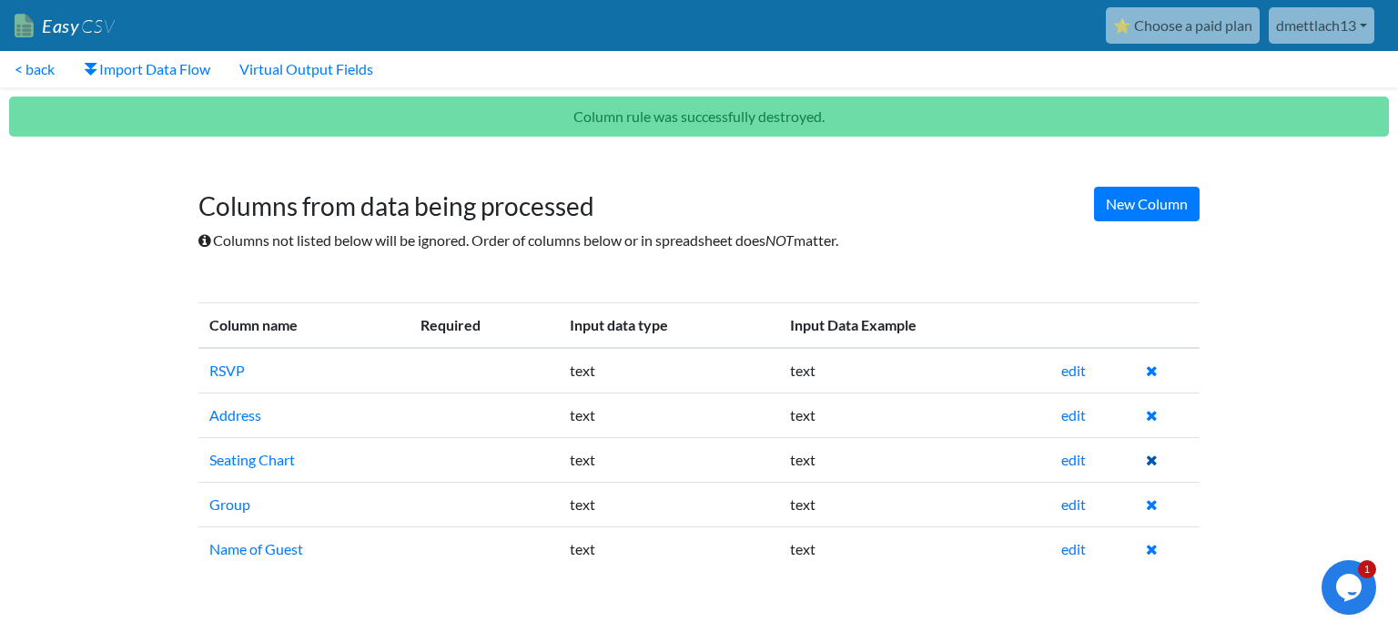
click at [1153, 454] on icon at bounding box center [1152, 460] width 12 height 15
click at [1163, 447] on td at bounding box center [1167, 459] width 65 height 45
click at [1155, 456] on icon at bounding box center [1152, 460] width 12 height 15
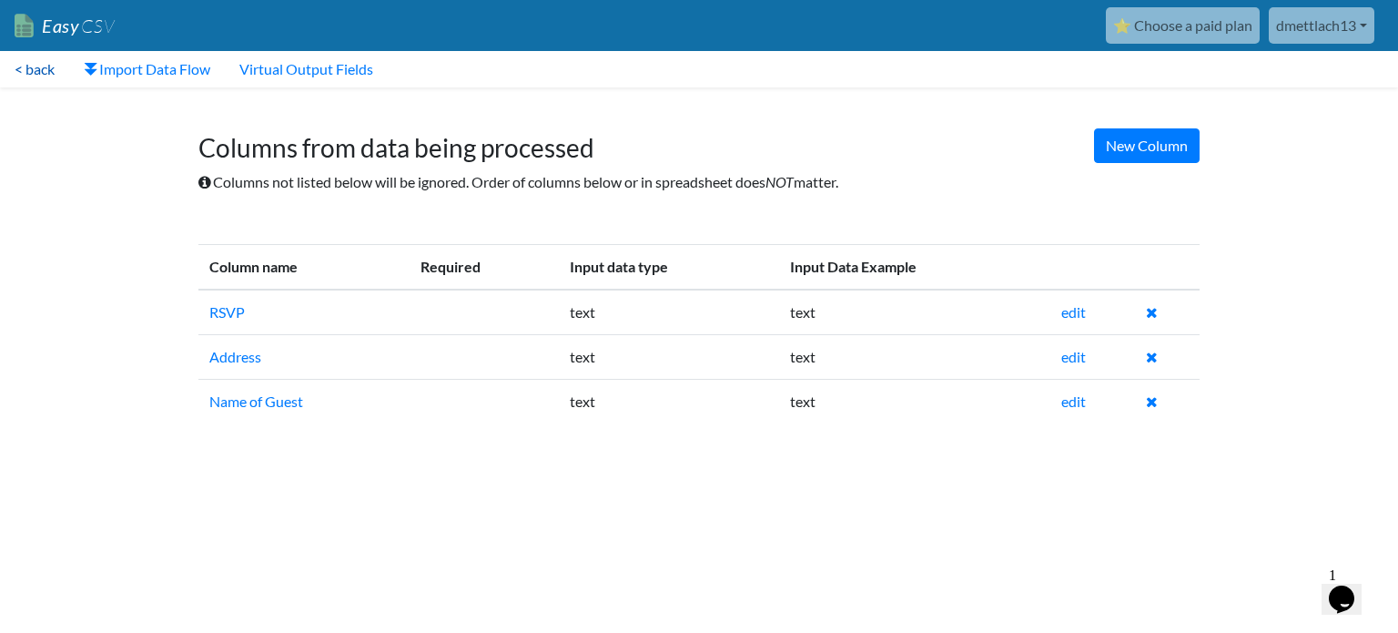
click at [25, 73] on link "< back" at bounding box center [34, 69] width 69 height 36
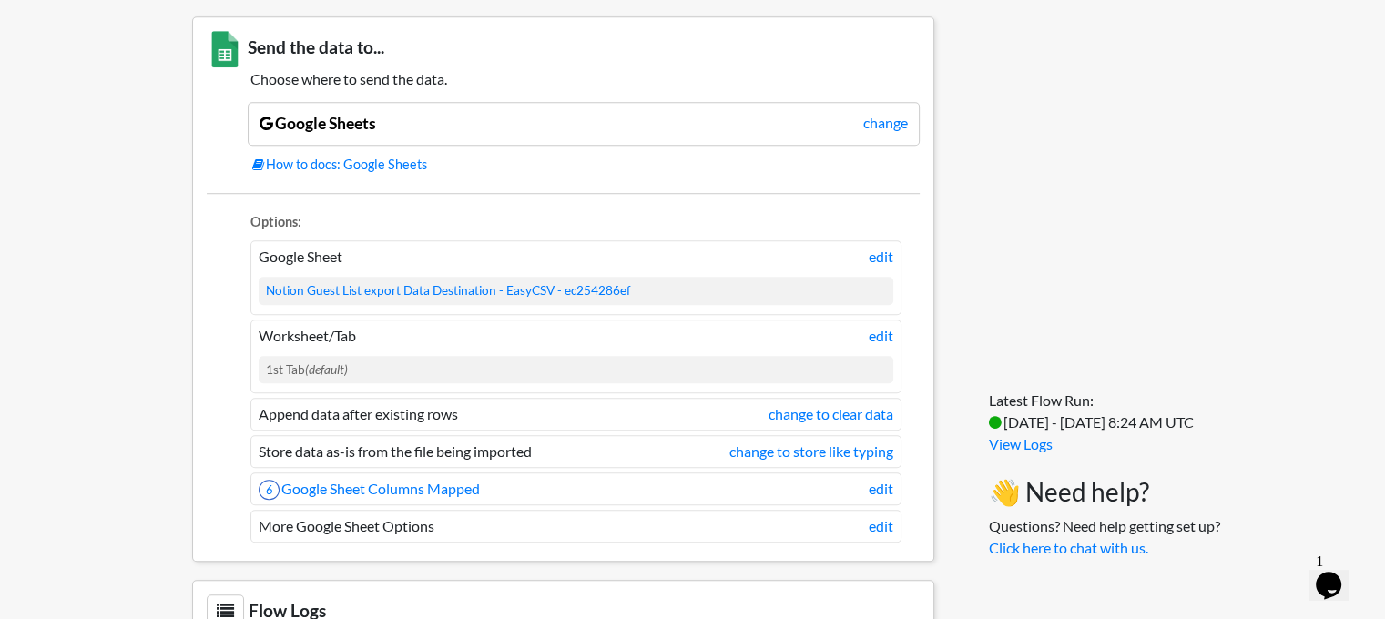
scroll to position [1457, 0]
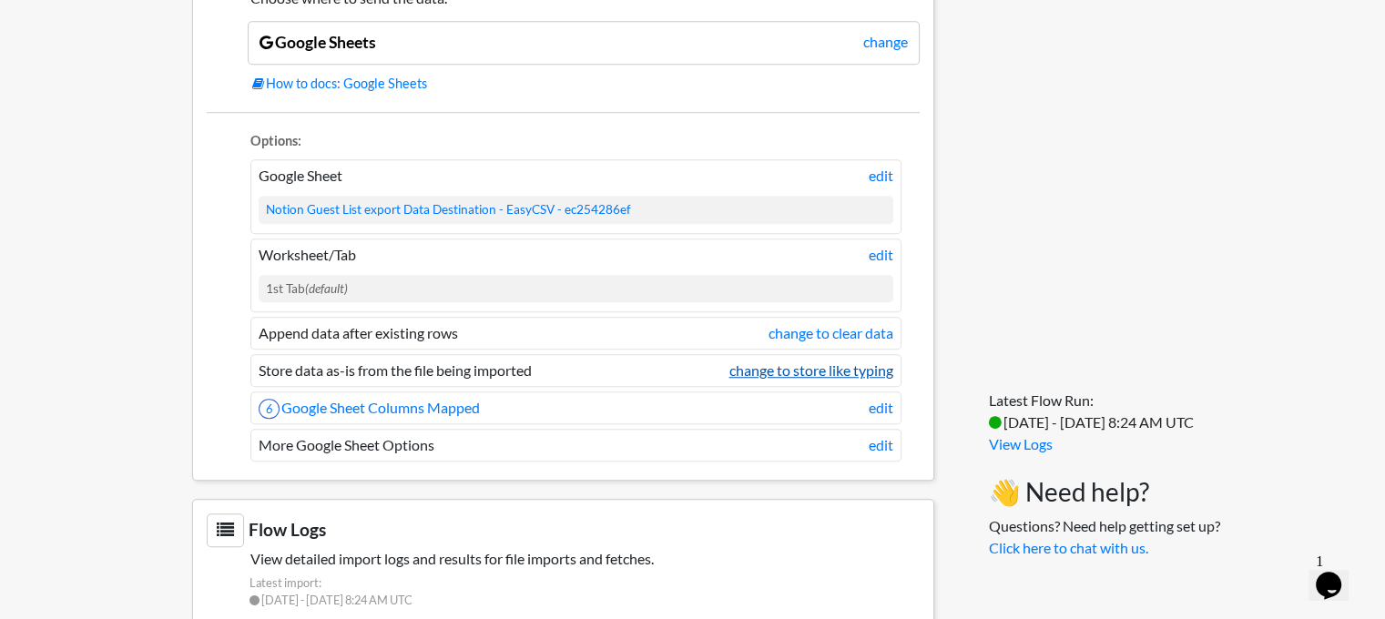
click at [769, 366] on link "change to store like typing" at bounding box center [811, 371] width 164 height 22
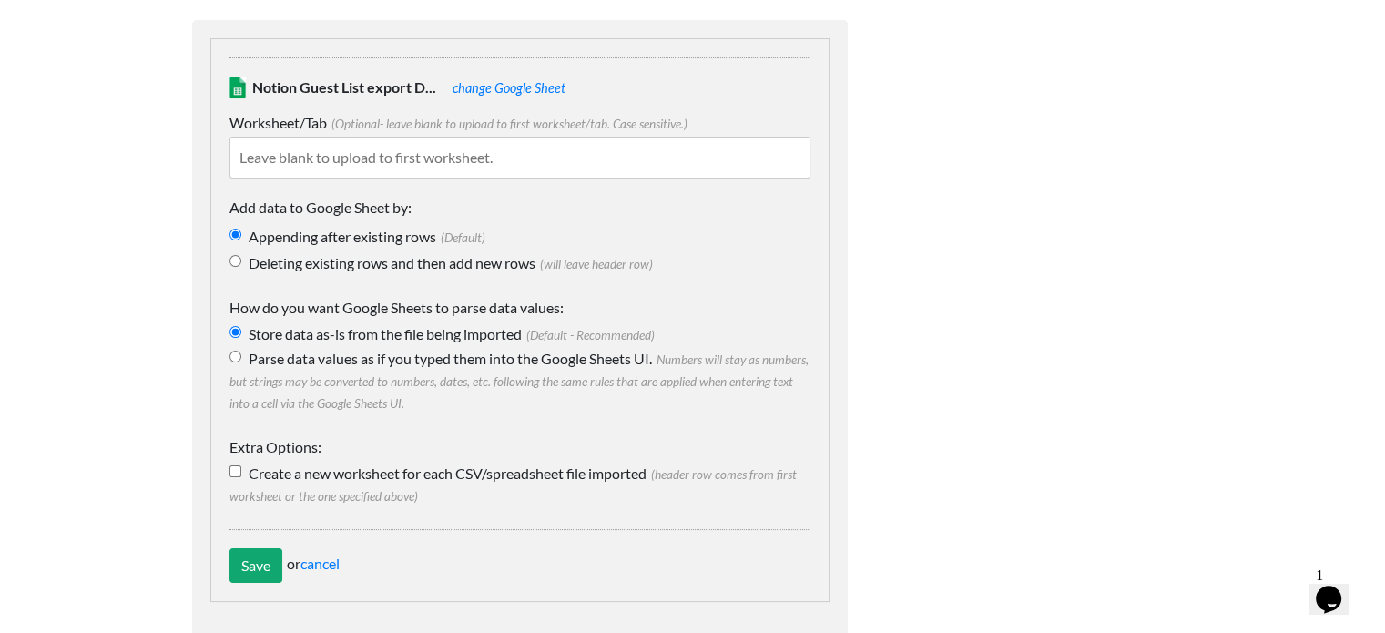
scroll to position [182, 0]
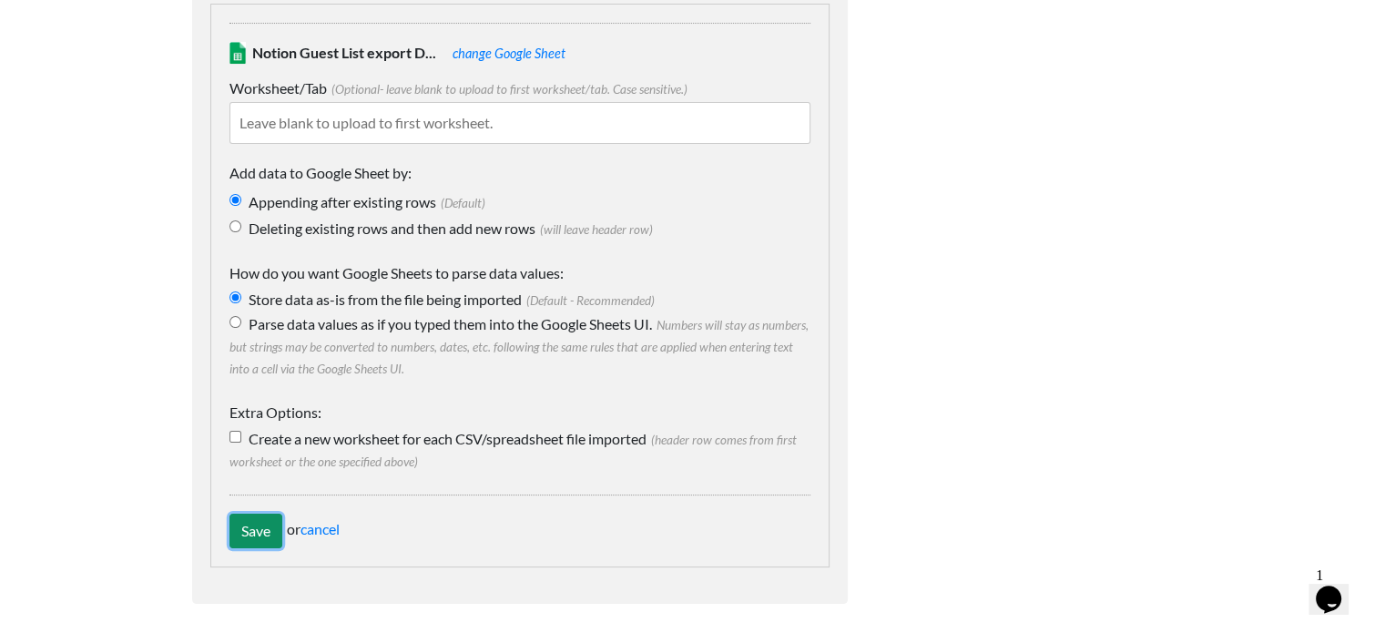
click at [260, 531] on input "Save" at bounding box center [255, 531] width 53 height 35
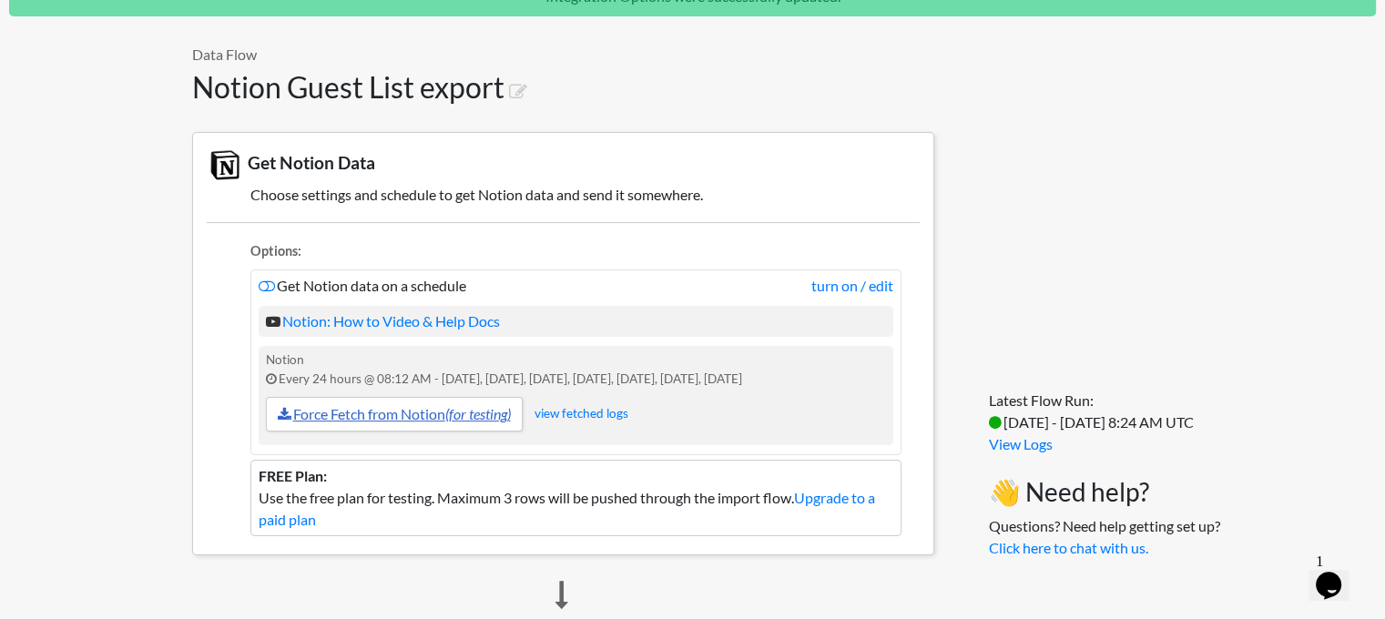
scroll to position [273, 0]
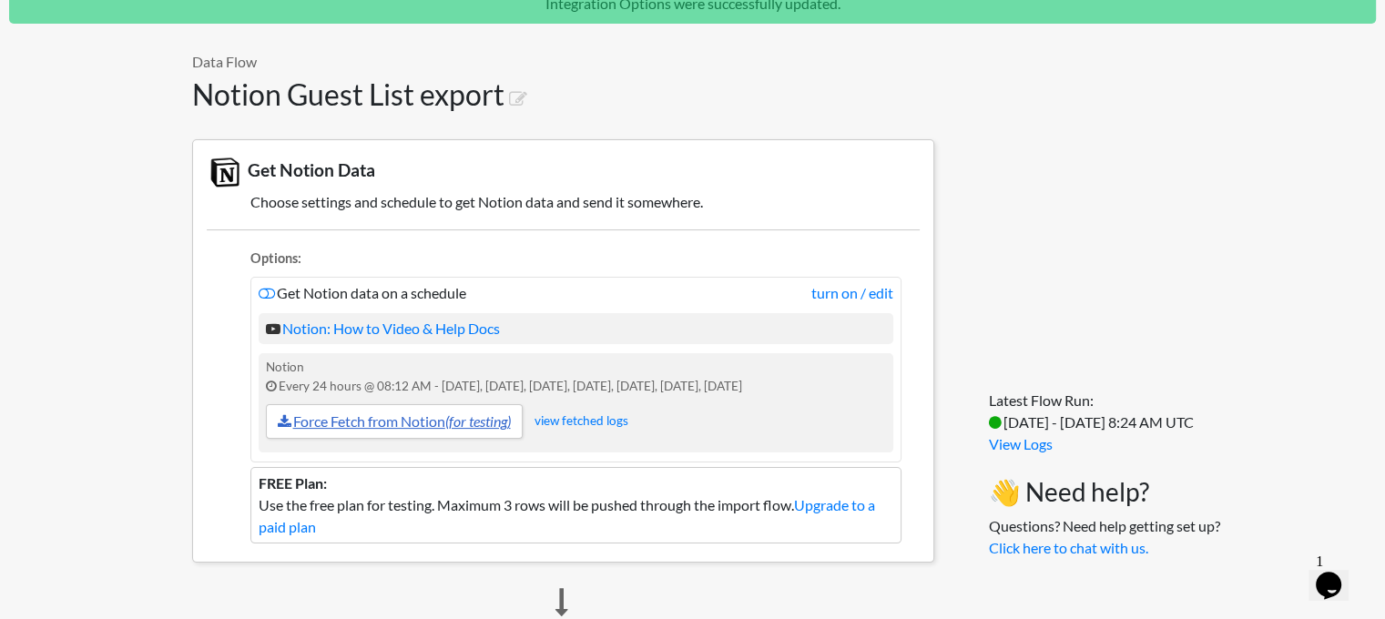
click at [453, 414] on icon "(for testing)" at bounding box center [478, 420] width 66 height 17
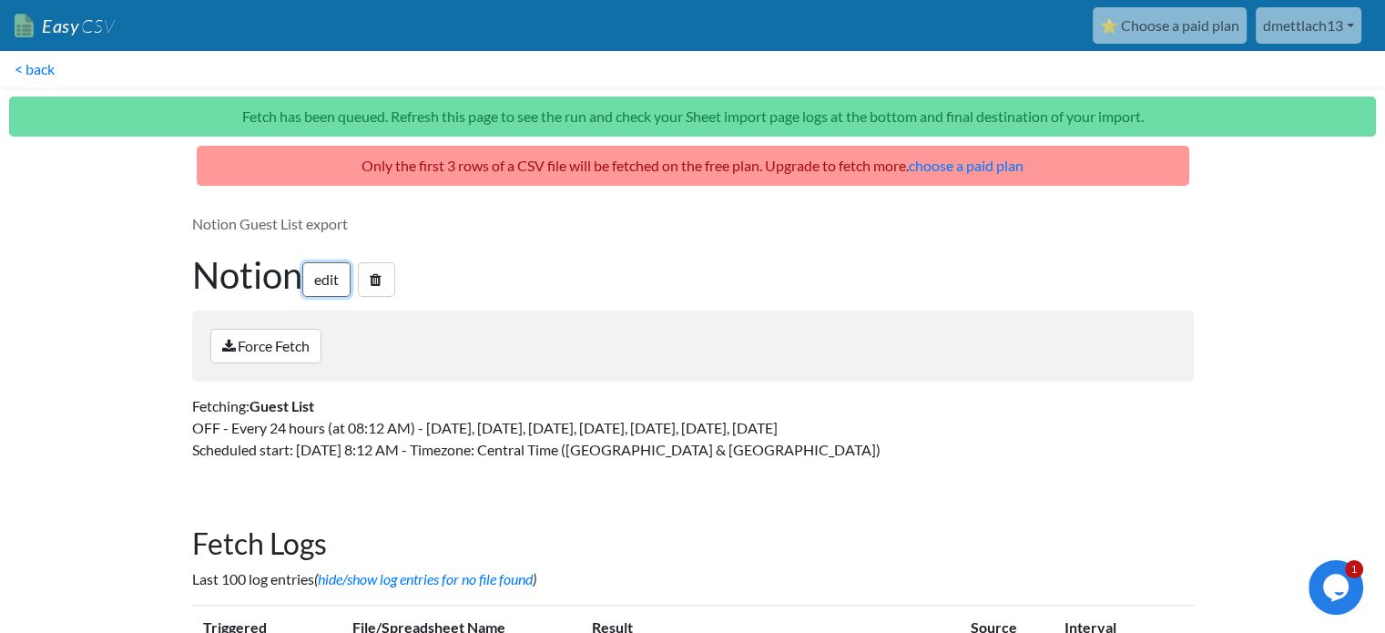
drag, startPoint x: 325, startPoint y: 285, endPoint x: 315, endPoint y: 279, distance: 11.9
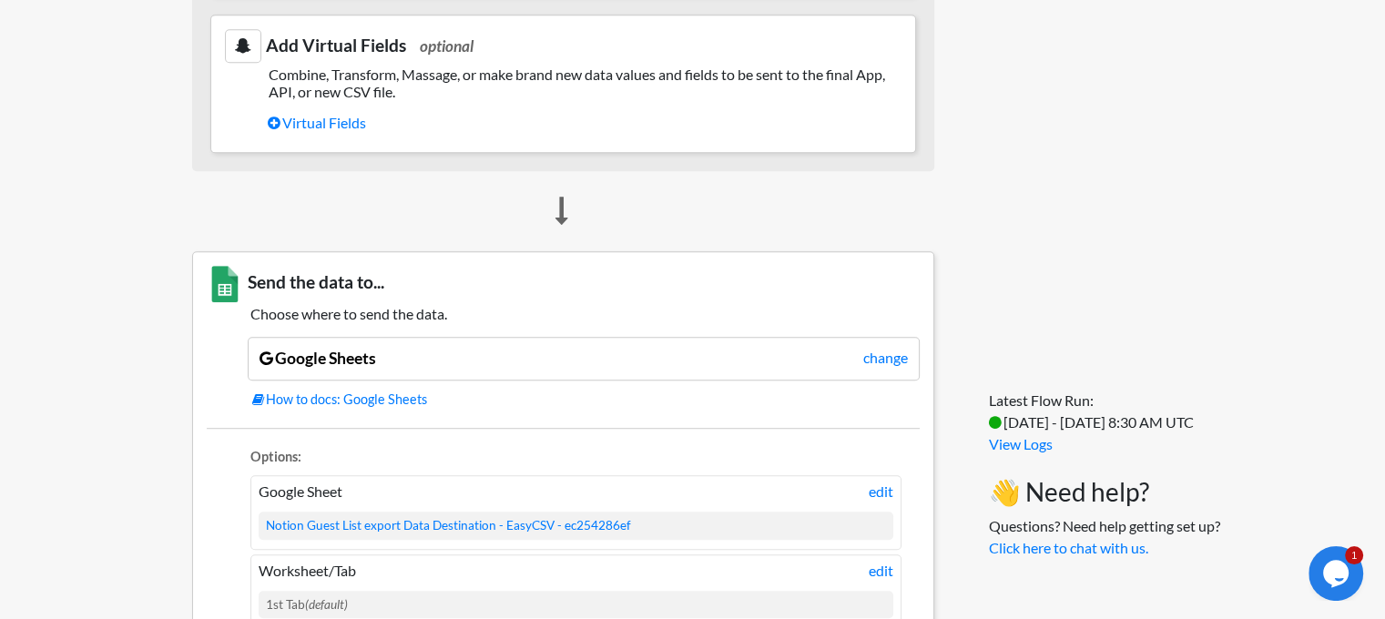
scroll to position [1366, 0]
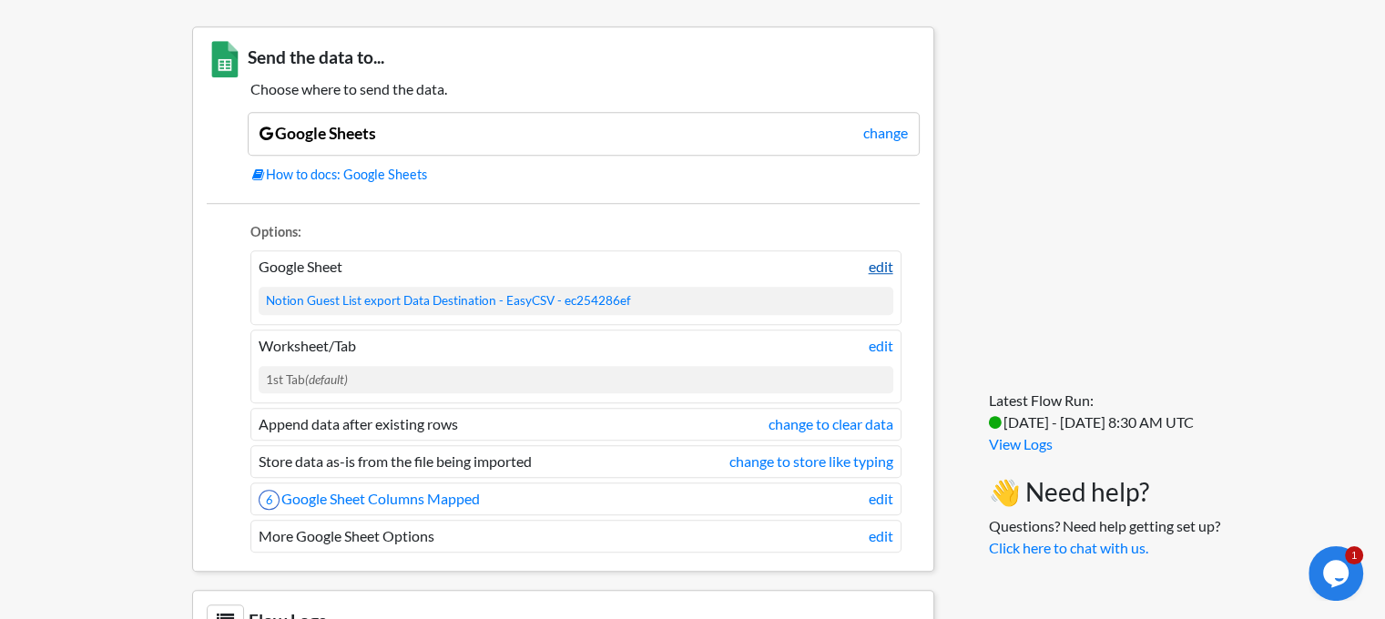
drag, startPoint x: 866, startPoint y: 267, endPoint x: 879, endPoint y: 266, distance: 12.8
click at [867, 268] on li "Google Sheet edit Notion Guest List export Data Destination - EasyCSV - ec25428…" at bounding box center [575, 287] width 651 height 74
click at [880, 266] on link "edit" at bounding box center [881, 267] width 25 height 22
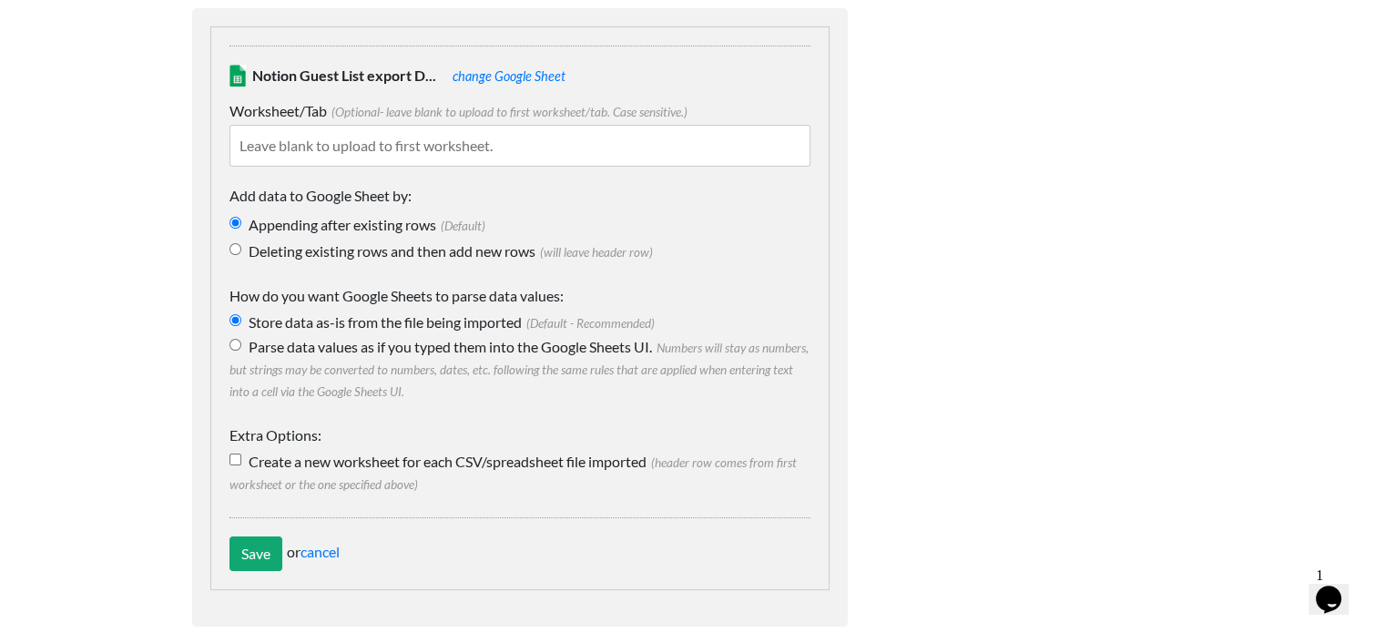
scroll to position [182, 0]
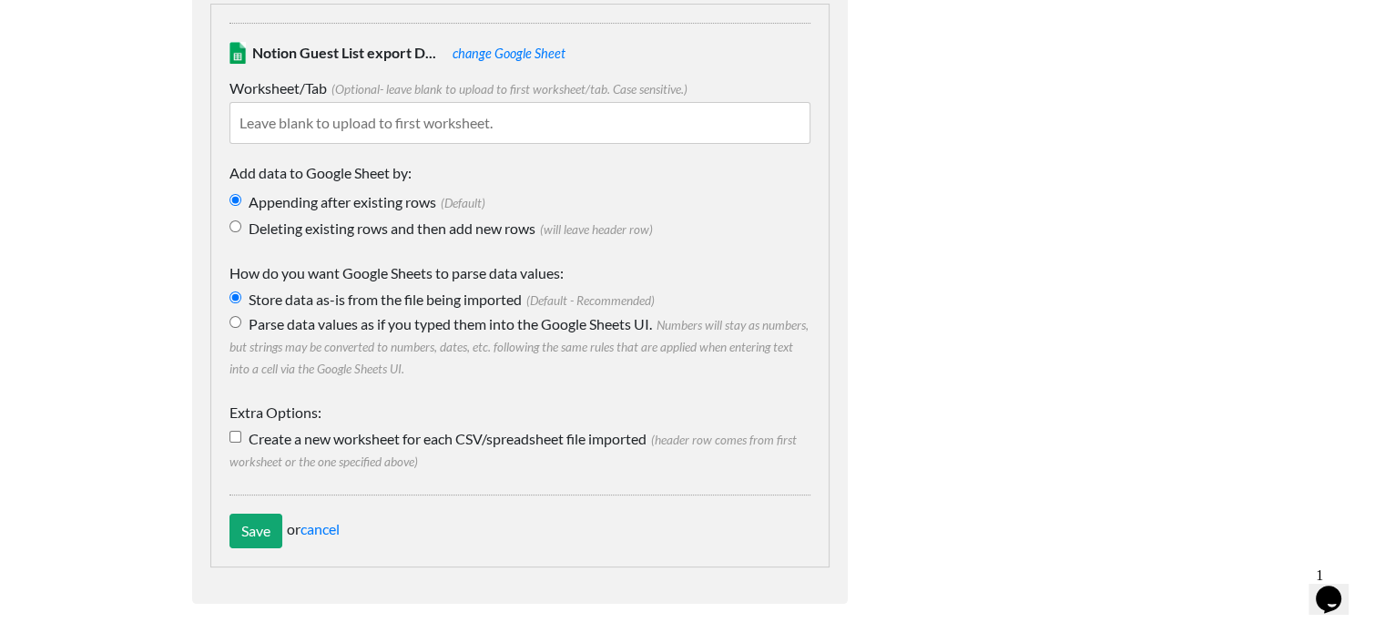
click at [352, 130] on input "text" at bounding box center [519, 123] width 581 height 42
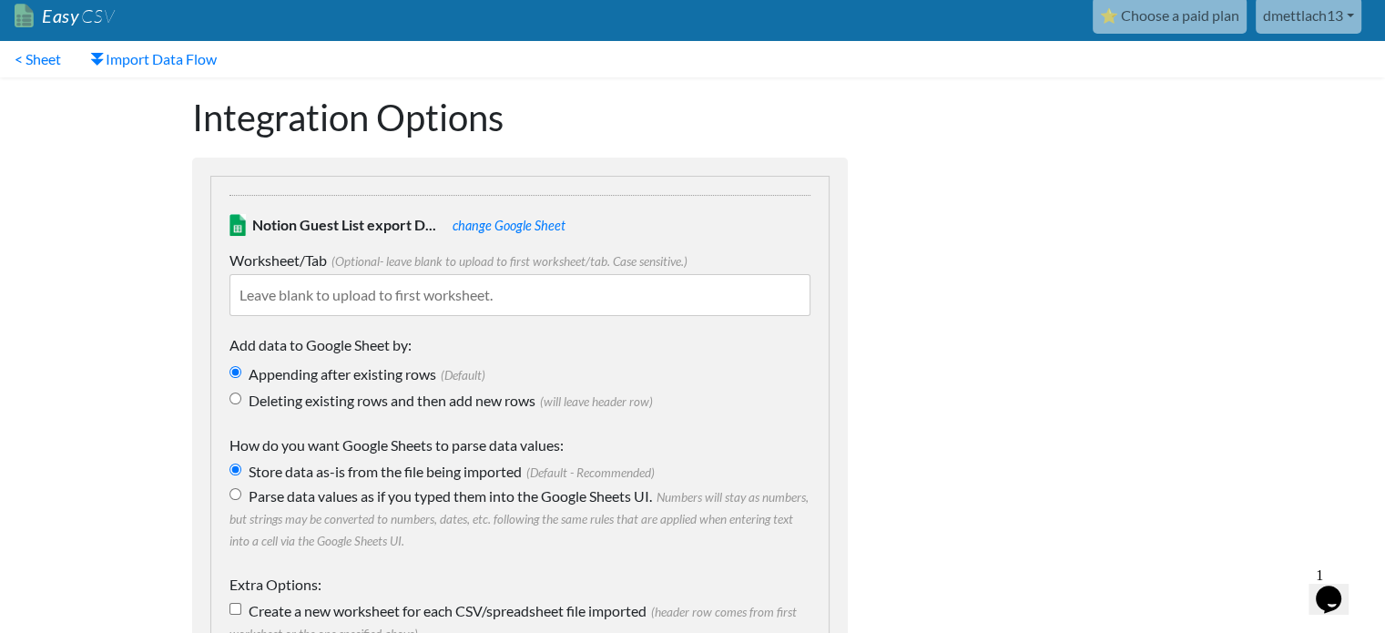
scroll to position [0, 0]
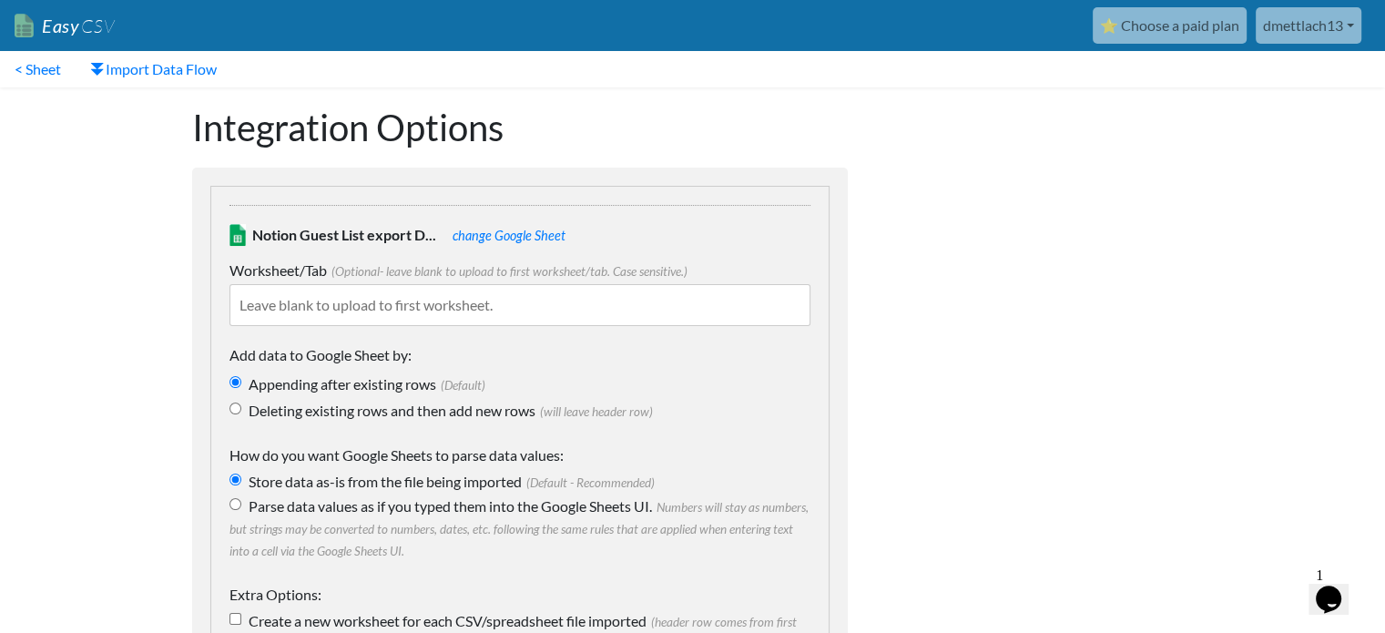
click at [463, 235] on link "change Google Sheet" at bounding box center [509, 235] width 113 height 15
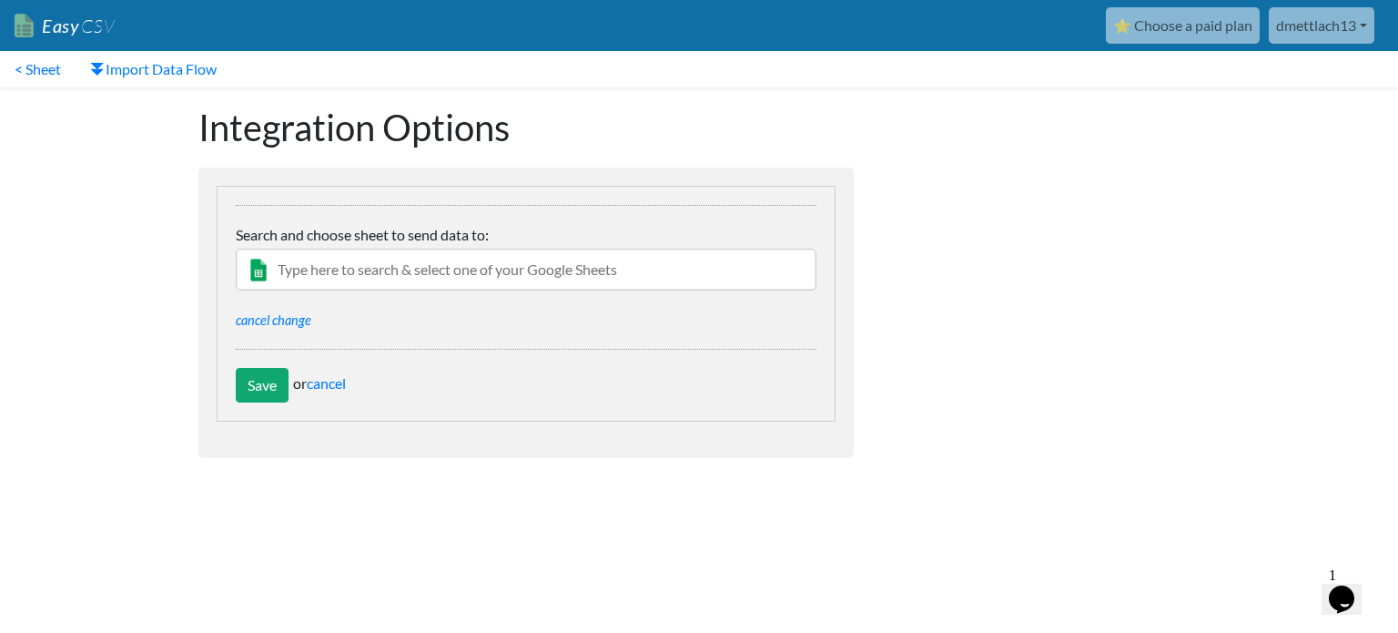
click at [383, 272] on input "text" at bounding box center [526, 270] width 581 height 42
click at [325, 256] on input "text" at bounding box center [526, 270] width 581 height 42
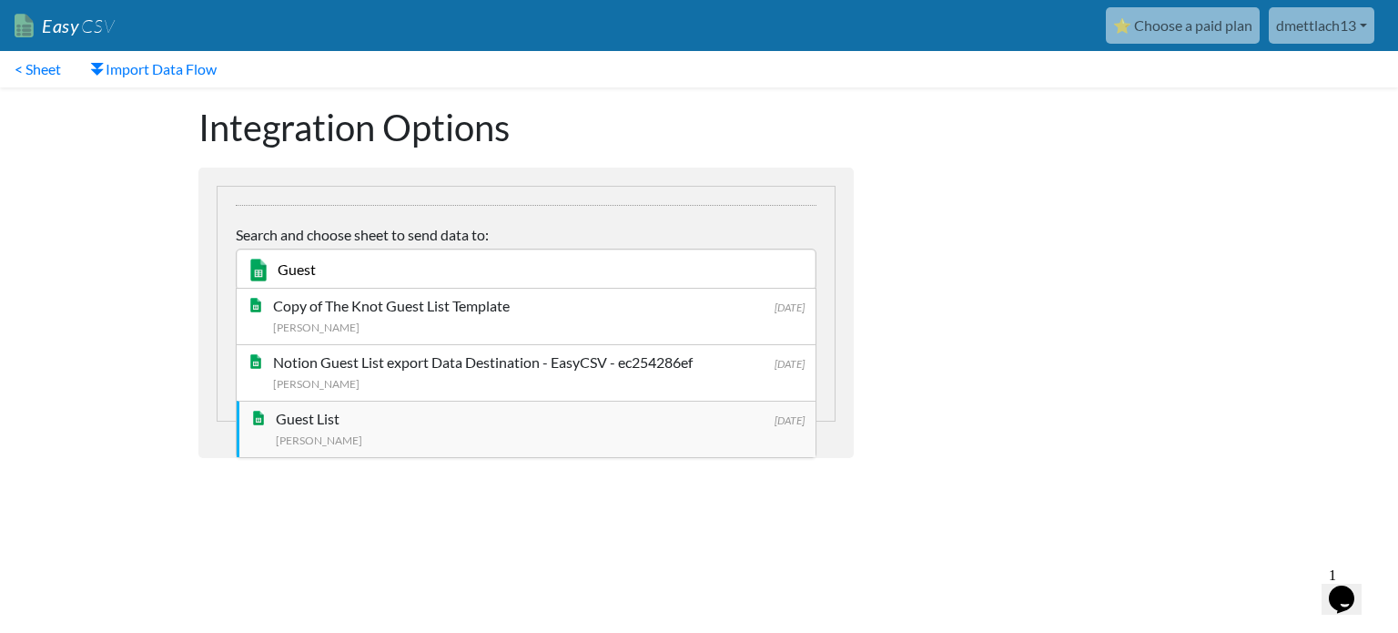
type input "Guest"
click at [418, 406] on li "[DATE] Guest List [PERSON_NAME]" at bounding box center [526, 429] width 579 height 56
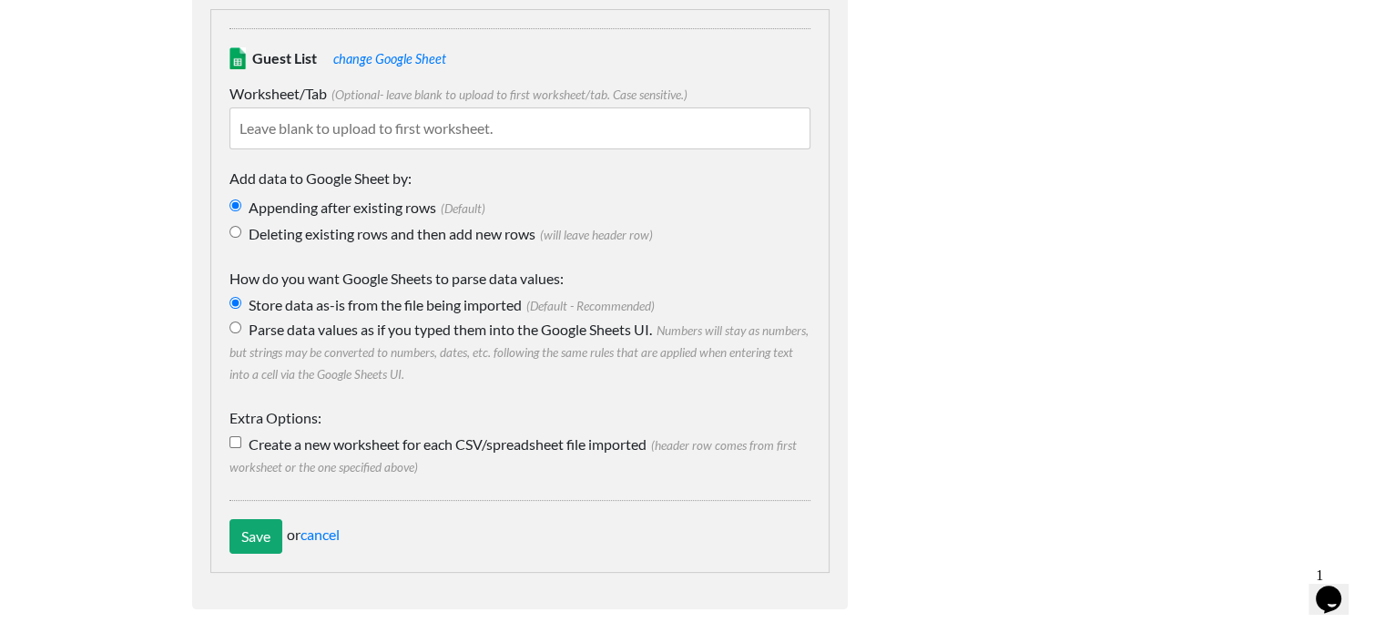
scroll to position [220, 0]
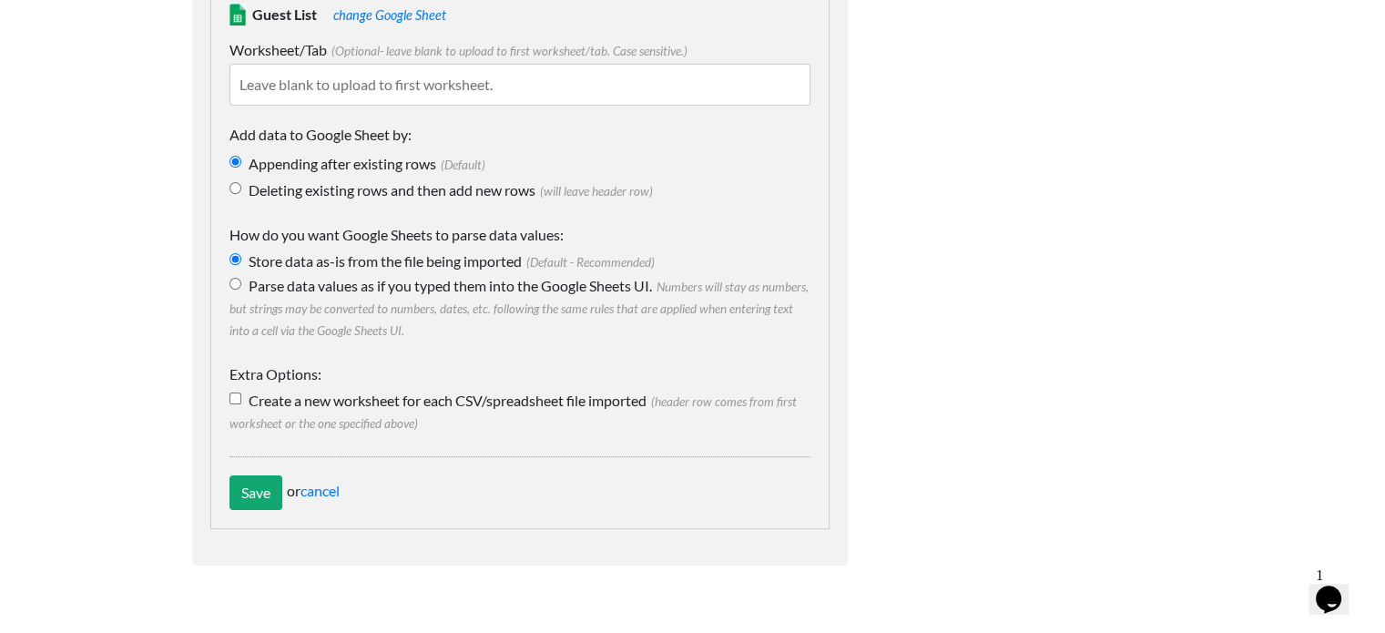
click at [257, 470] on div "Guest List change Google Sheet Worksheet/Tab (Optional- leave blank to upload t…" at bounding box center [519, 247] width 619 height 564
click at [257, 505] on input "Save" at bounding box center [255, 492] width 53 height 35
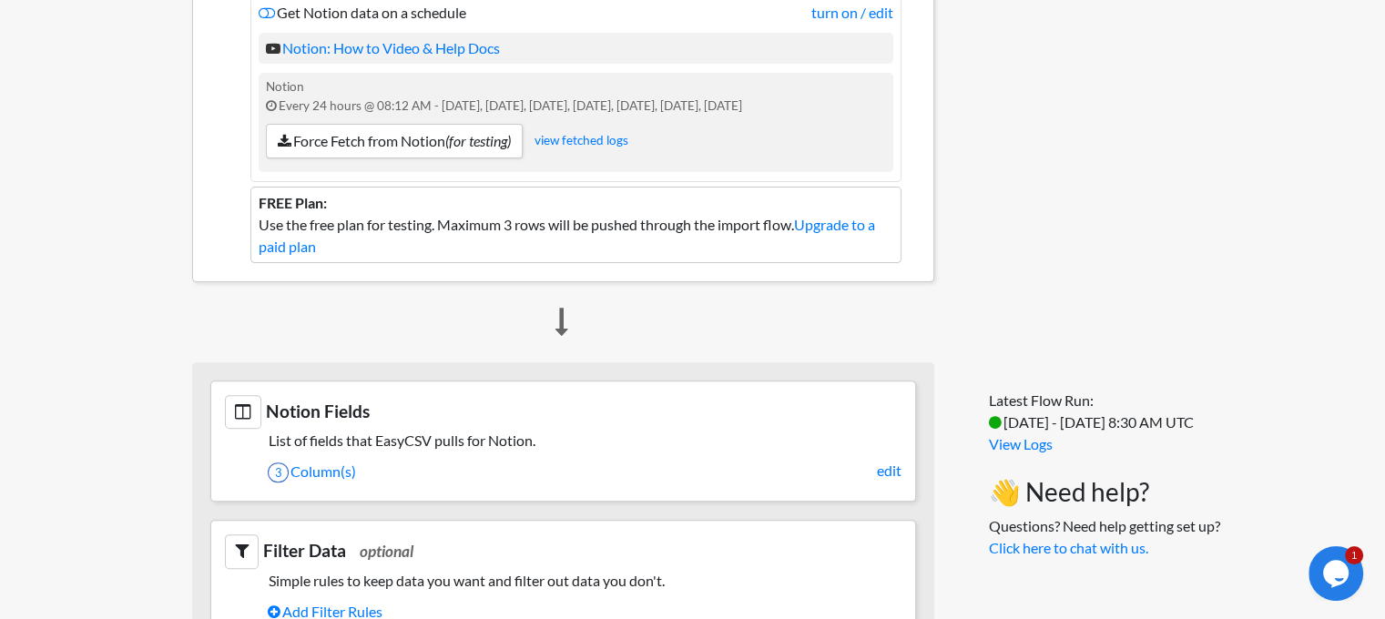
scroll to position [546, 0]
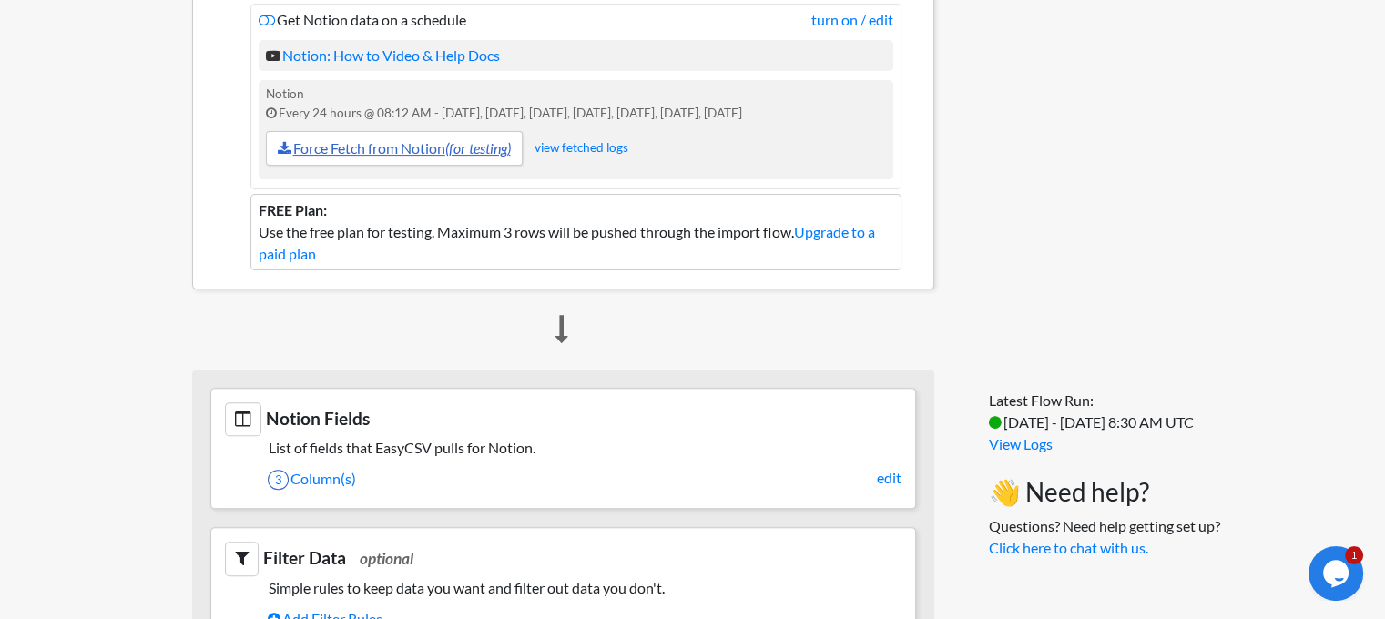
click at [371, 145] on link "Force Fetch from Notion (for testing)" at bounding box center [394, 148] width 257 height 35
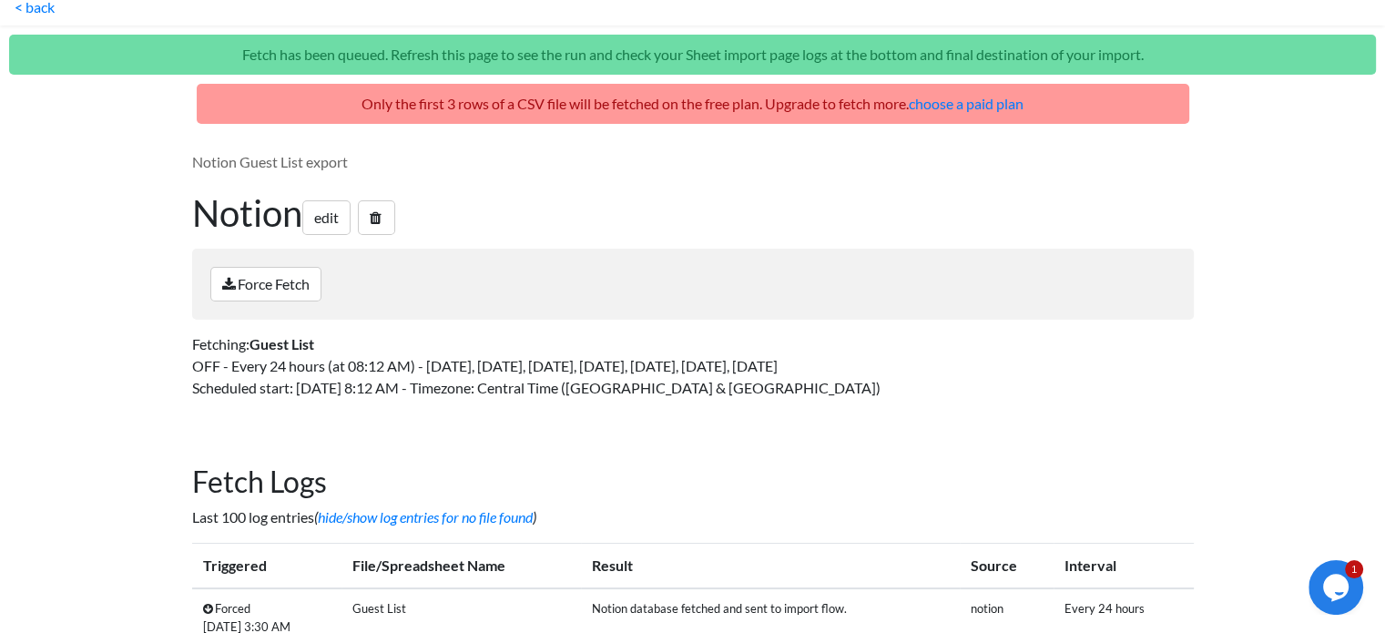
scroll to position [56, 0]
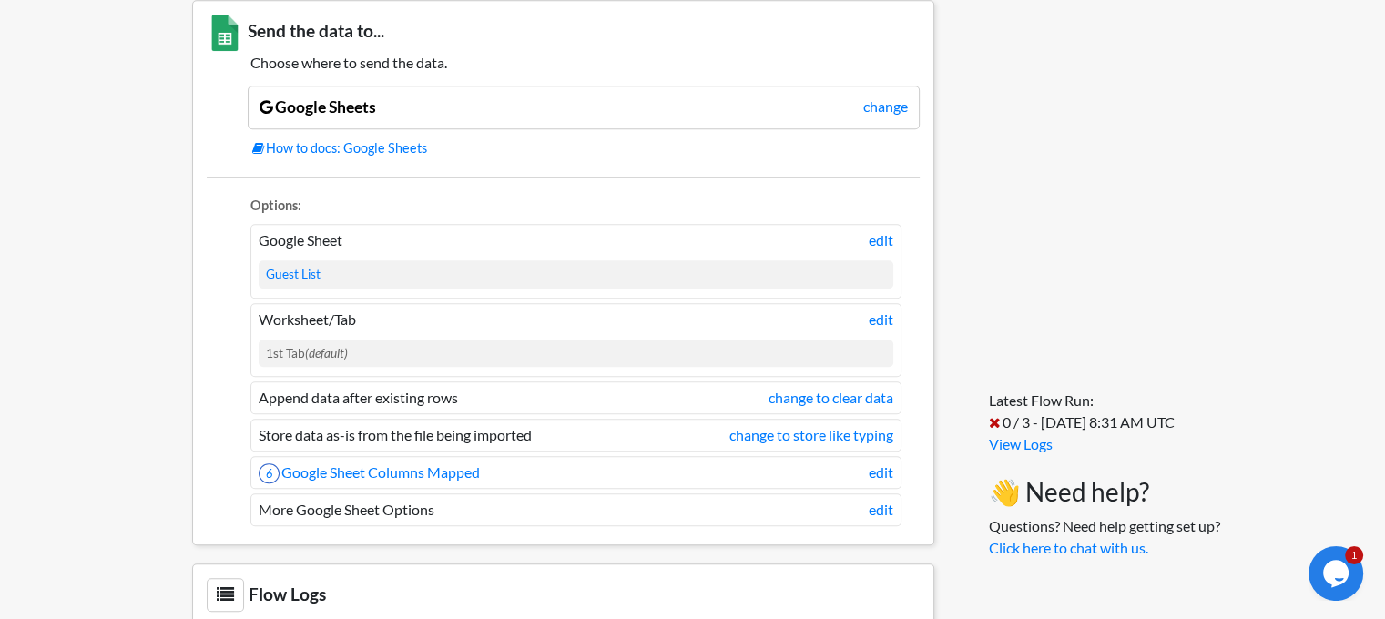
scroll to position [1398, 0]
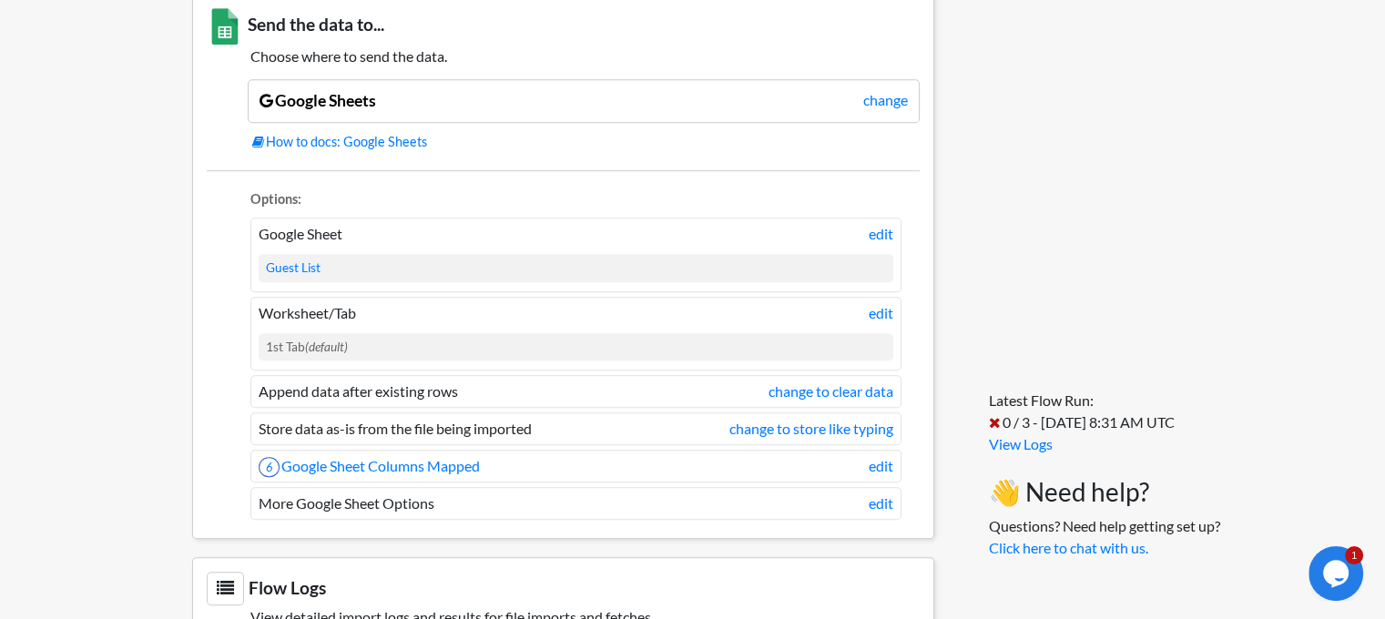
click at [863, 304] on li "Worksheet/Tab edit 1st Tab (default)" at bounding box center [575, 334] width 651 height 74
click at [881, 310] on link "edit" at bounding box center [881, 313] width 25 height 22
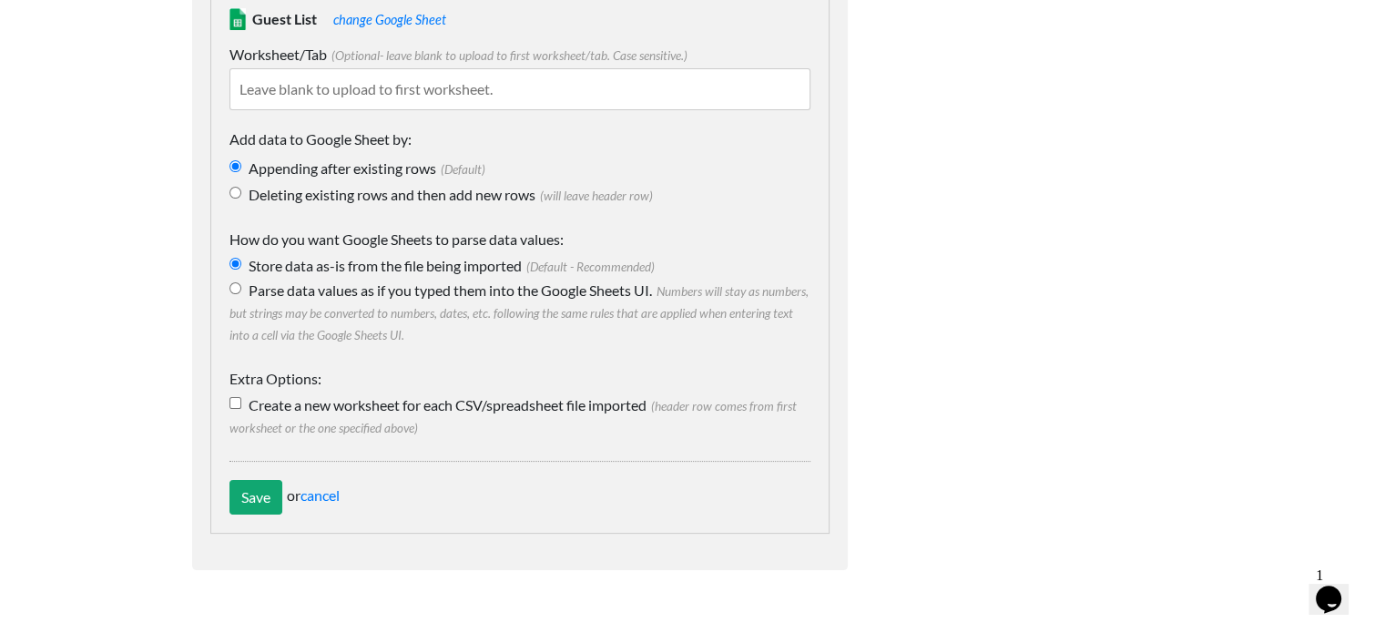
scroll to position [220, 0]
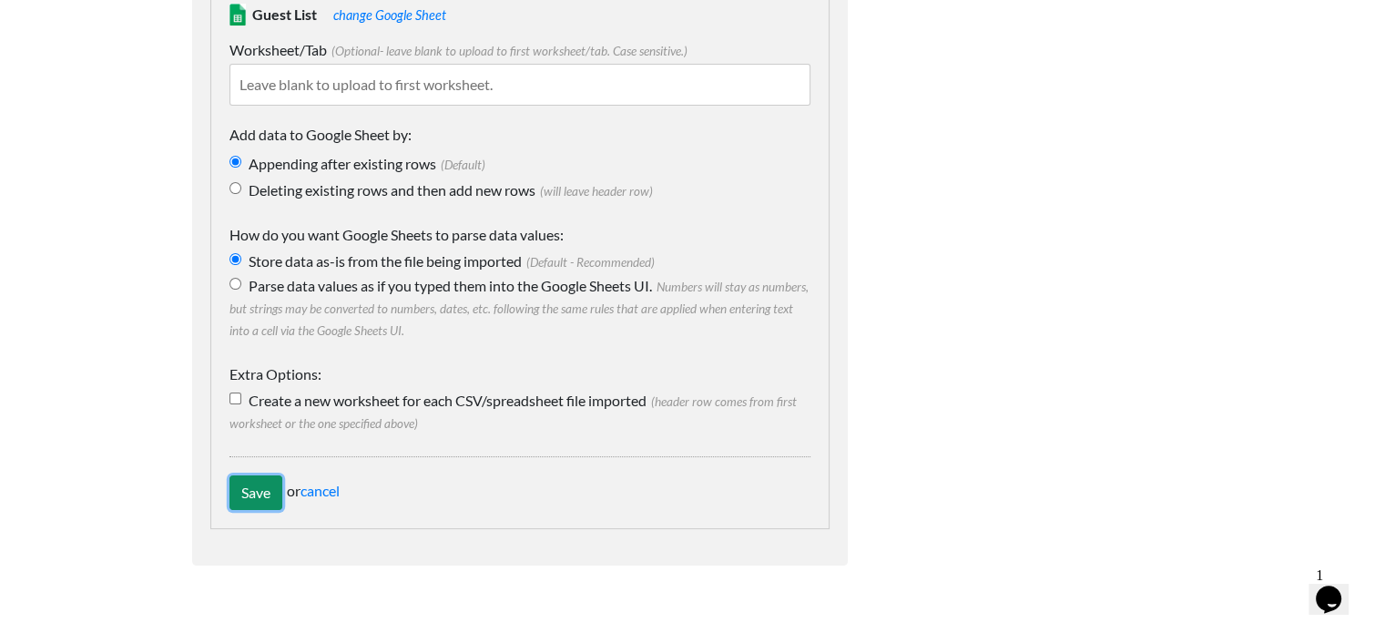
click at [255, 506] on input "Save" at bounding box center [255, 492] width 53 height 35
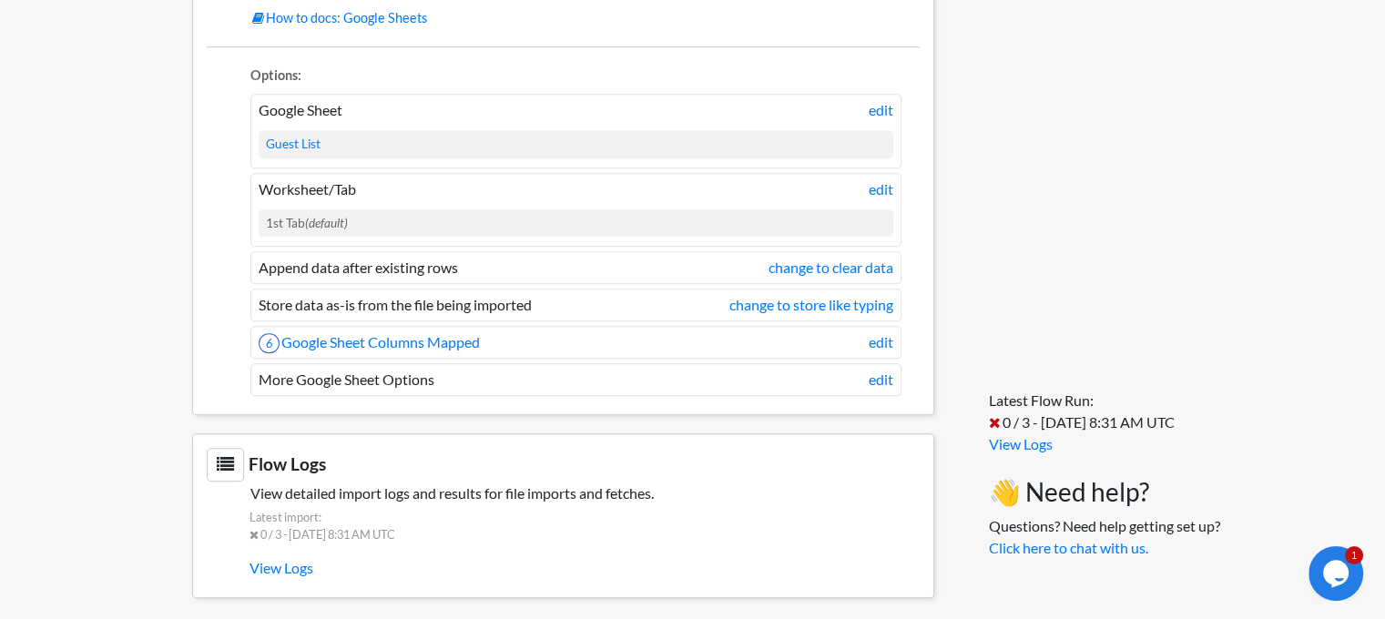
scroll to position [1584, 0]
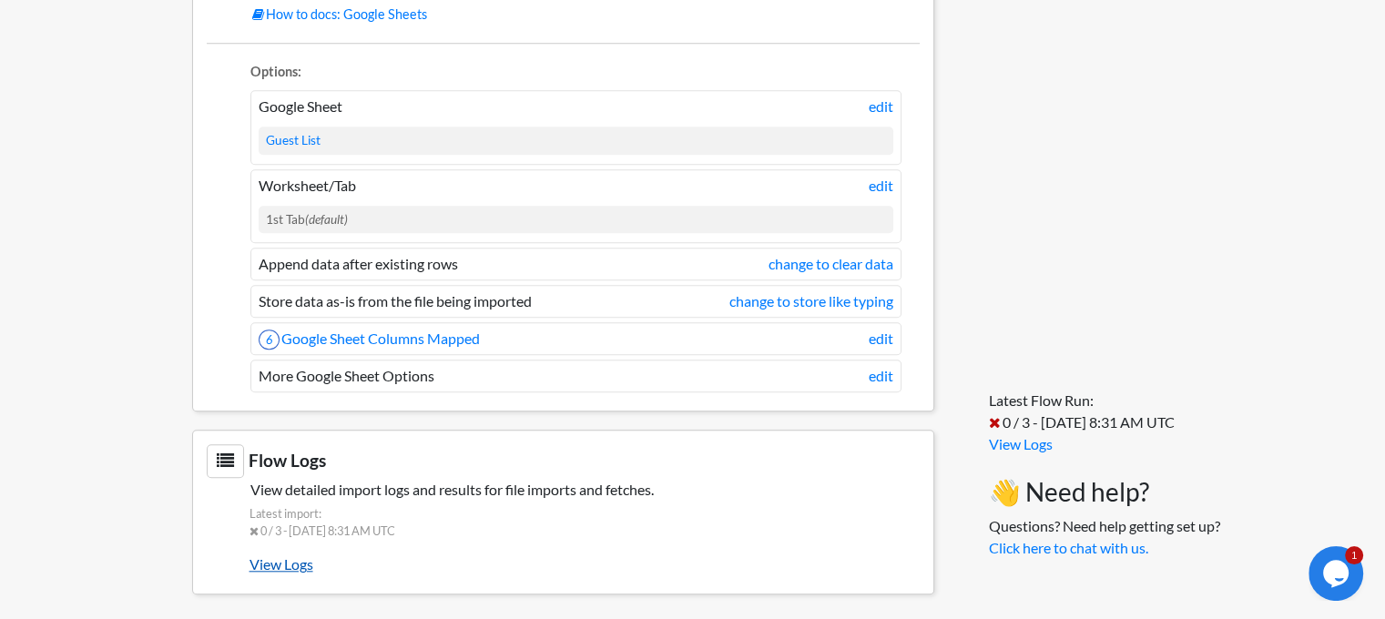
click at [295, 549] on link "View Logs" at bounding box center [584, 564] width 670 height 31
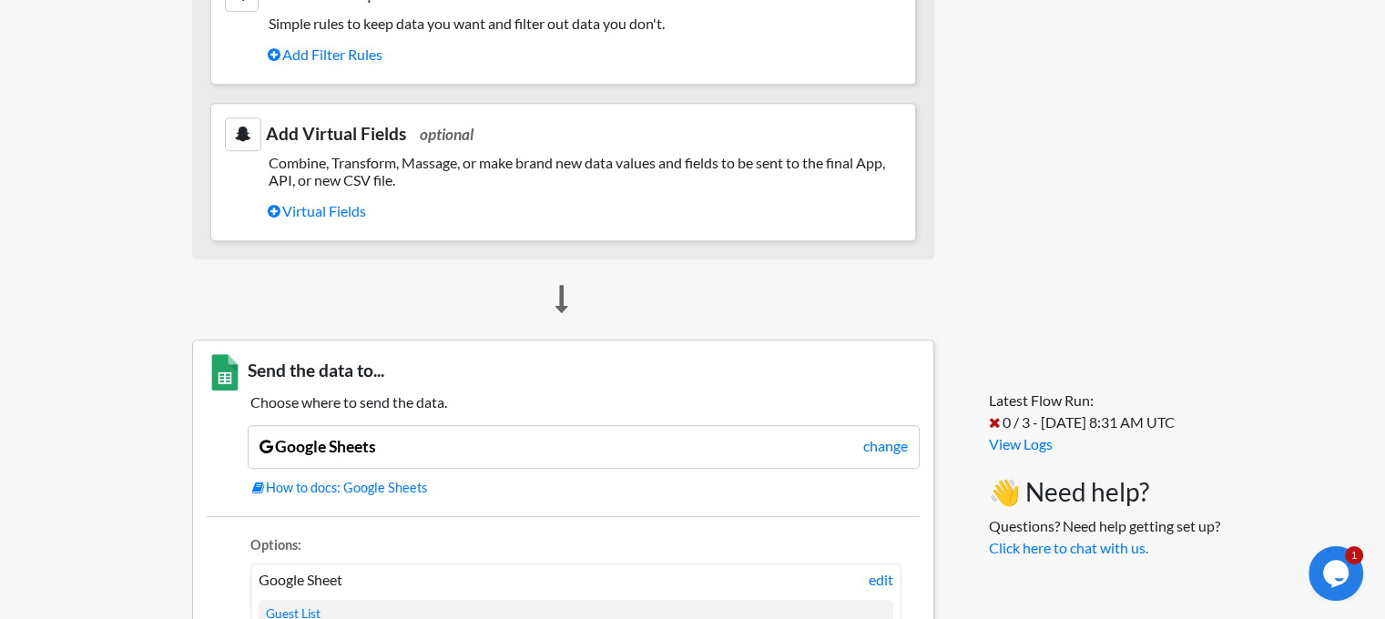
scroll to position [433, 0]
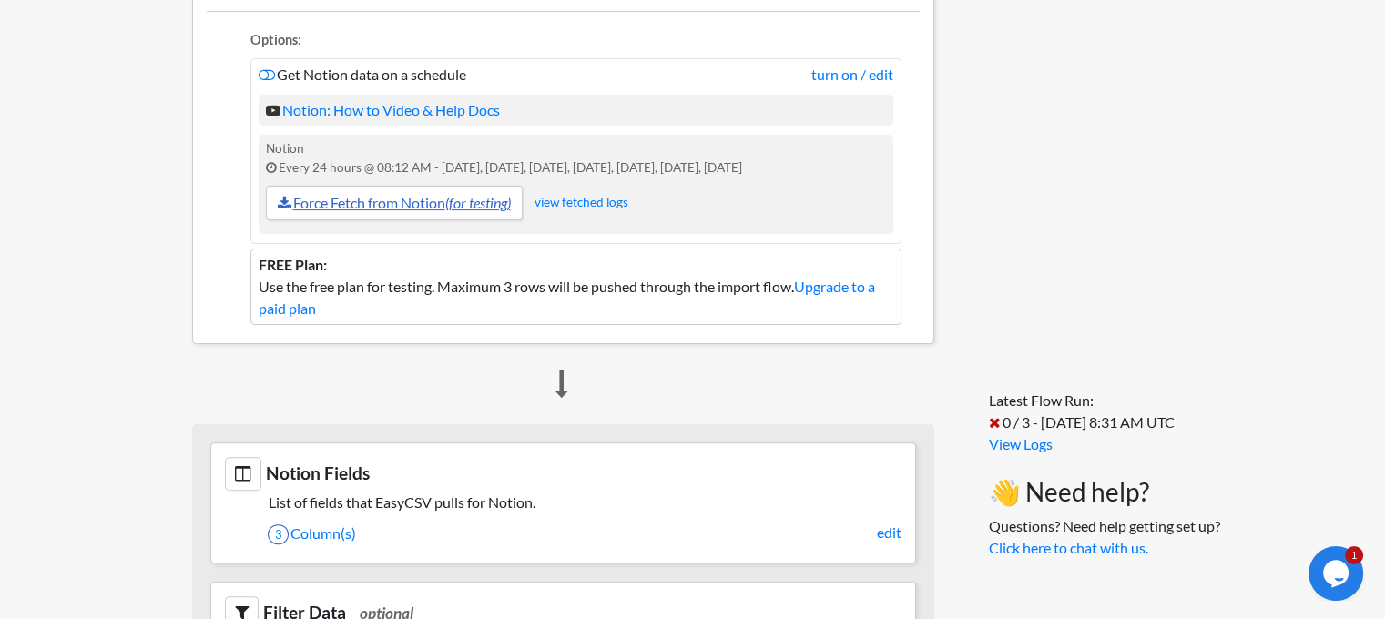
click at [361, 208] on link "Force Fetch from Notion (for testing)" at bounding box center [394, 203] width 257 height 35
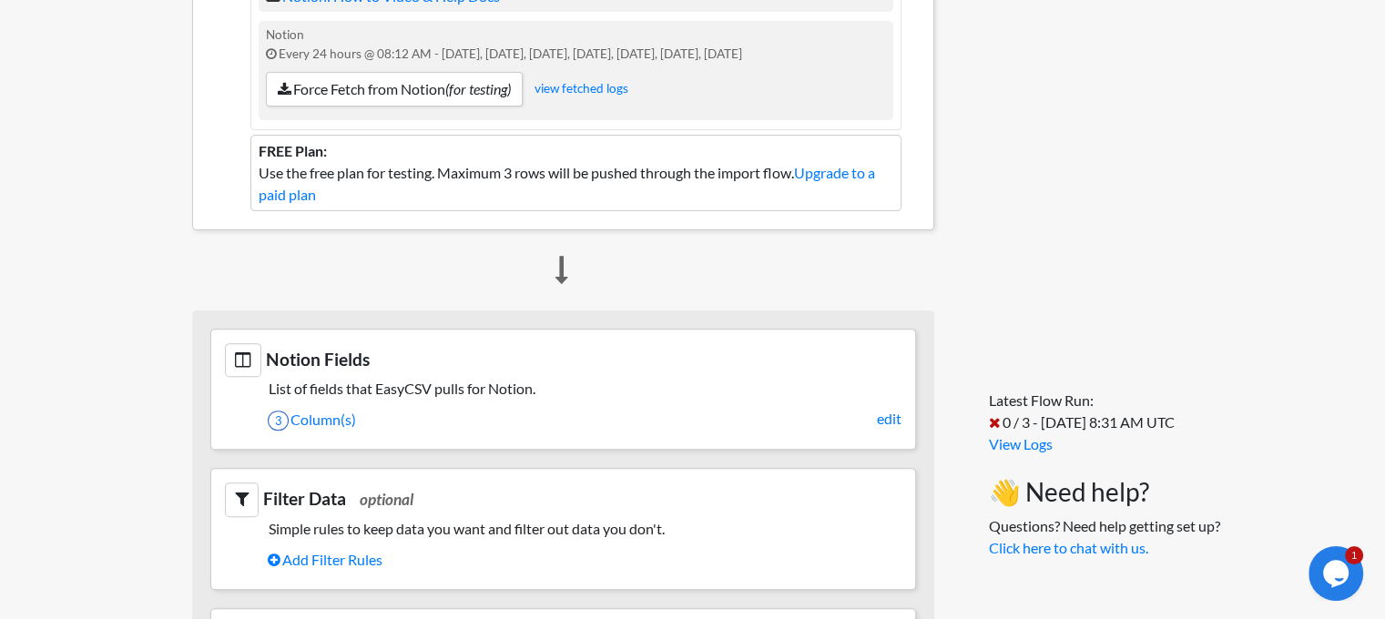
scroll to position [524, 0]
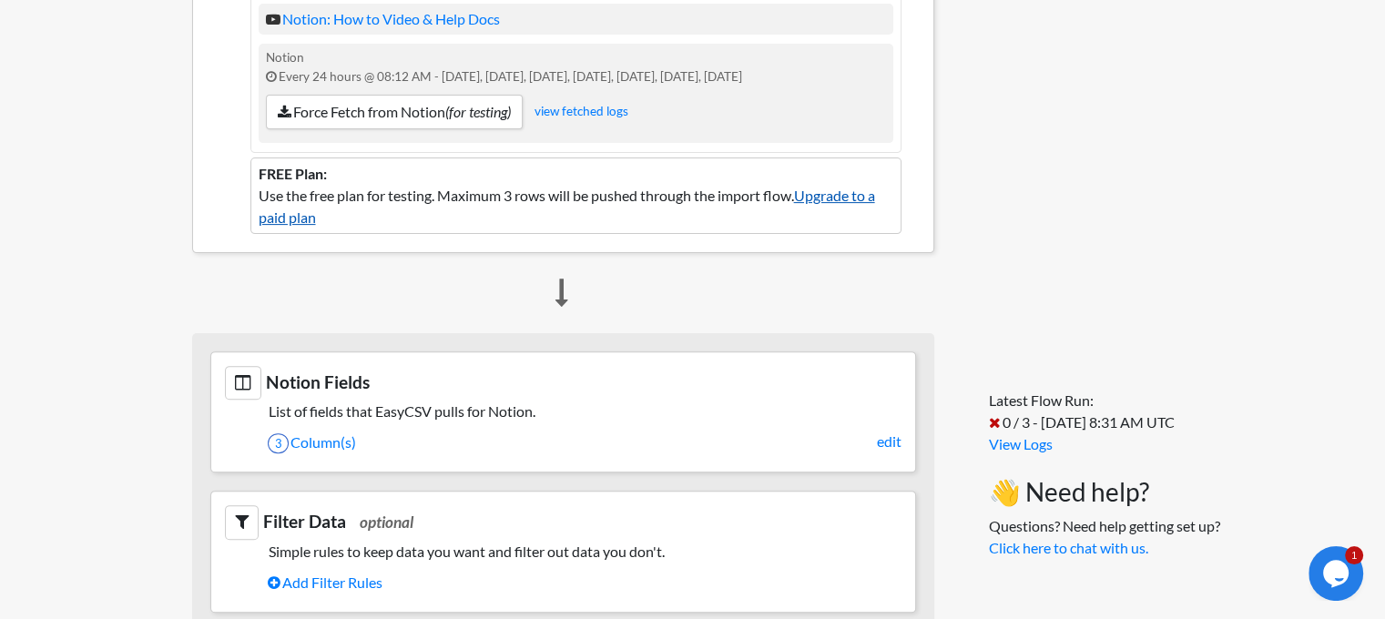
click at [824, 199] on link "Upgrade to a paid plan" at bounding box center [567, 206] width 616 height 39
